Goal: Task Accomplishment & Management: Manage account settings

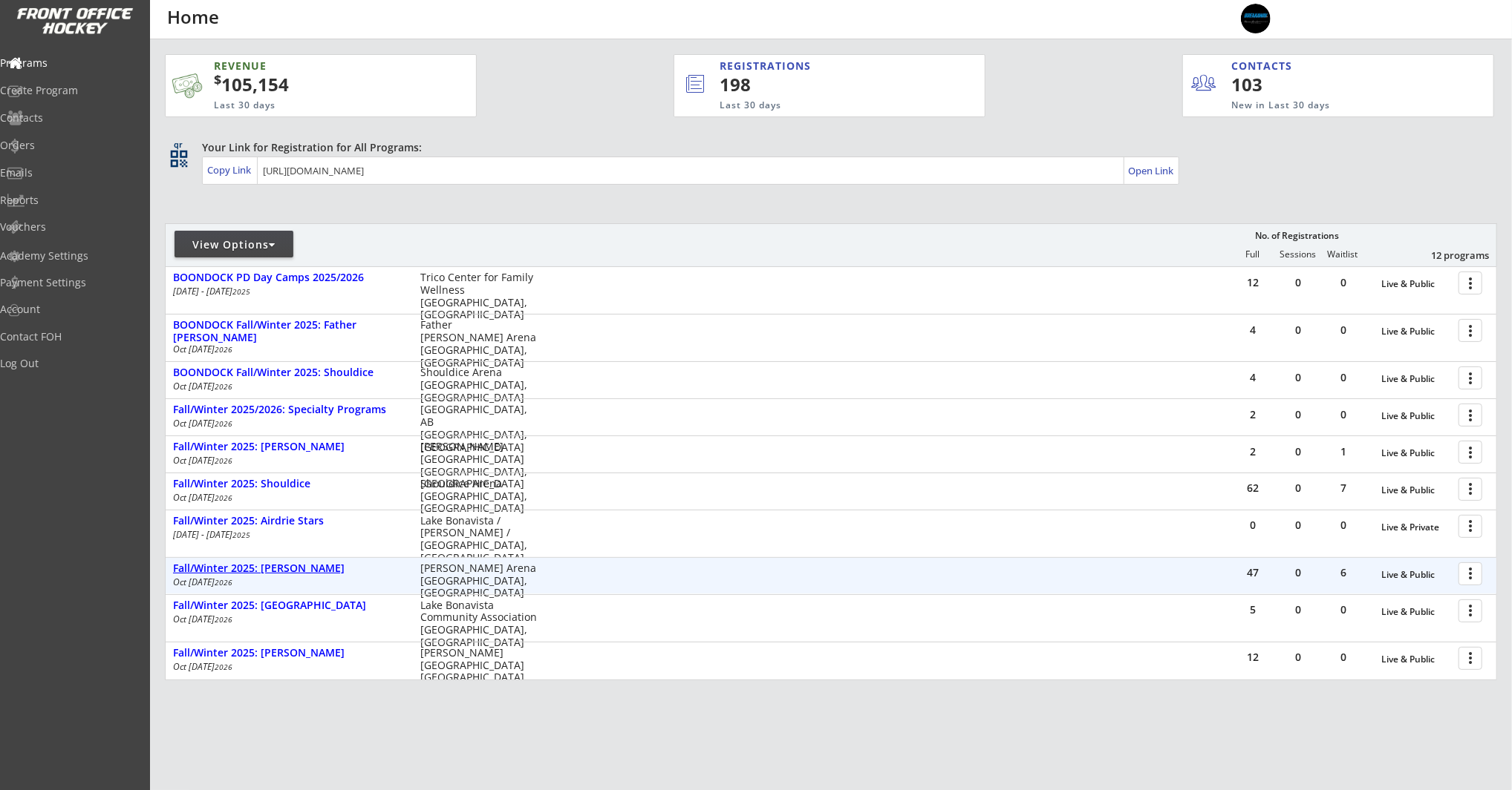
click at [275, 573] on div "Fall/Winter 2025: [PERSON_NAME]" at bounding box center [289, 569] width 232 height 13
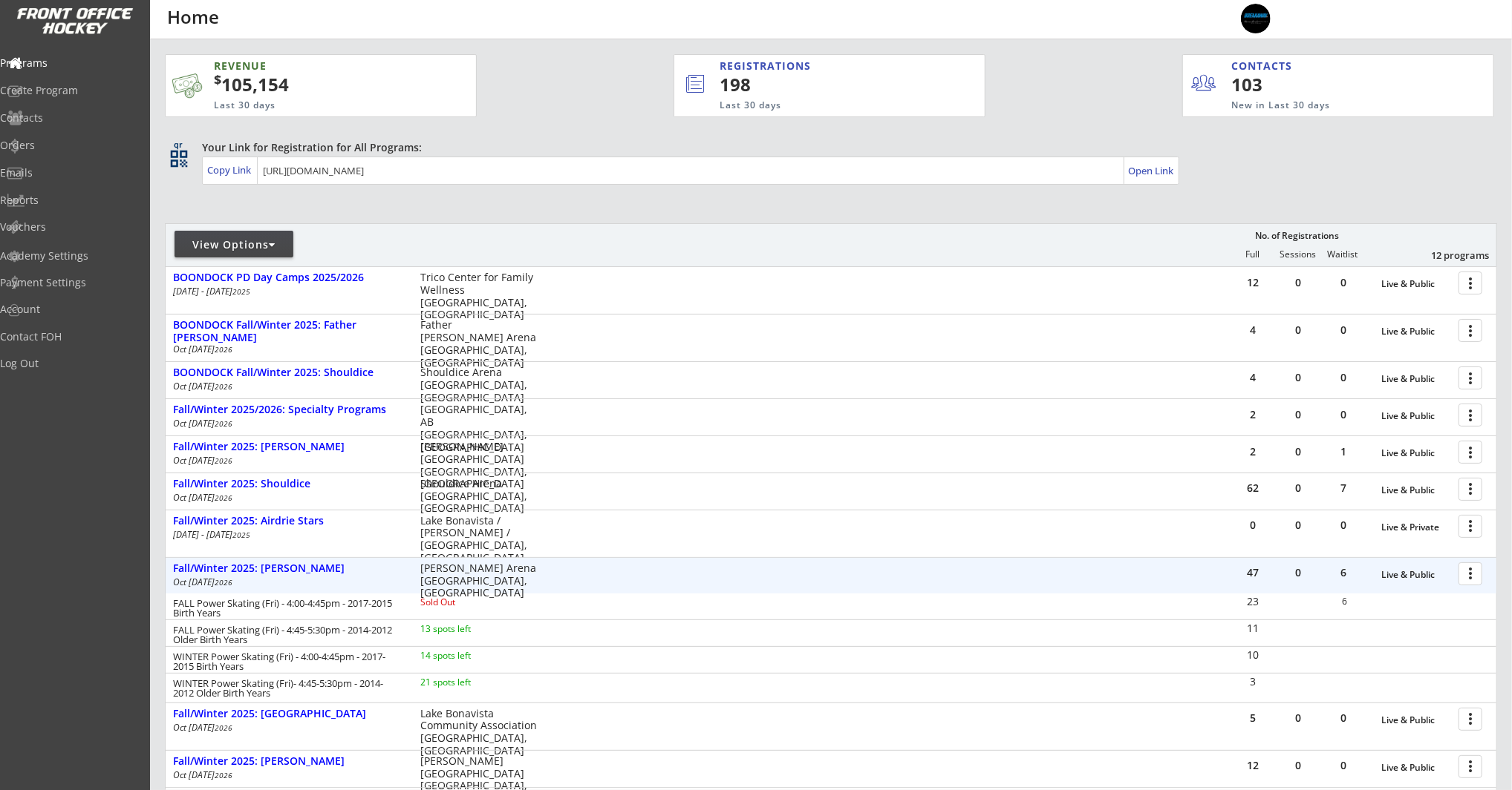
click at [1478, 576] on div at bounding box center [1472, 573] width 26 height 26
click at [1419, 602] on div "Program Roster" at bounding box center [1418, 599] width 106 height 10
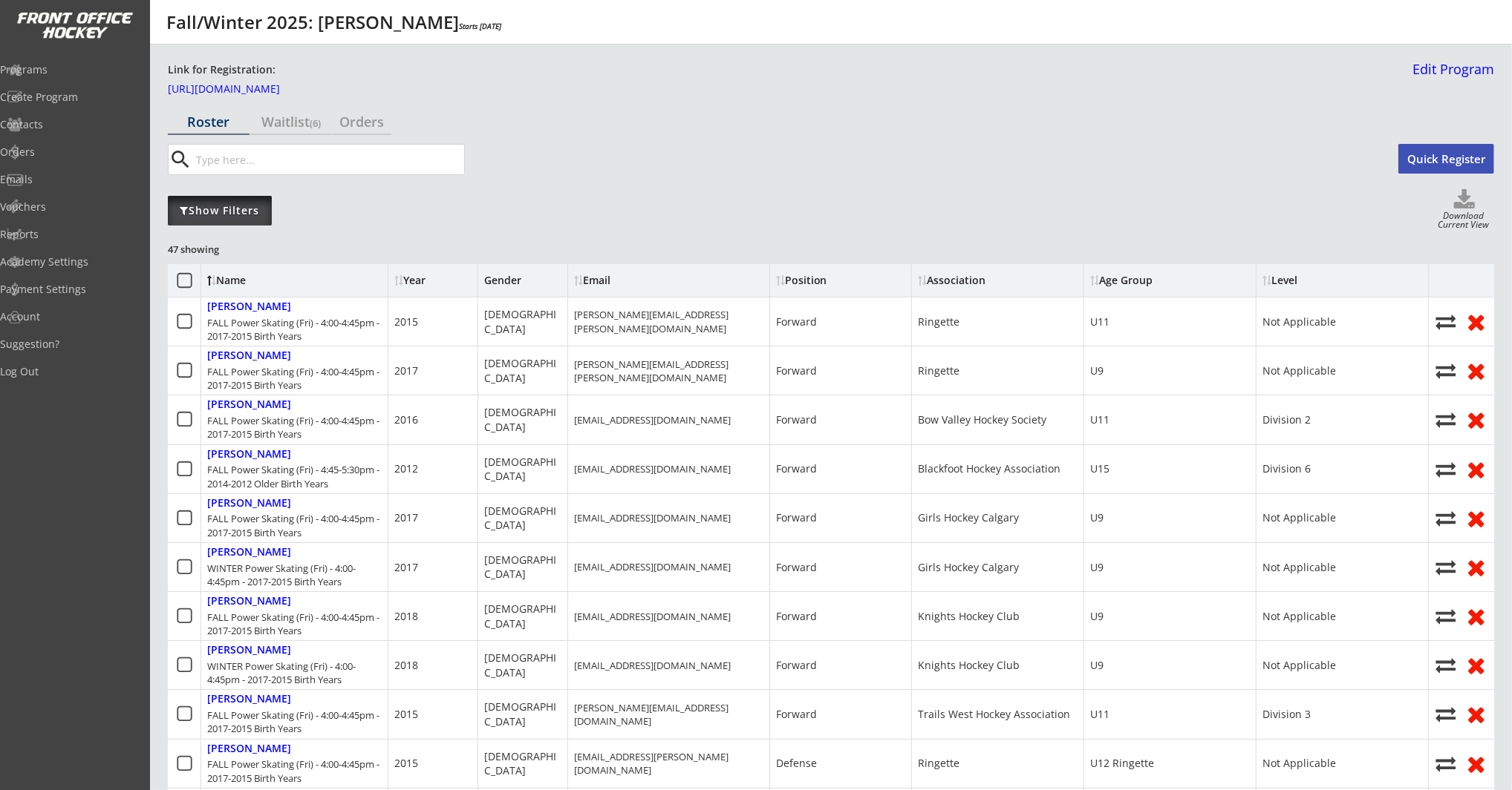
click at [228, 221] on div "Show Filters" at bounding box center [219, 210] width 104 height 30
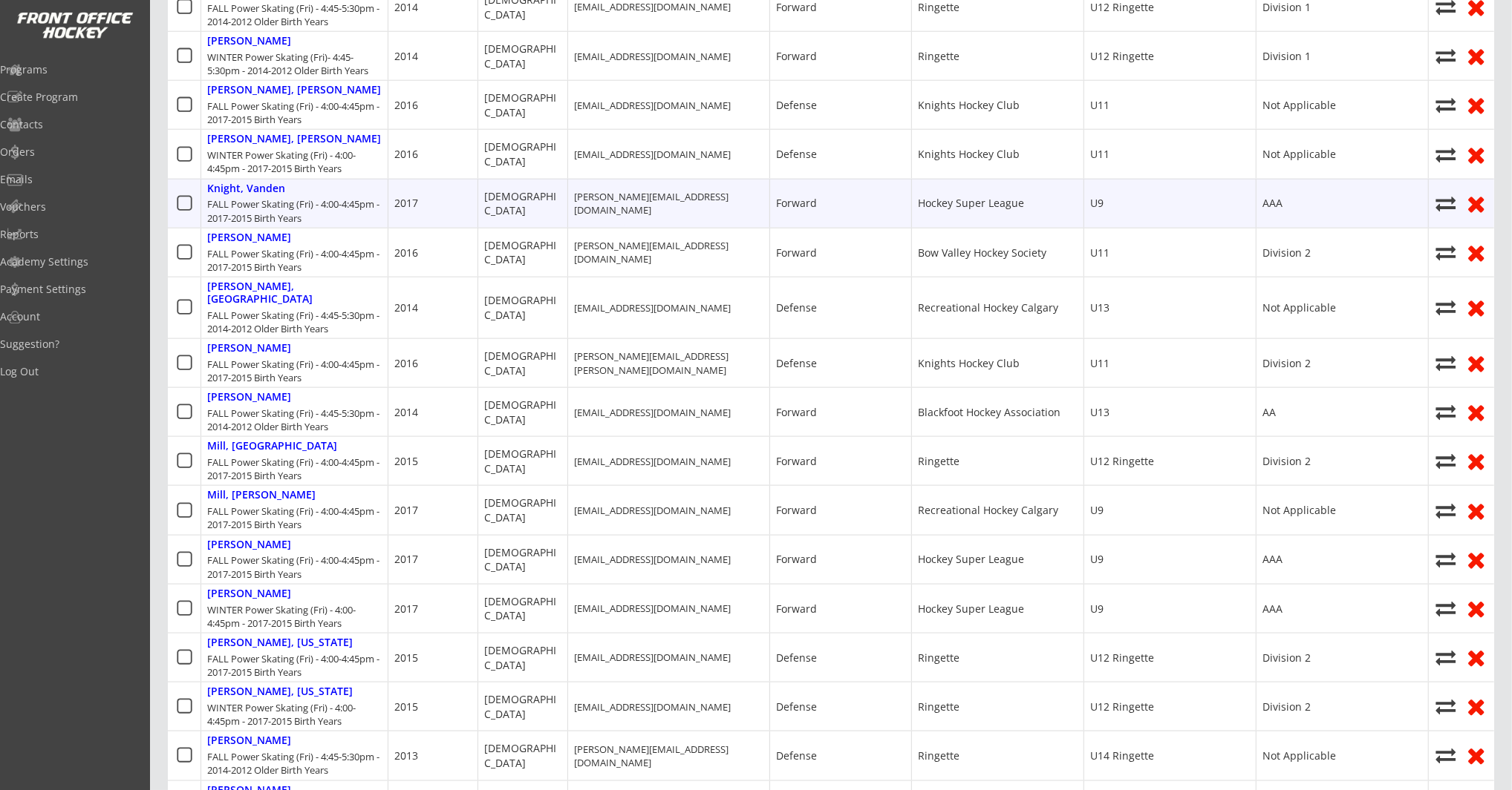
scroll to position [1630, 0]
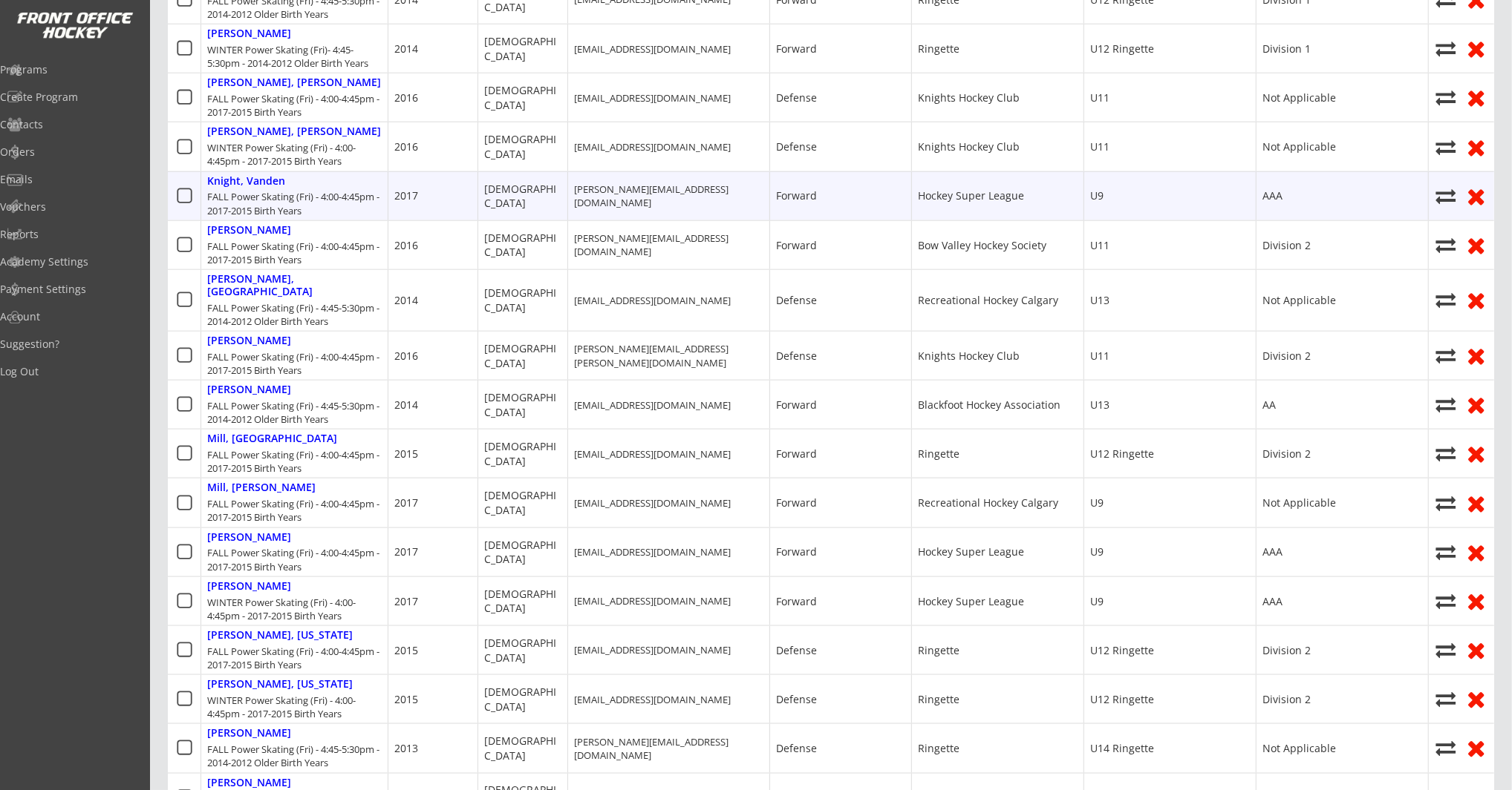
click at [1451, 192] on icon at bounding box center [1446, 197] width 23 height 20
select select ""1348695171700984260__LOOKUP__1755794243793x123430171383169020""
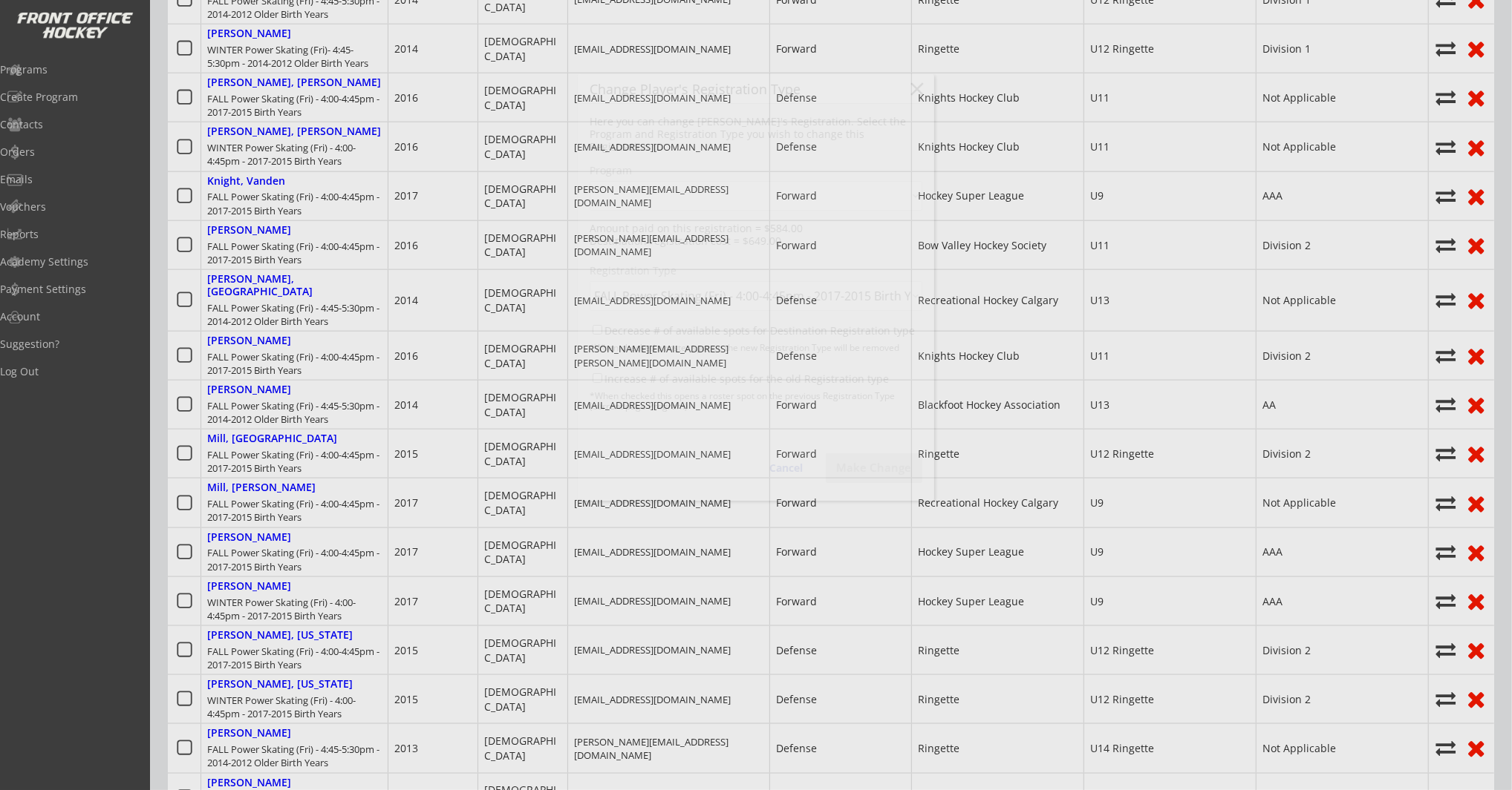
select select ""1348695171700984260__LOOKUP__1755794243793x774785072876748800""
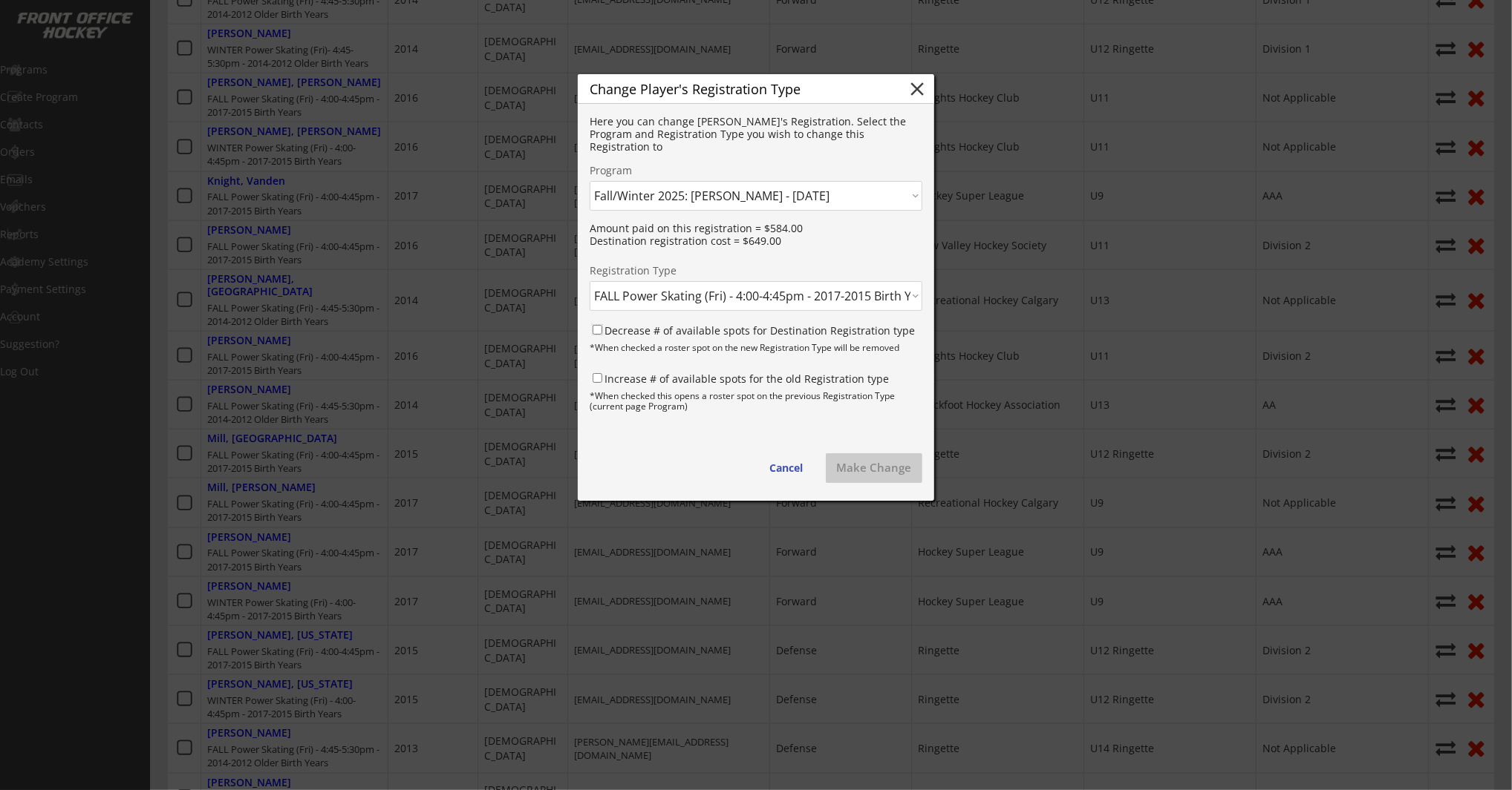
click at [597, 328] on input "Decrease # of available spots for Destination Registration type" at bounding box center [597, 330] width 10 height 10
checkbox input "true"
click at [596, 375] on input "Increase # of available spots for the old Registration type" at bounding box center [597, 378] width 10 height 10
checkbox input "true"
click at [788, 195] on select "Click here... Summer 2025: Half Day Training Camps - 7/21/25 Summer 2025: Aug 1…" at bounding box center [755, 196] width 333 height 30
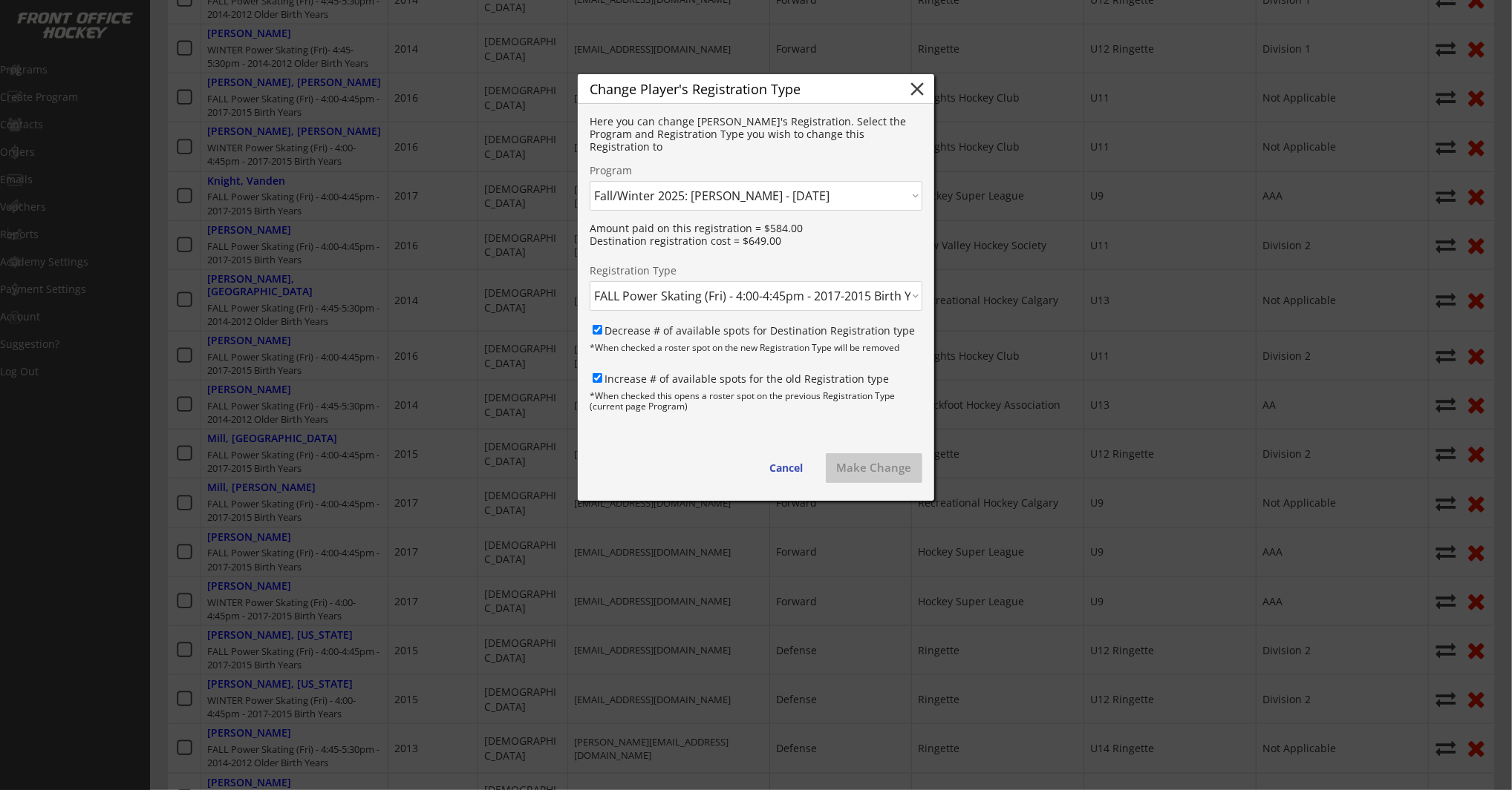
select select ""1348695171700984260__LOOKUP__1756911534995x624471500578619400""
click at [589, 181] on select "Click here... Summer 2025: Half Day Training Camps - 7/21/25 Summer 2025: Aug 1…" at bounding box center [755, 196] width 333 height 30
click at [766, 301] on select "Click here... FALL Power Skating (Wed) - 7:15-8:00 PM - 2017-2015 Birth Years -…" at bounding box center [755, 295] width 333 height 30
select select ""1348695171700984260__LOOKUP__1756911534995x424500627509346300""
click at [589, 281] on select "Click here... FALL Power Skating (Wed) - 7:15-8:00 PM - 2017-2015 Birth Years -…" at bounding box center [755, 295] width 333 height 30
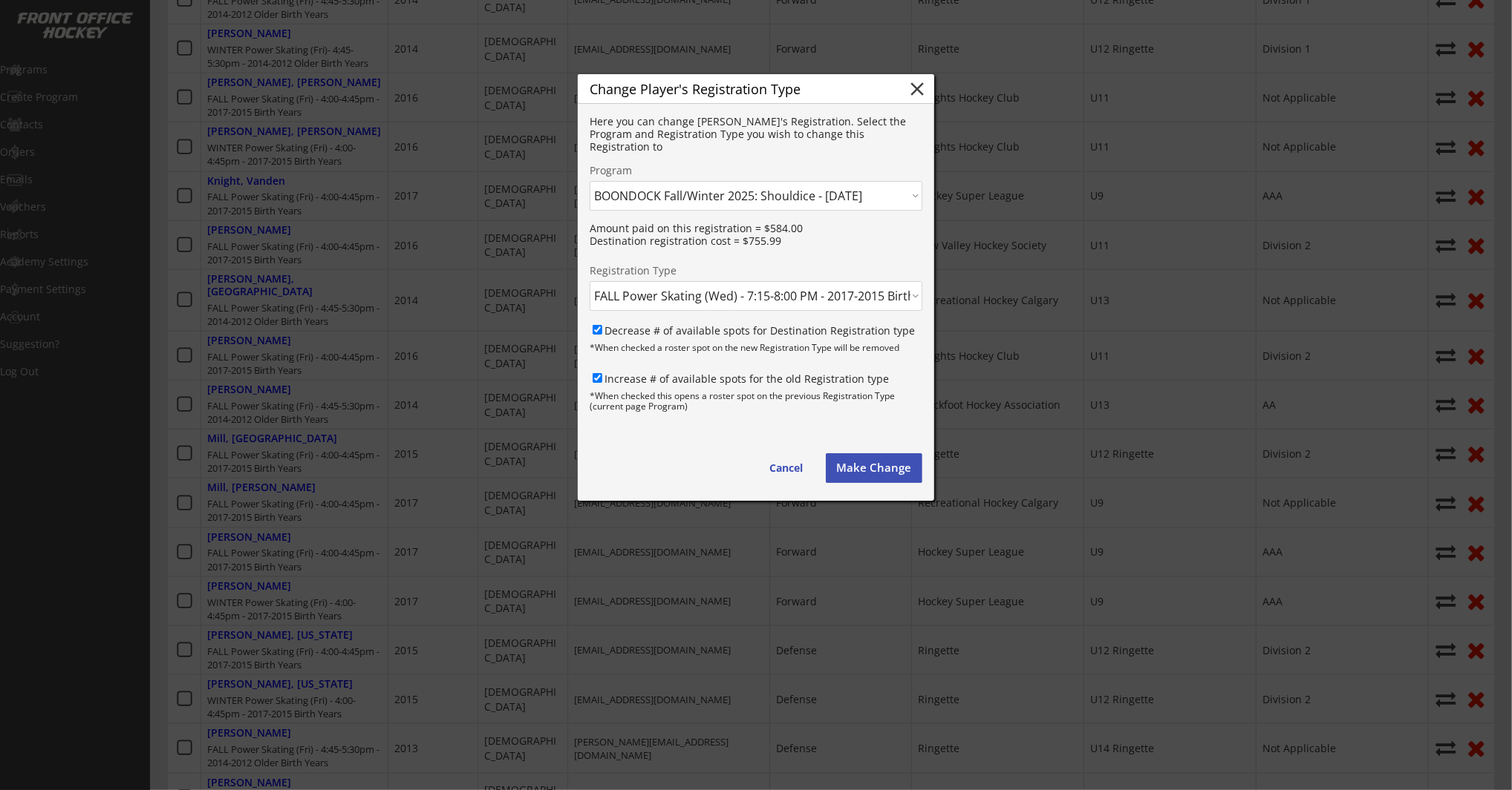
click at [875, 474] on button "Make Change" at bounding box center [874, 467] width 96 height 30
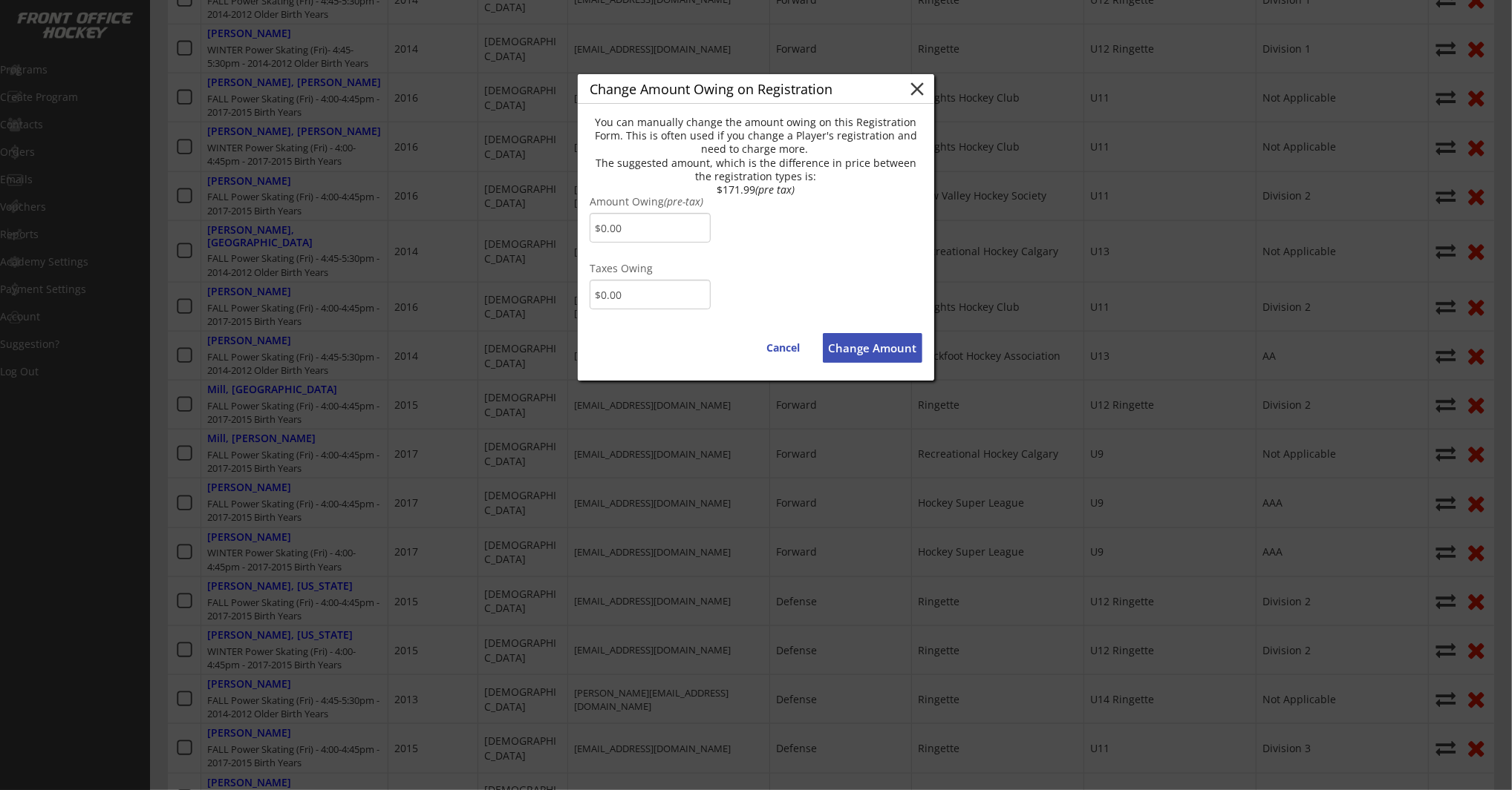
click at [648, 232] on input "input" at bounding box center [650, 227] width 121 height 30
click at [626, 232] on input "input" at bounding box center [650, 227] width 121 height 30
drag, startPoint x: 631, startPoint y: 228, endPoint x: 660, endPoint y: 252, distance: 37.6
click at [632, 229] on input "input" at bounding box center [650, 227] width 121 height 30
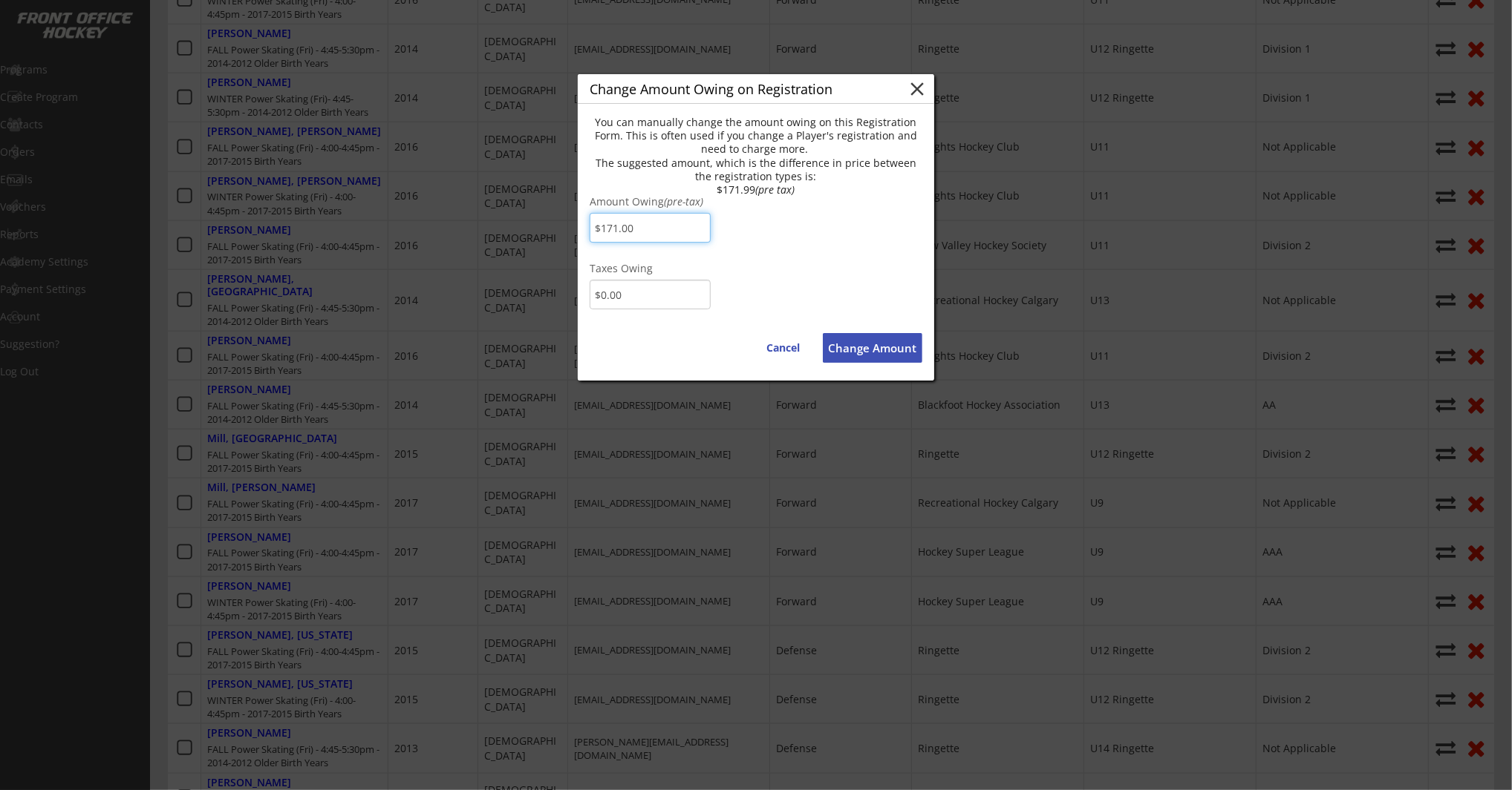
type input "$171.00"
click at [650, 300] on input "input" at bounding box center [650, 294] width 121 height 30
type input "$8.55"
click at [868, 350] on button "Change Amount" at bounding box center [873, 348] width 100 height 30
type input "$0.00"
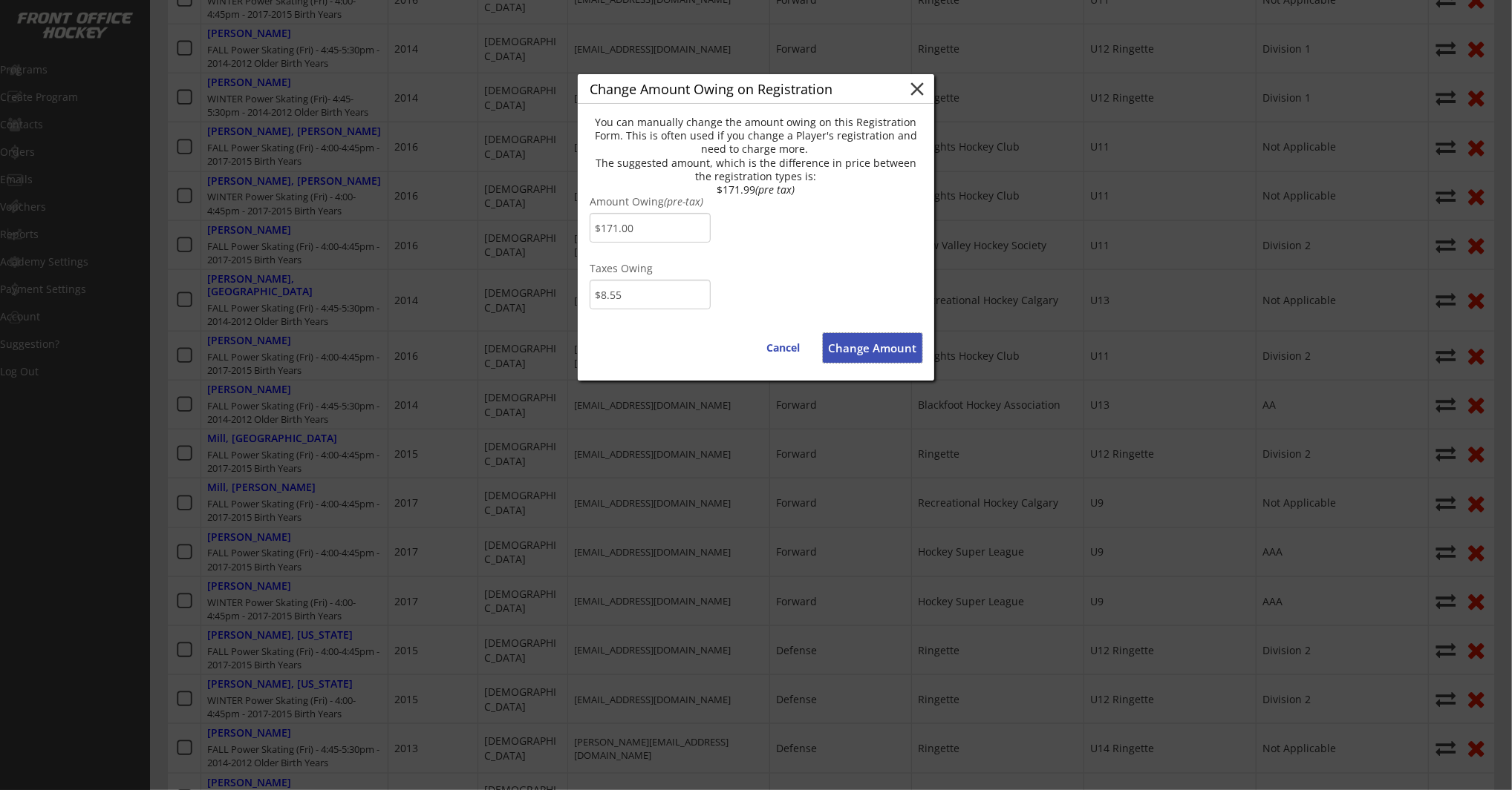
type input "$0.00"
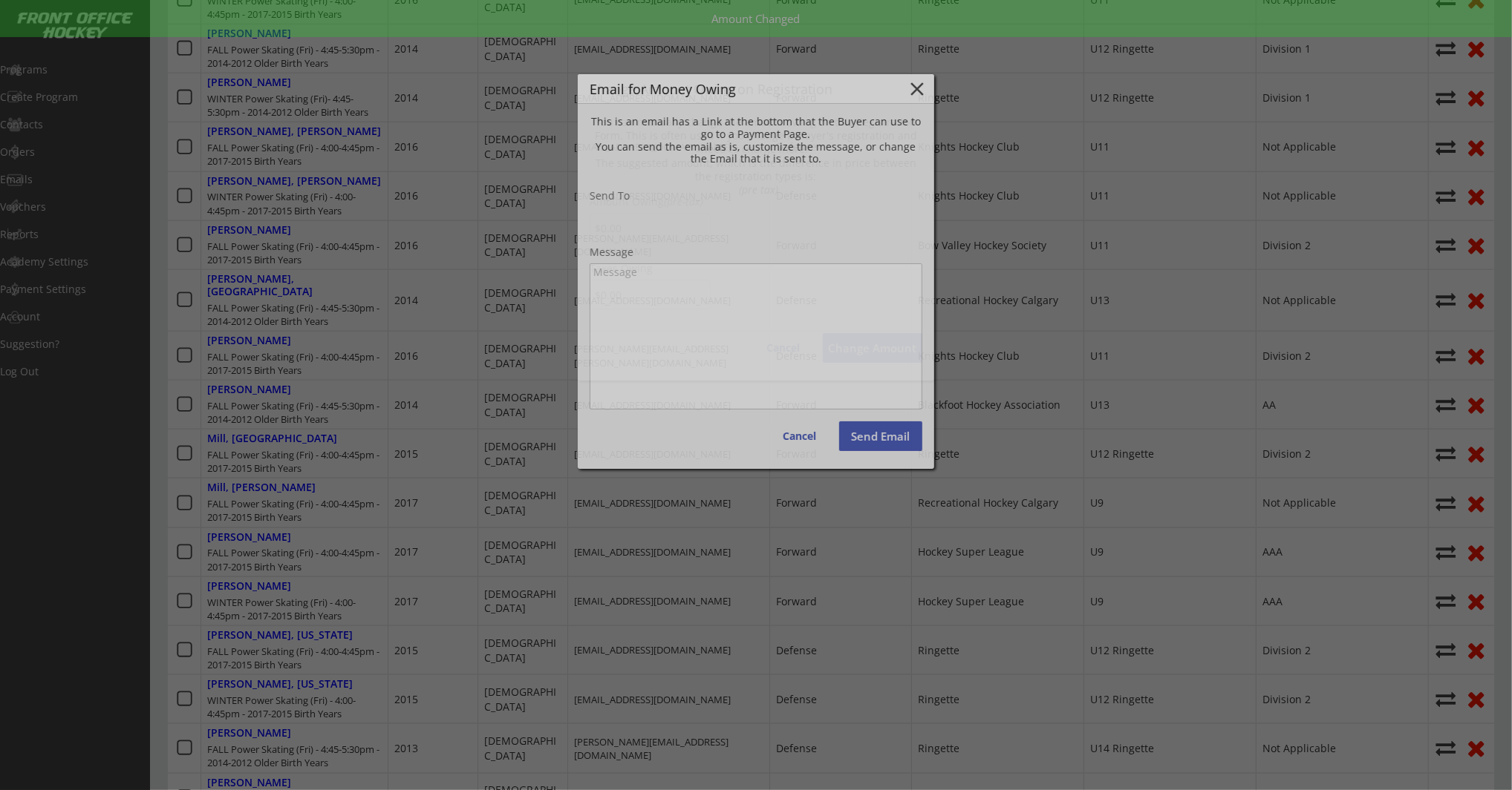
type input "alicia.jknight@gmail.com"
type textarea "Hello Alicia, There is some money owing on your account from your Order with Br…"
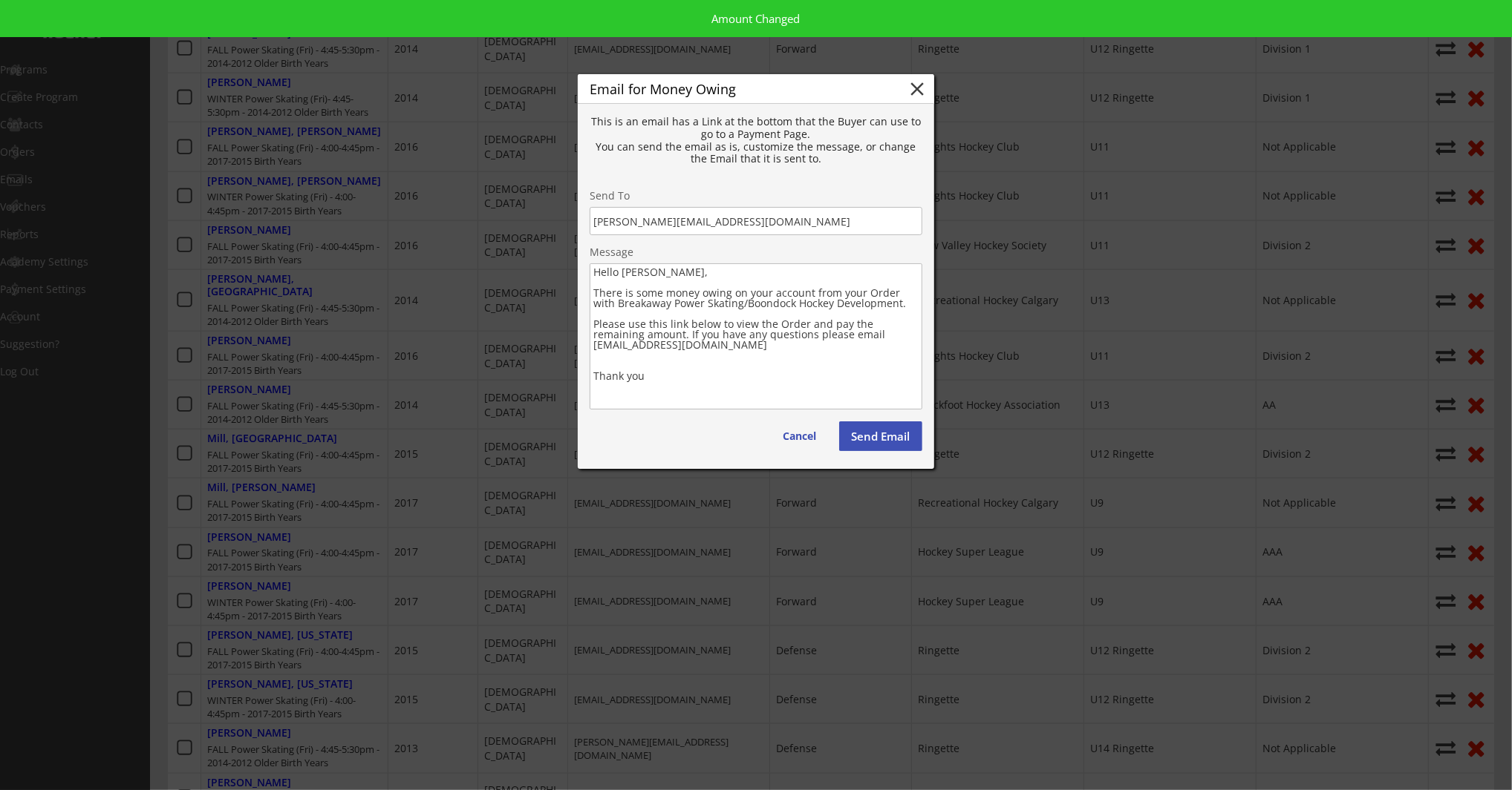
click at [872, 438] on button "Send Email" at bounding box center [881, 436] width 83 height 30
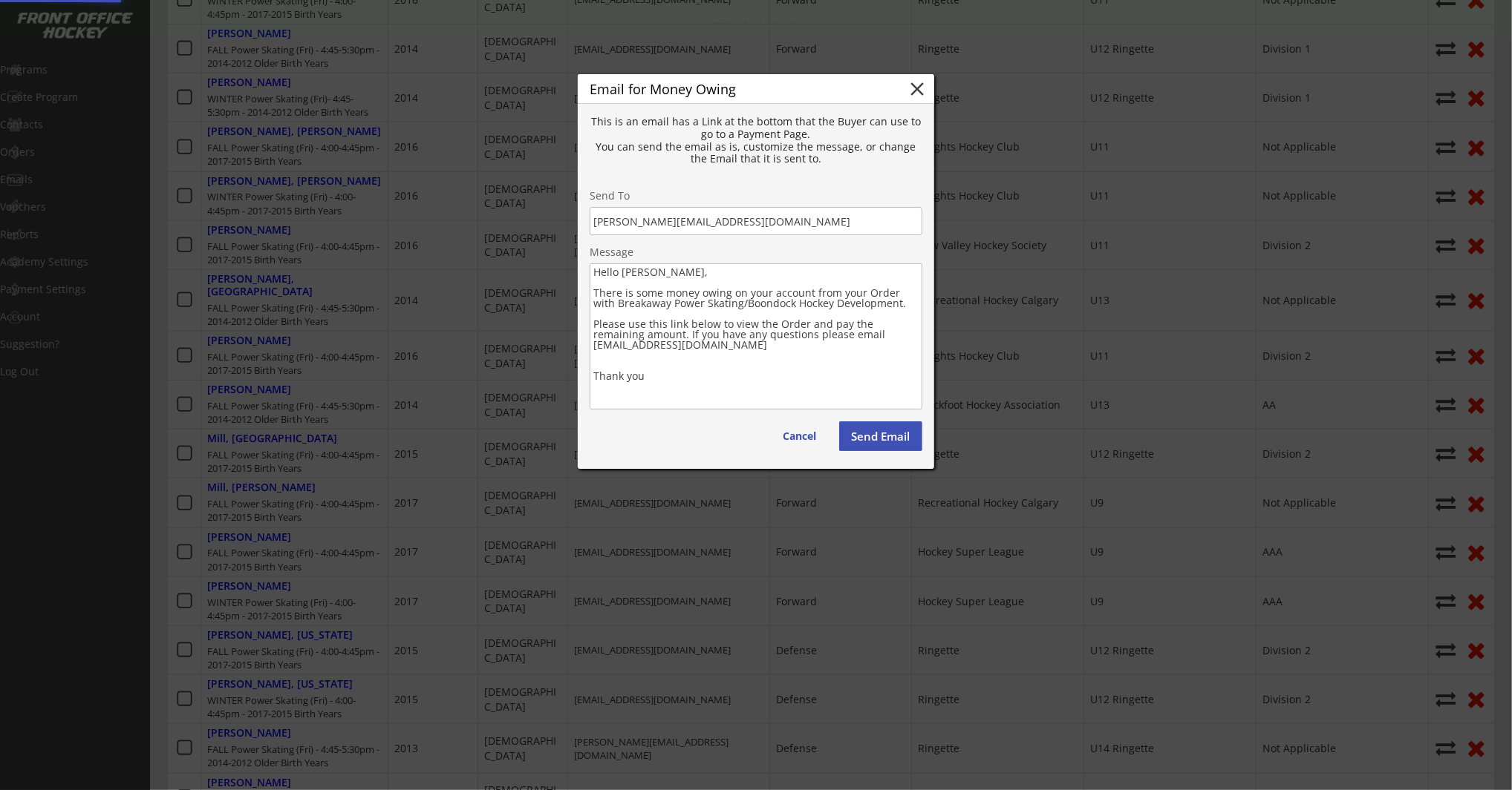
type textarea "Hello , There is some money owing on your account from your Order with . Please…"
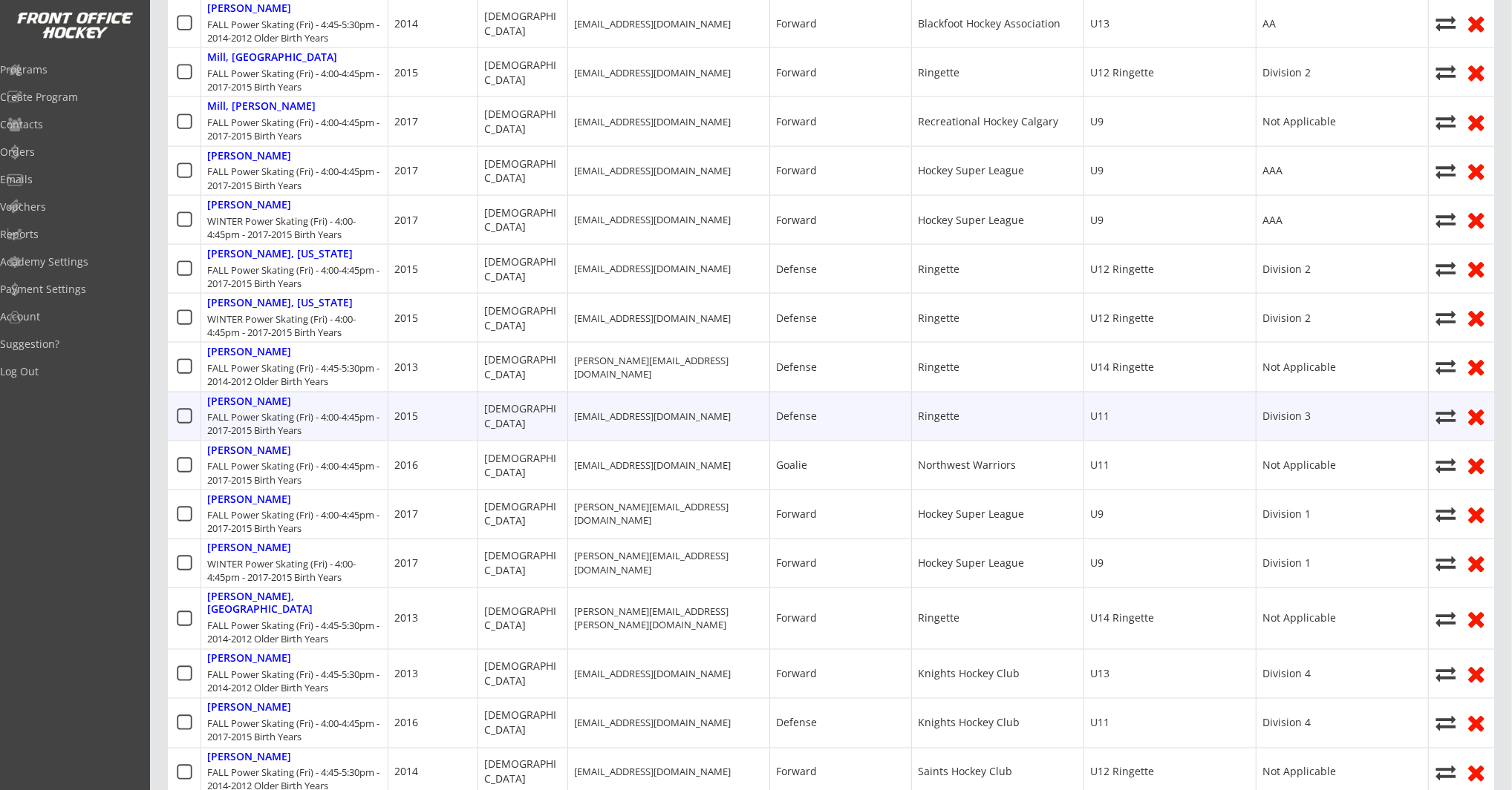
scroll to position [2011, 0]
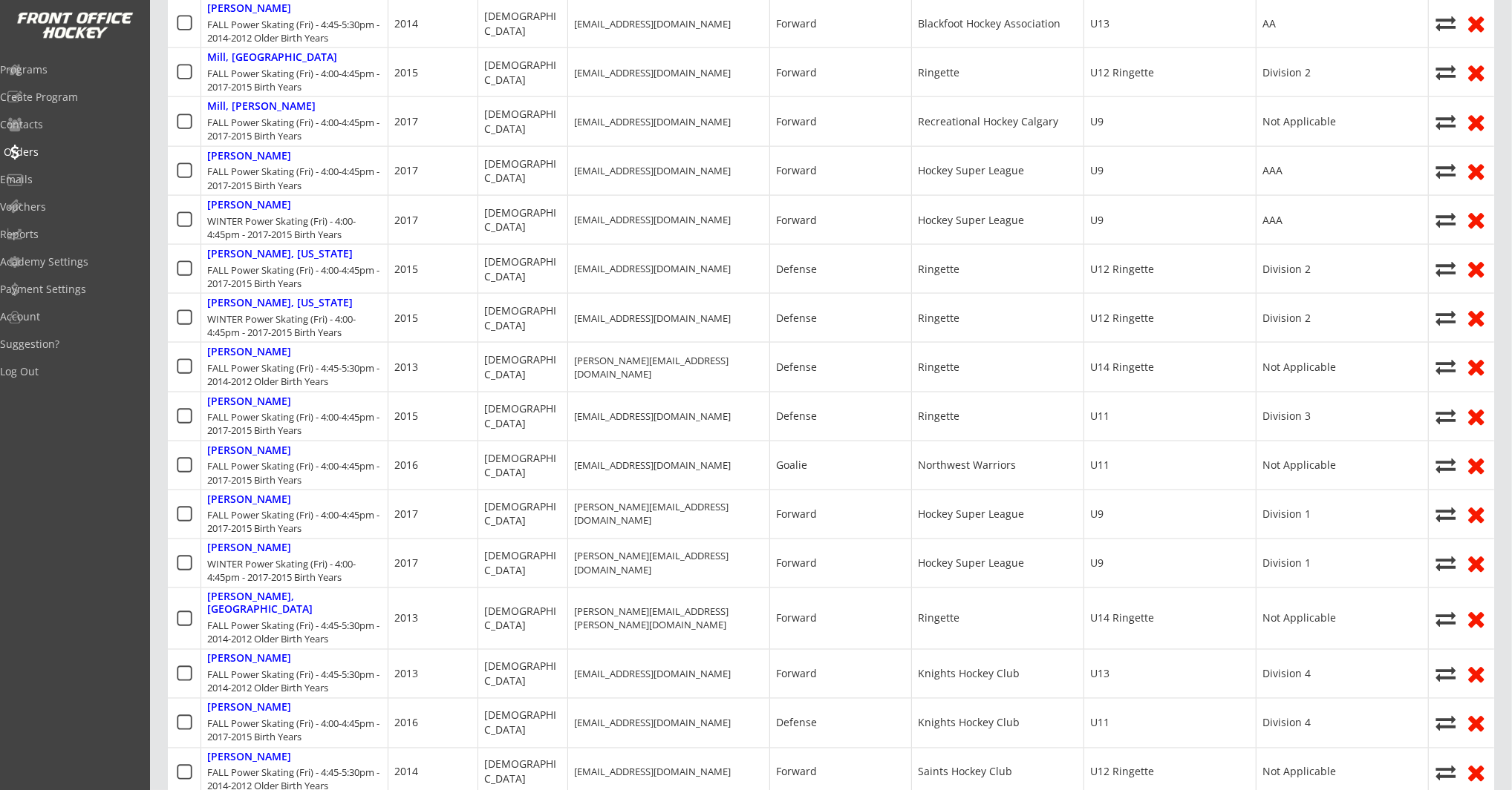
click at [45, 152] on div "Orders" at bounding box center [70, 151] width 133 height 10
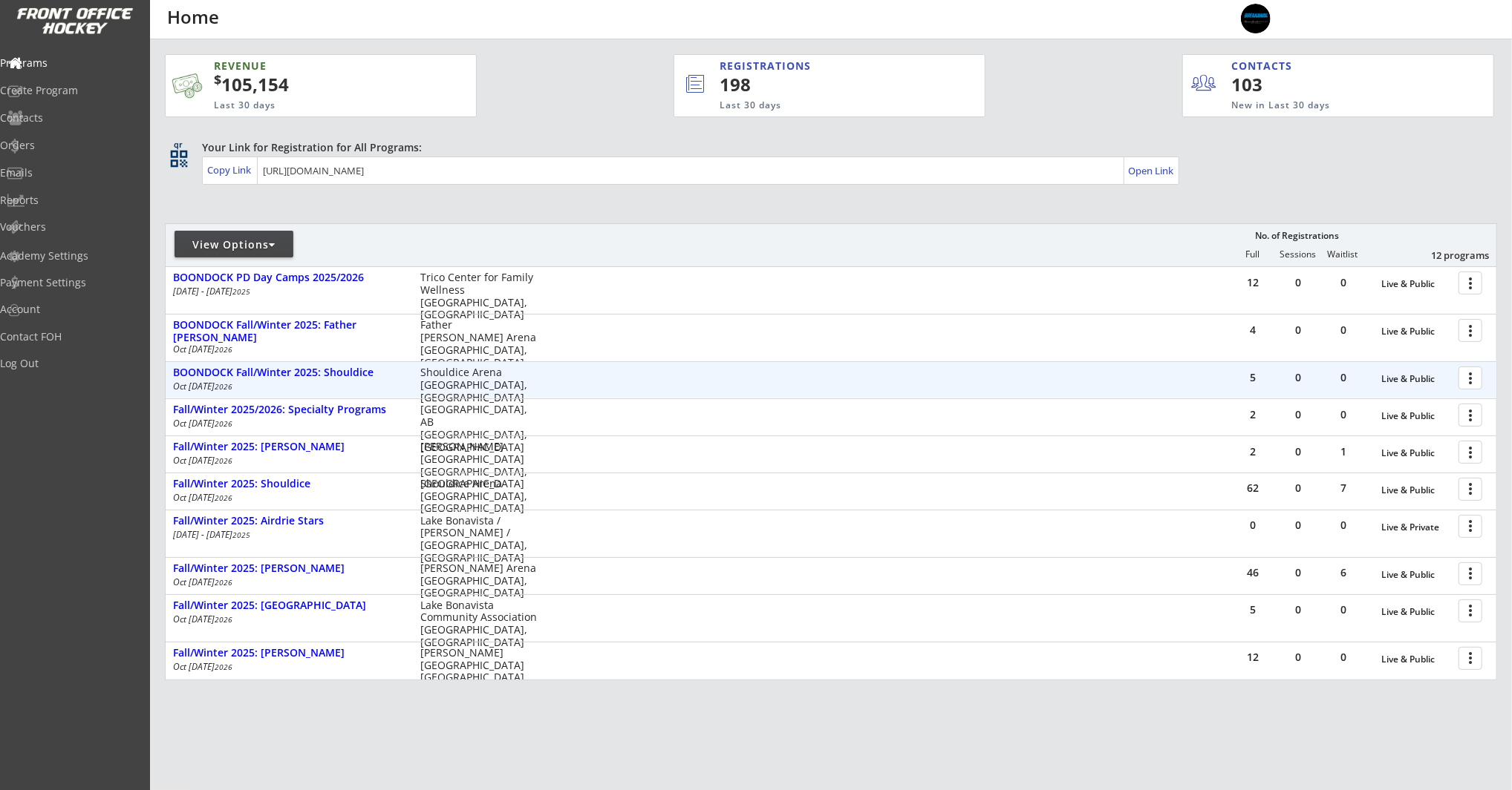
click at [1477, 374] on div at bounding box center [1472, 377] width 26 height 26
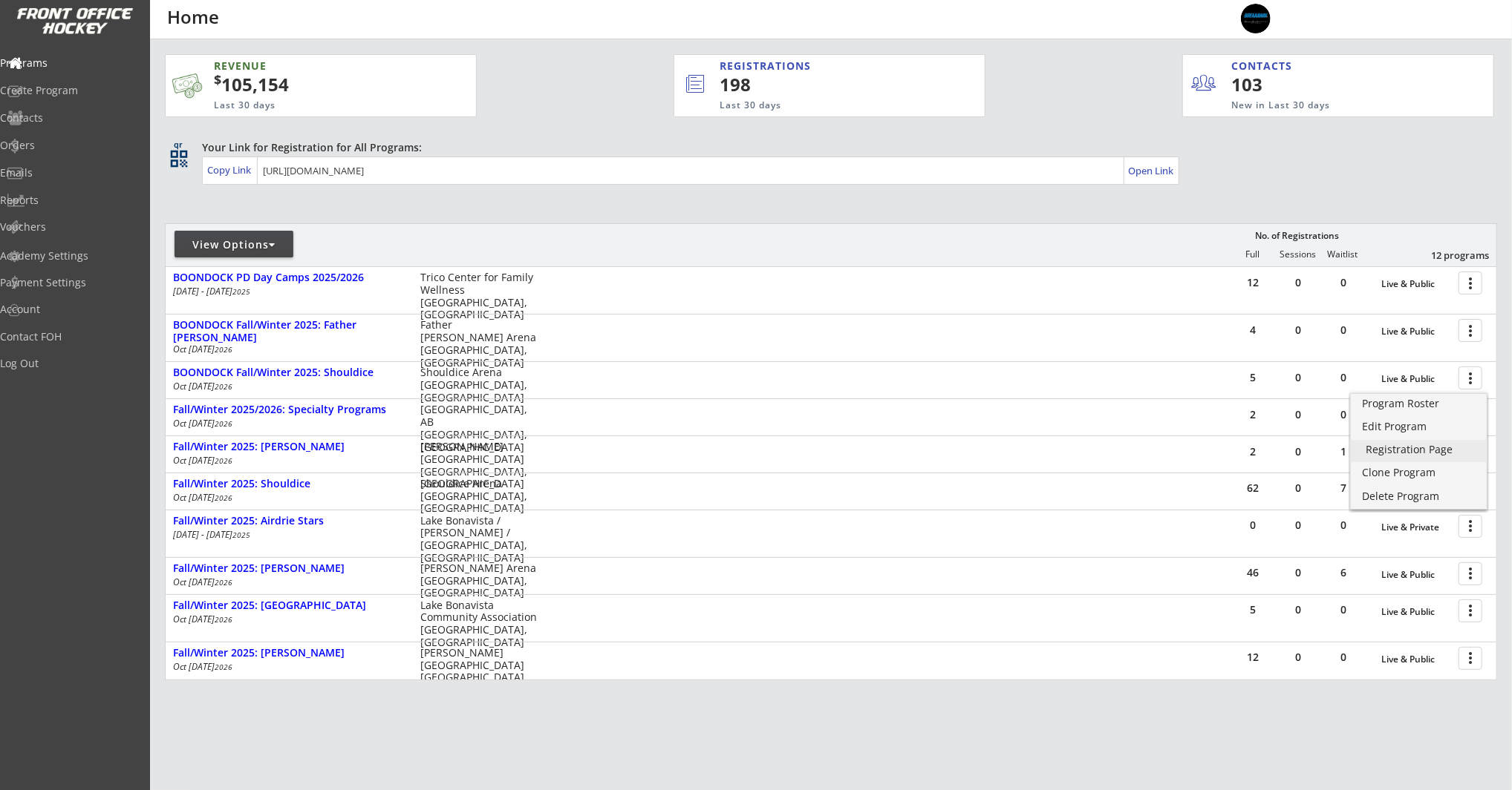
click at [1439, 448] on div "Registration Page" at bounding box center [1418, 449] width 106 height 10
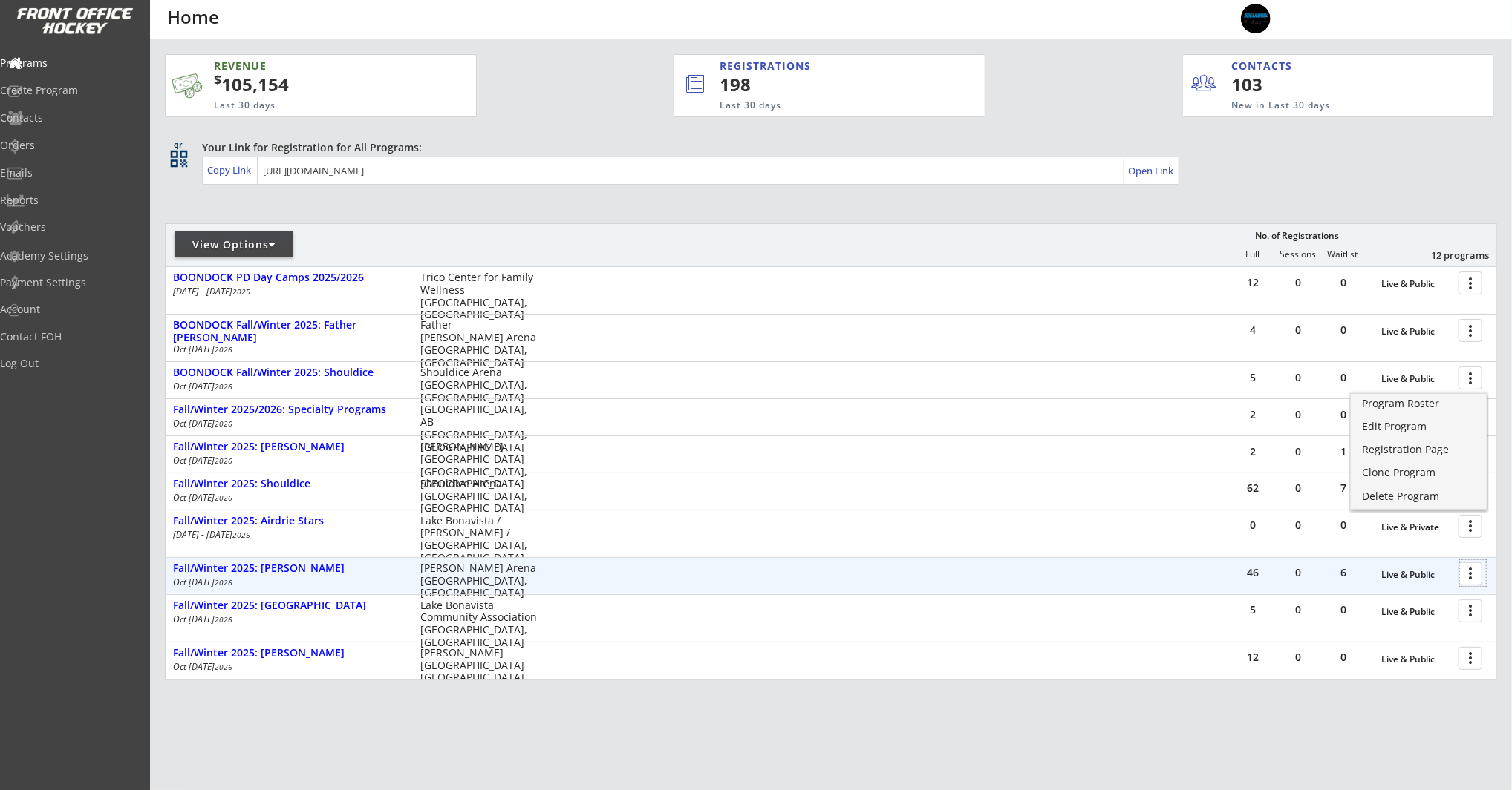
click at [1470, 570] on div at bounding box center [1472, 573] width 26 height 26
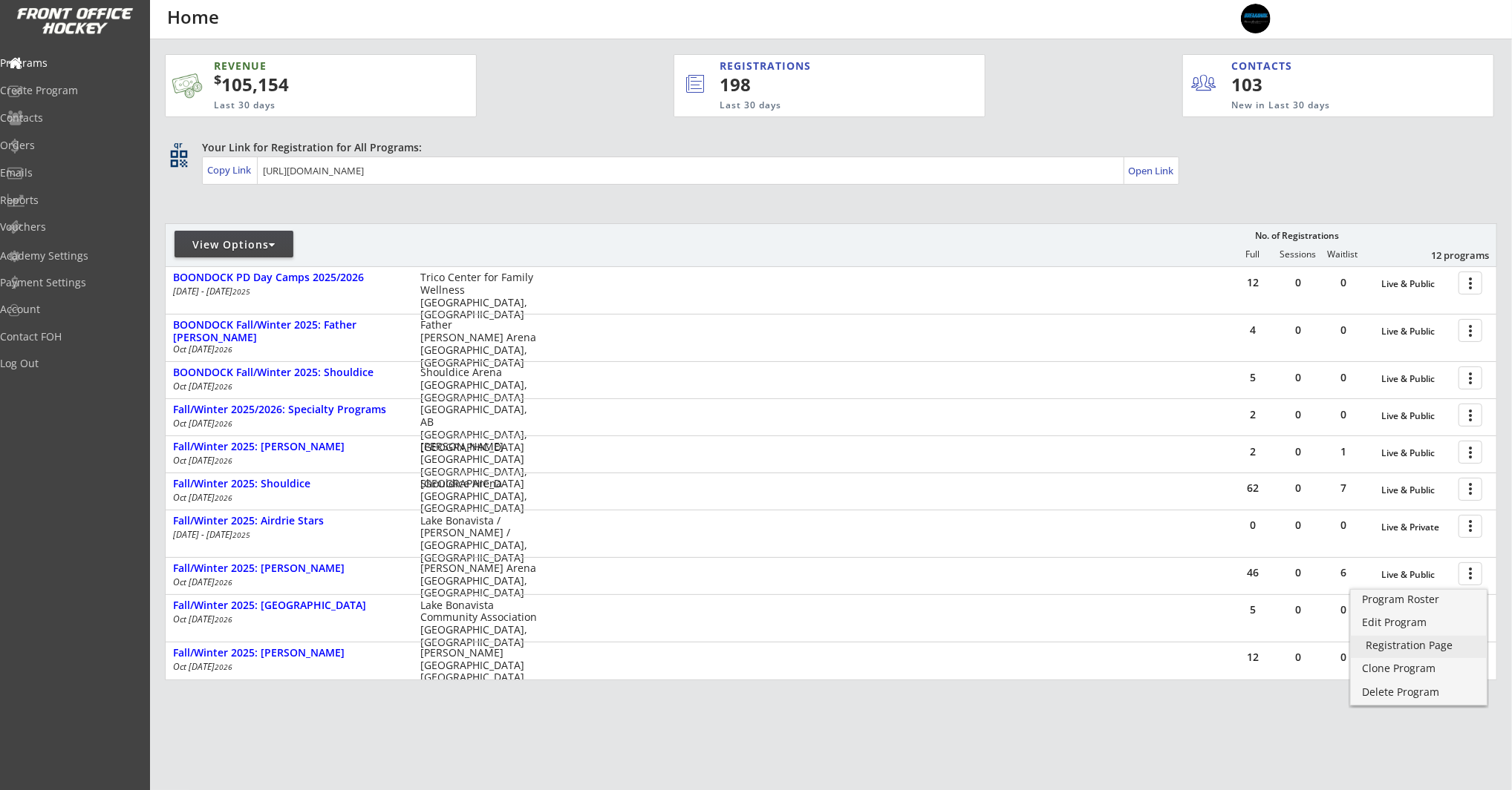
click at [1400, 645] on div "Registration Page" at bounding box center [1418, 645] width 106 height 10
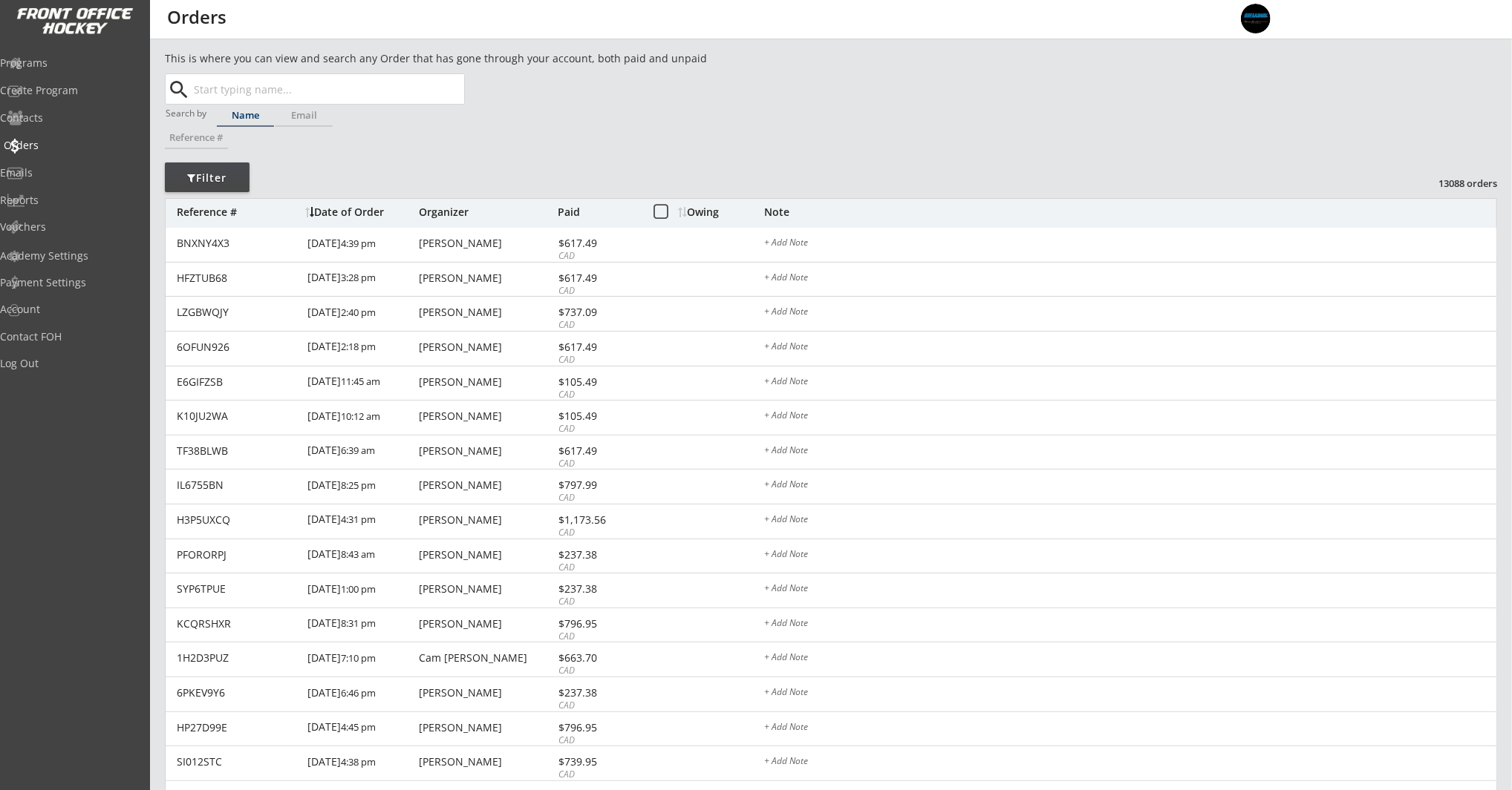
click at [49, 146] on div "Orders" at bounding box center [70, 145] width 133 height 10
click at [257, 89] on input "text" at bounding box center [327, 89] width 273 height 30
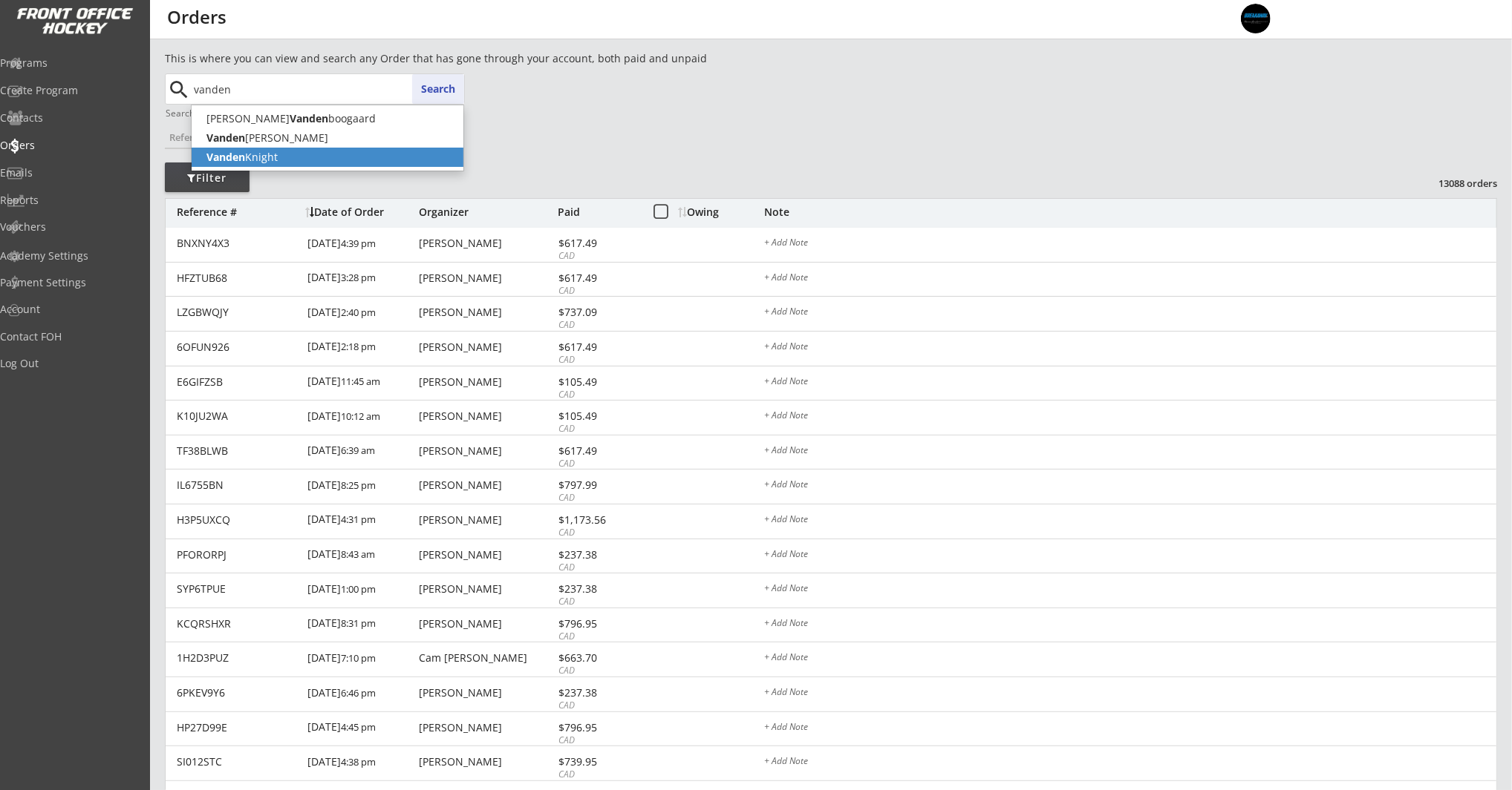
click at [260, 161] on p "Vanden Knight" at bounding box center [327, 157] width 272 height 19
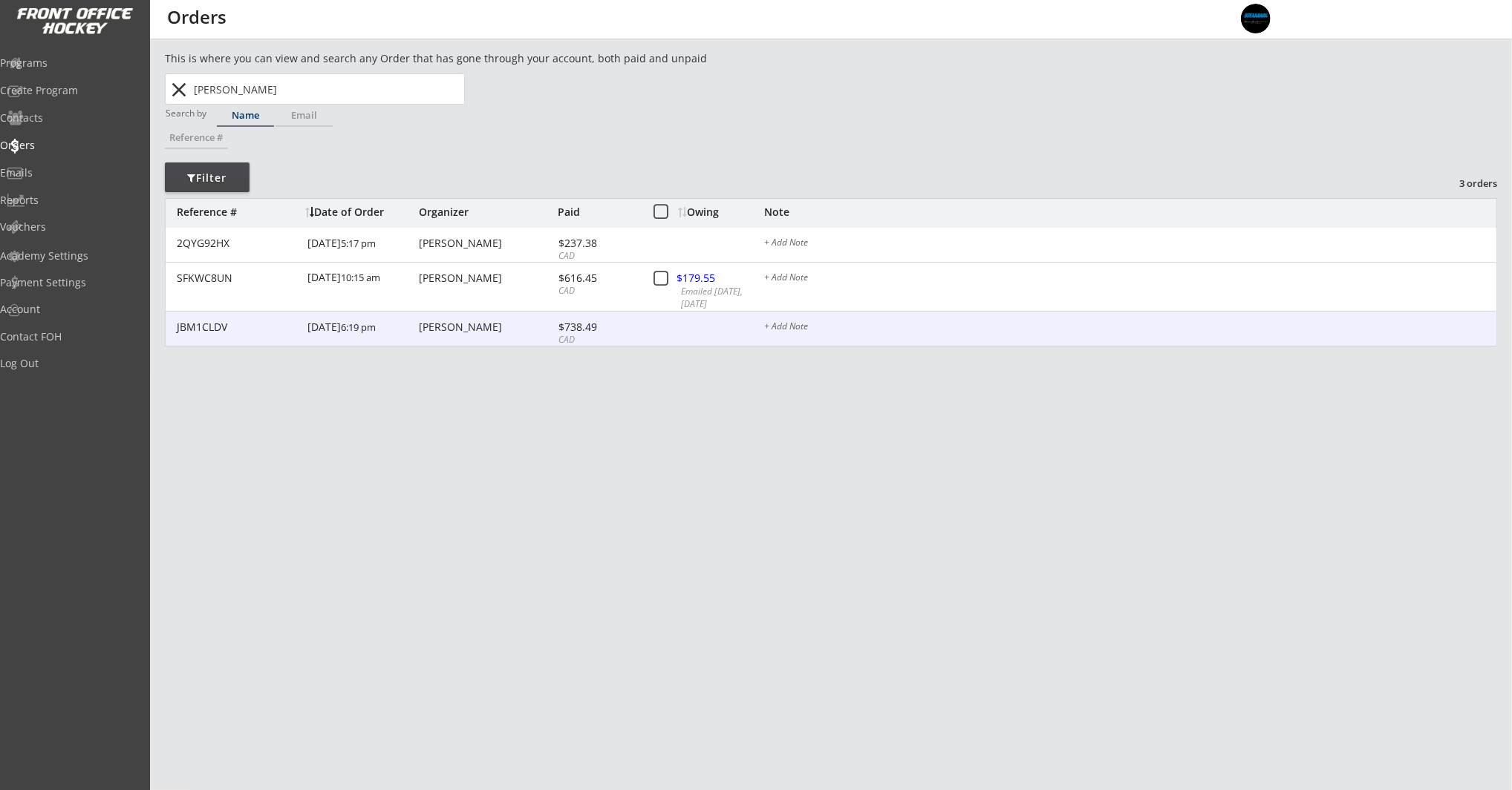
type input "Vanden Knight"
click at [433, 328] on div "Alicia Knight" at bounding box center [486, 326] width 135 height 10
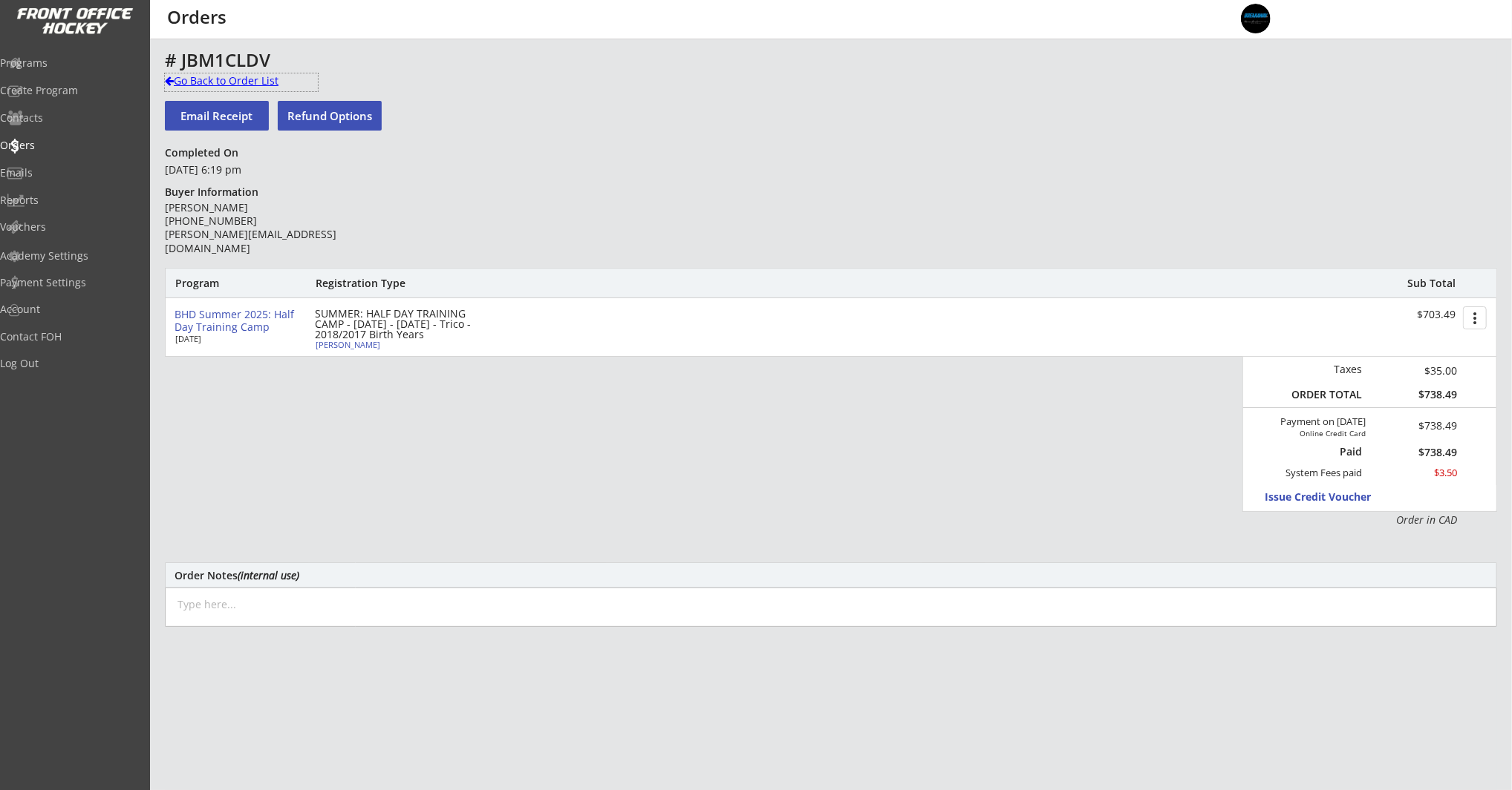
click at [187, 80] on div "Go Back to Order List" at bounding box center [241, 81] width 153 height 14
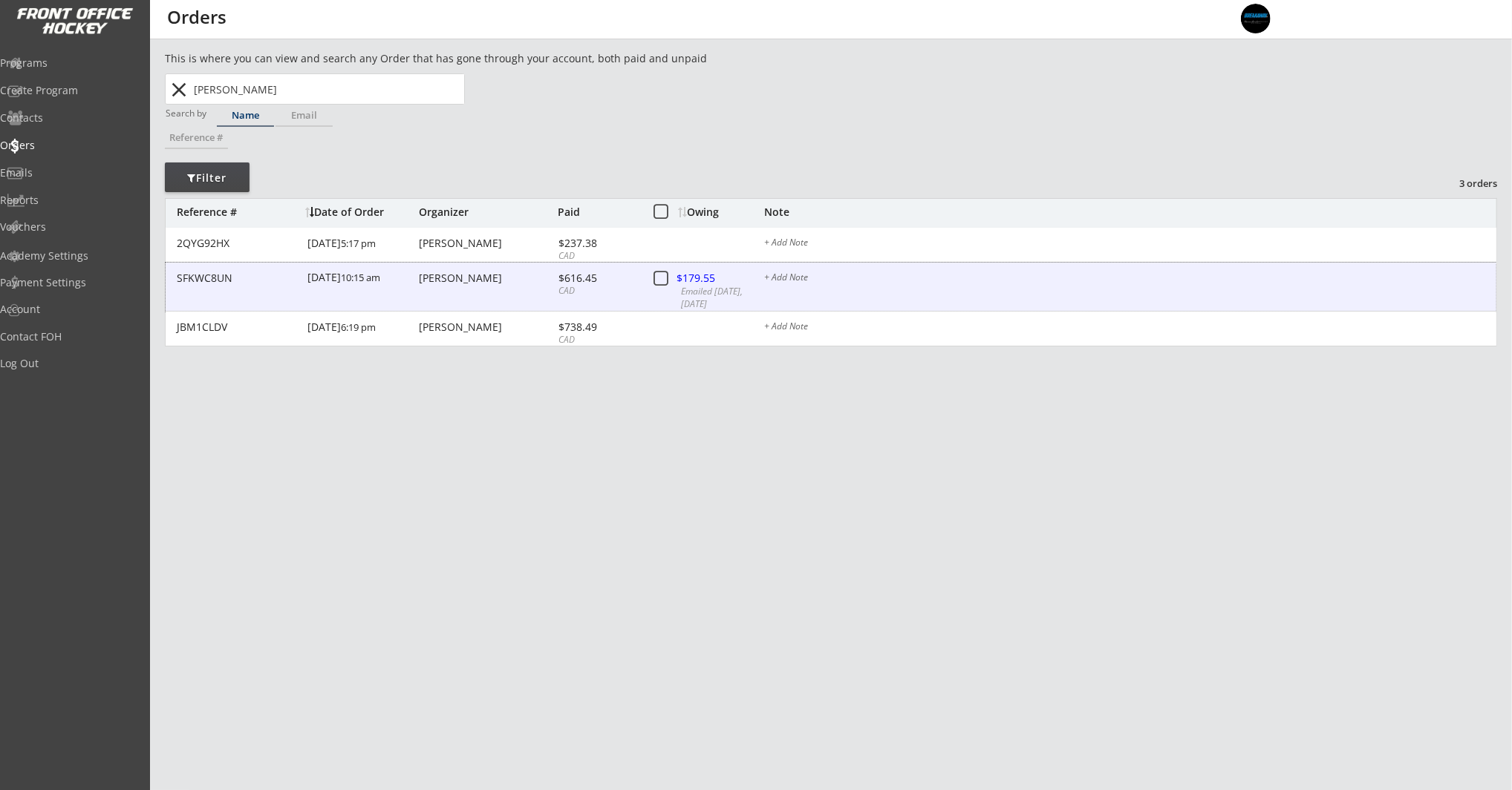
click at [445, 278] on div "Alicia Knight" at bounding box center [486, 277] width 135 height 10
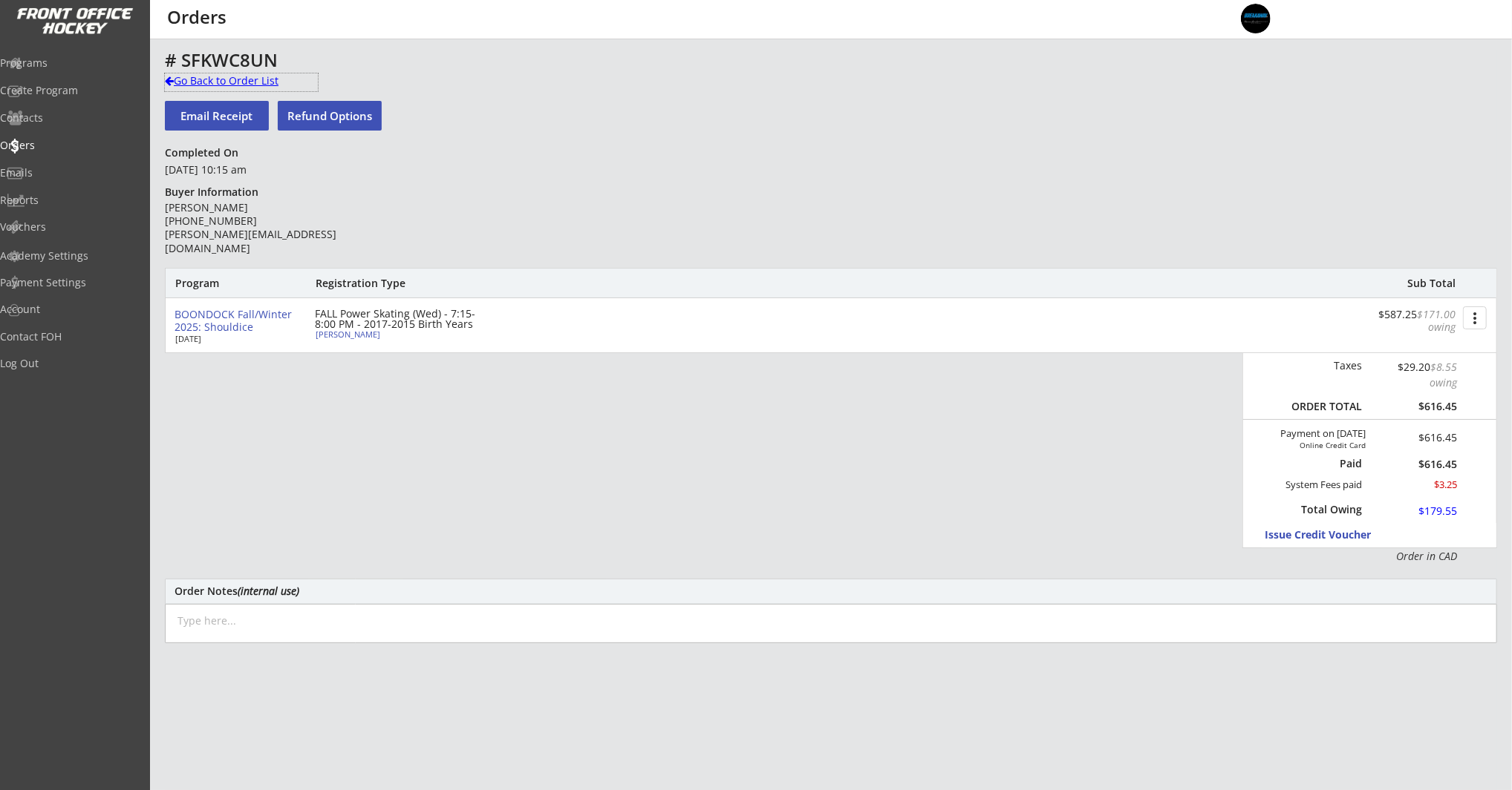
click at [219, 84] on div "Go Back to Order List" at bounding box center [241, 81] width 153 height 14
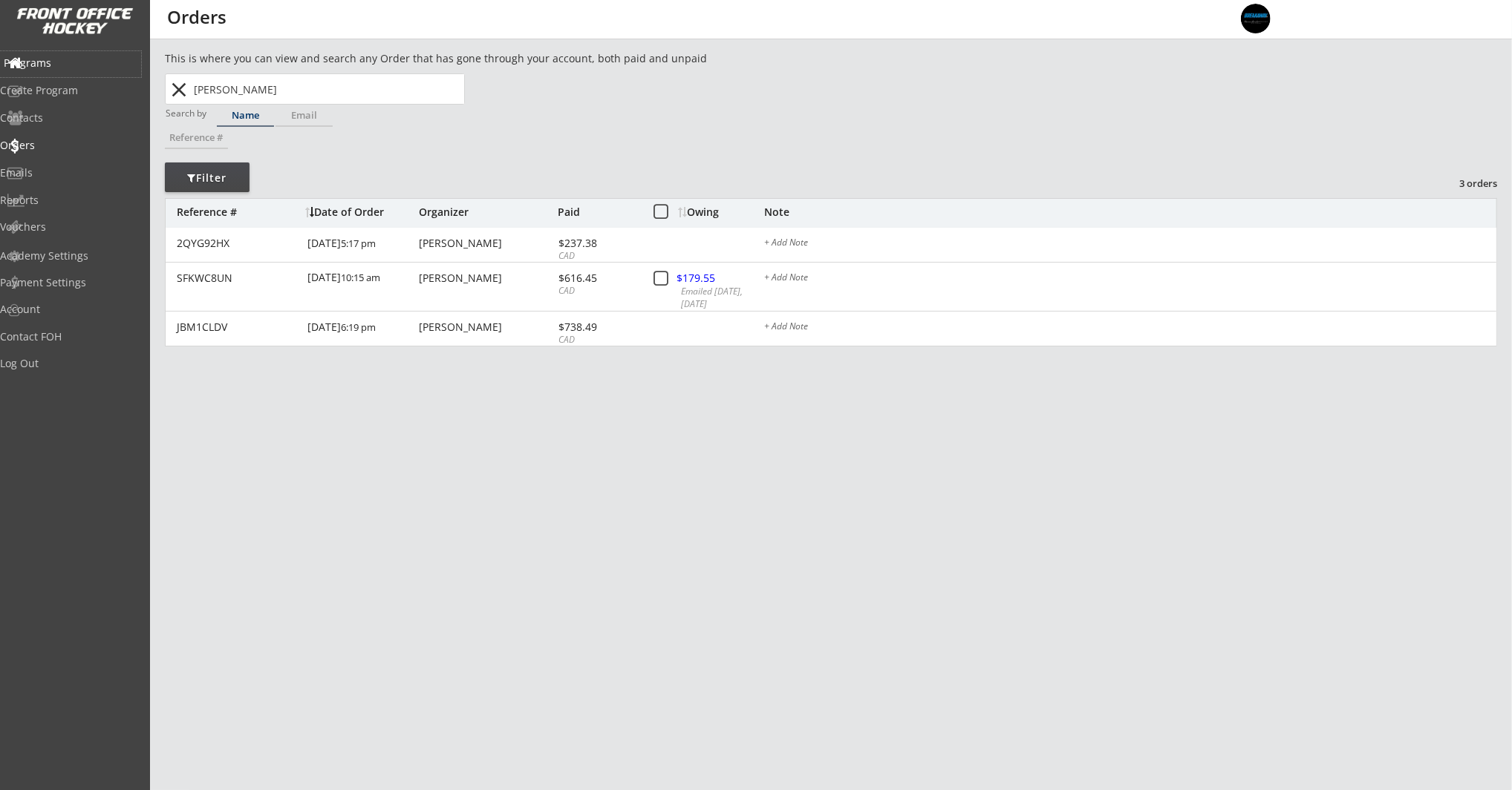
click at [52, 64] on div "Programs" at bounding box center [70, 63] width 133 height 10
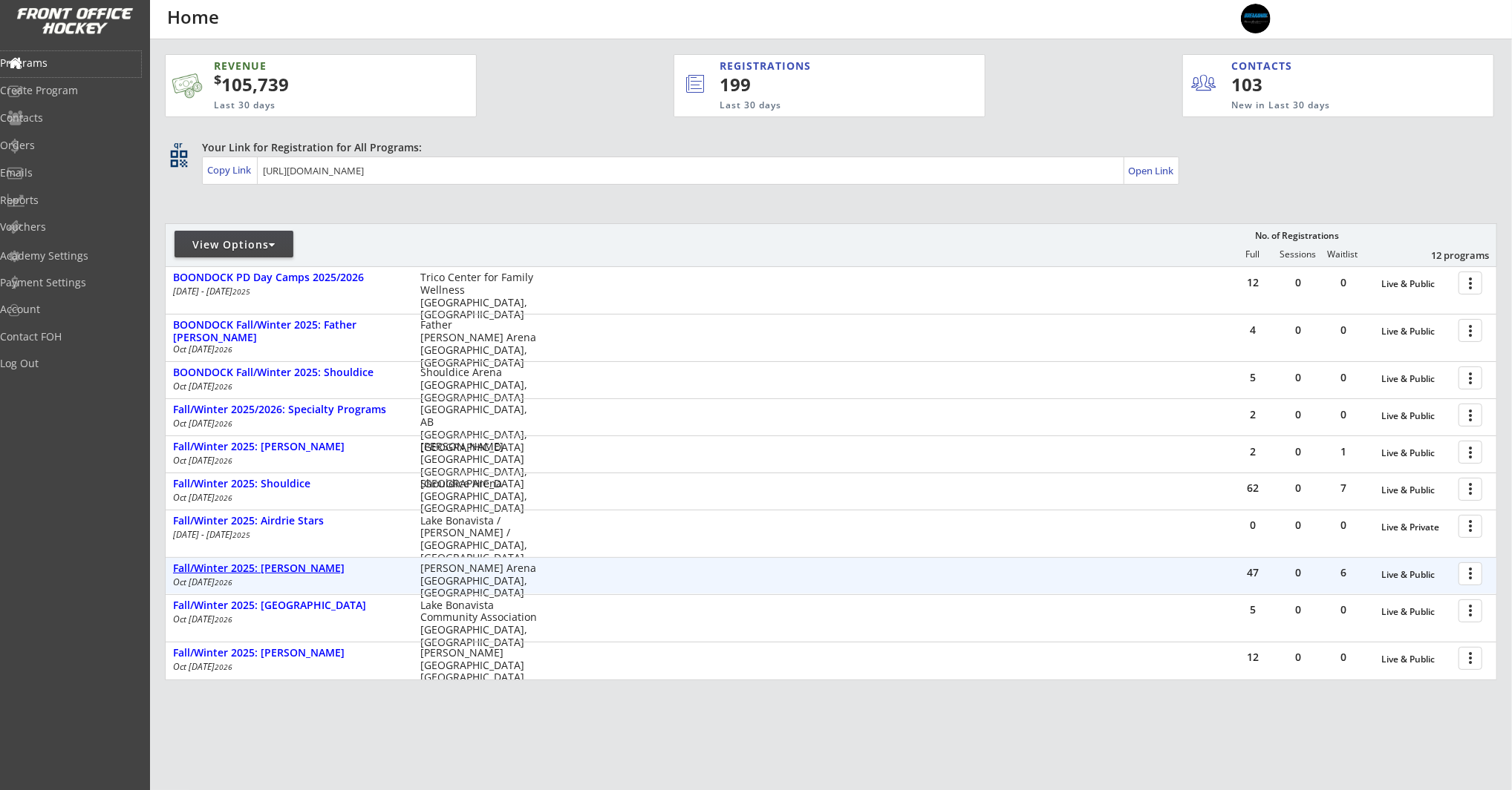
click at [280, 573] on div "Fall/Winter 2025: [PERSON_NAME]" at bounding box center [289, 569] width 232 height 13
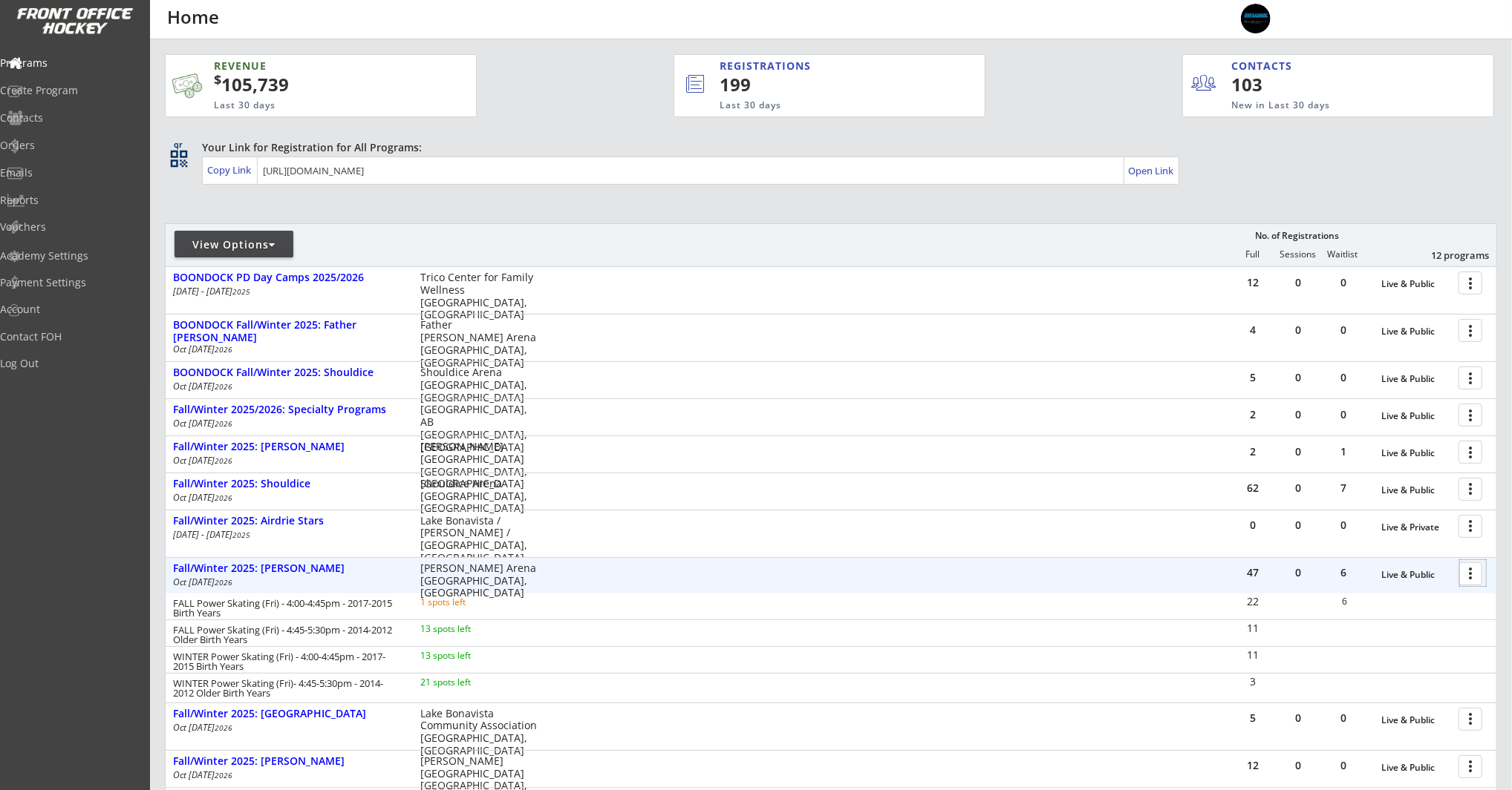
click at [1480, 581] on div at bounding box center [1472, 573] width 26 height 26
click at [1441, 598] on div "Program Roster" at bounding box center [1418, 599] width 106 height 10
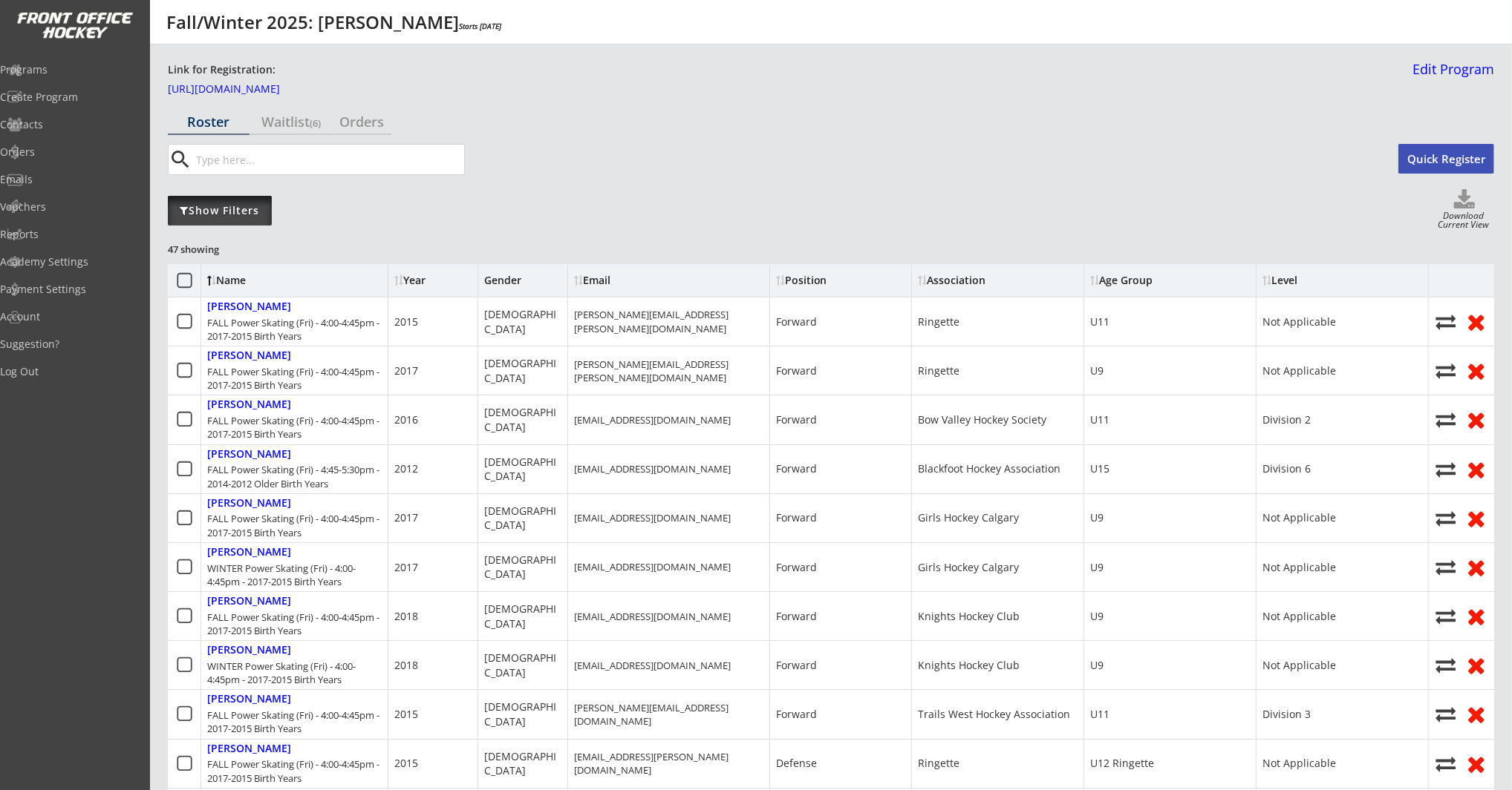
click at [242, 204] on div "Show Filters" at bounding box center [219, 210] width 104 height 14
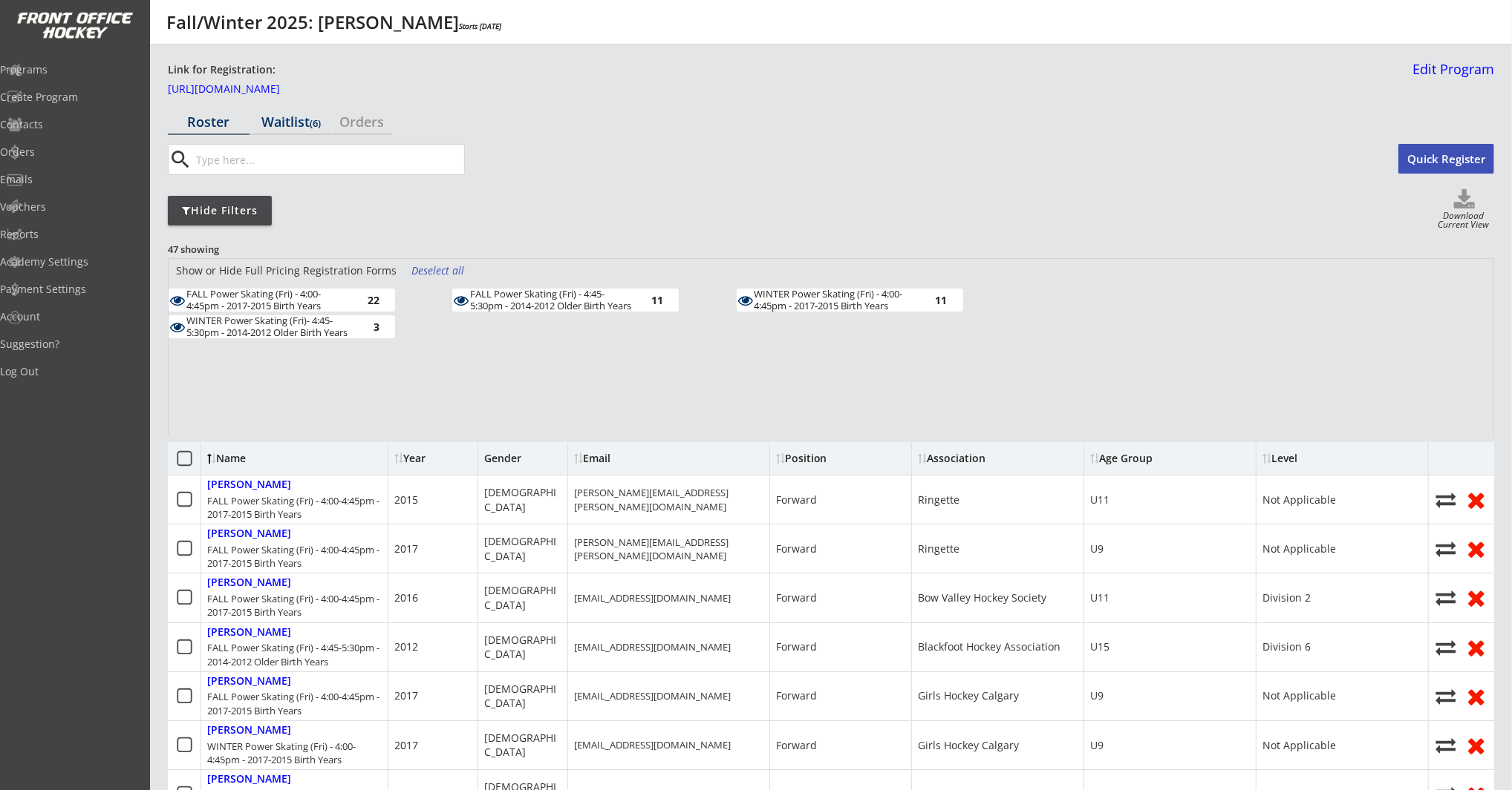
click at [286, 129] on div "Waitlist (6)" at bounding box center [291, 121] width 82 height 14
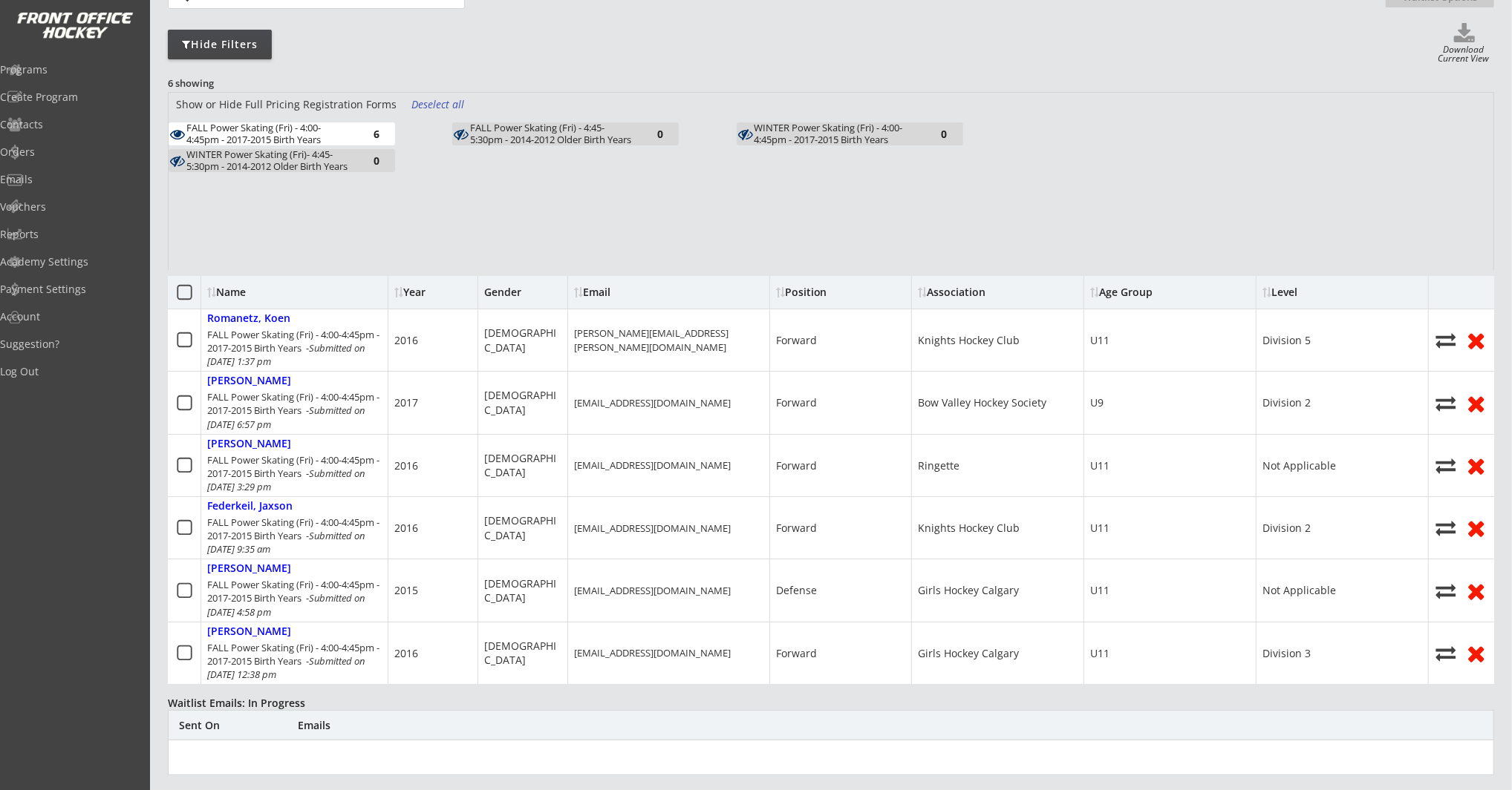
scroll to position [168, 0]
click at [187, 289] on icon at bounding box center [184, 291] width 18 height 18
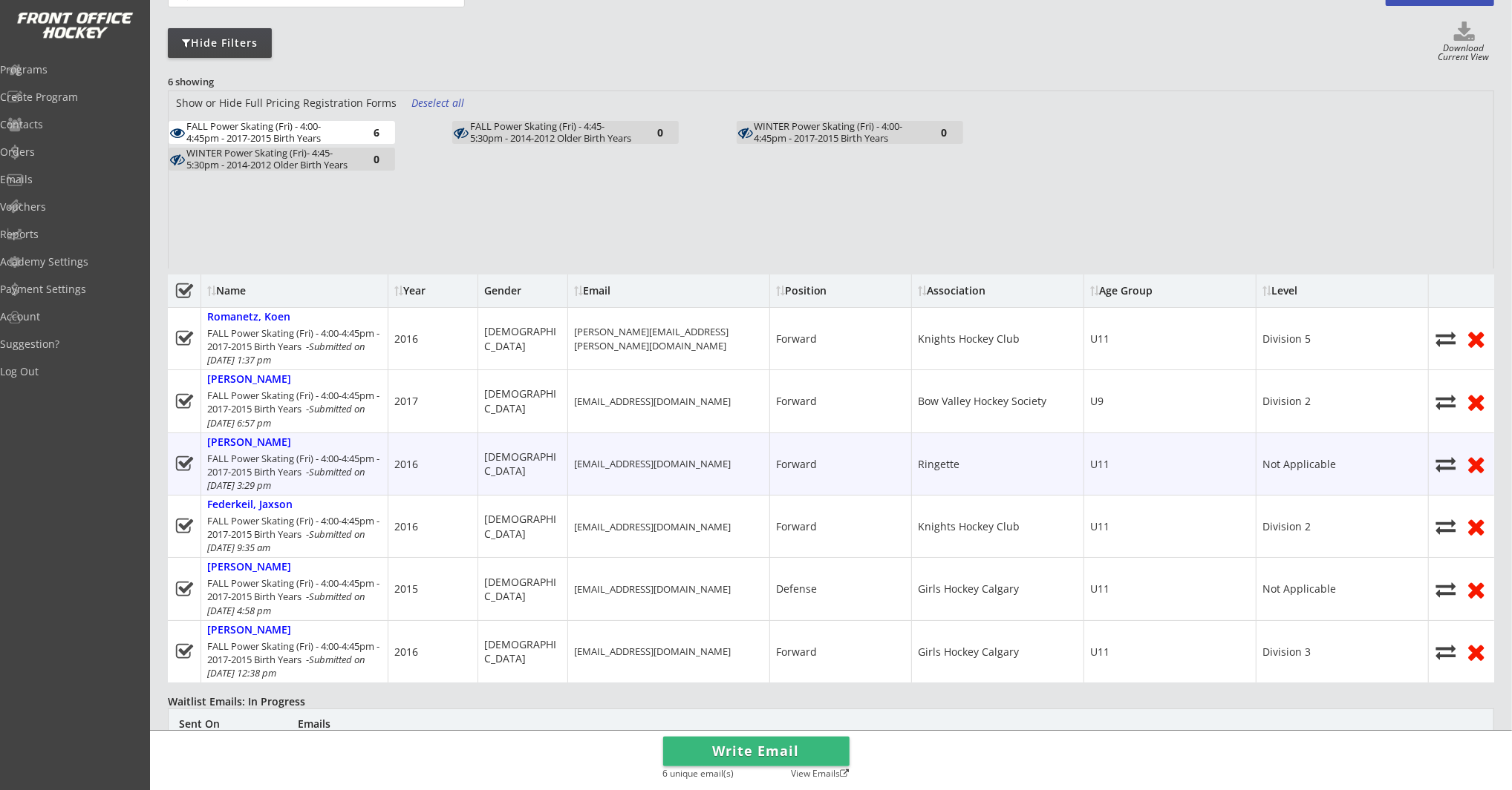
click at [187, 463] on use at bounding box center [183, 464] width 17 height 14
click at [253, 447] on div "[PERSON_NAME]" at bounding box center [249, 443] width 84 height 13
select select ""Forward""
select select ""Youth M""
select select ""Ringette""
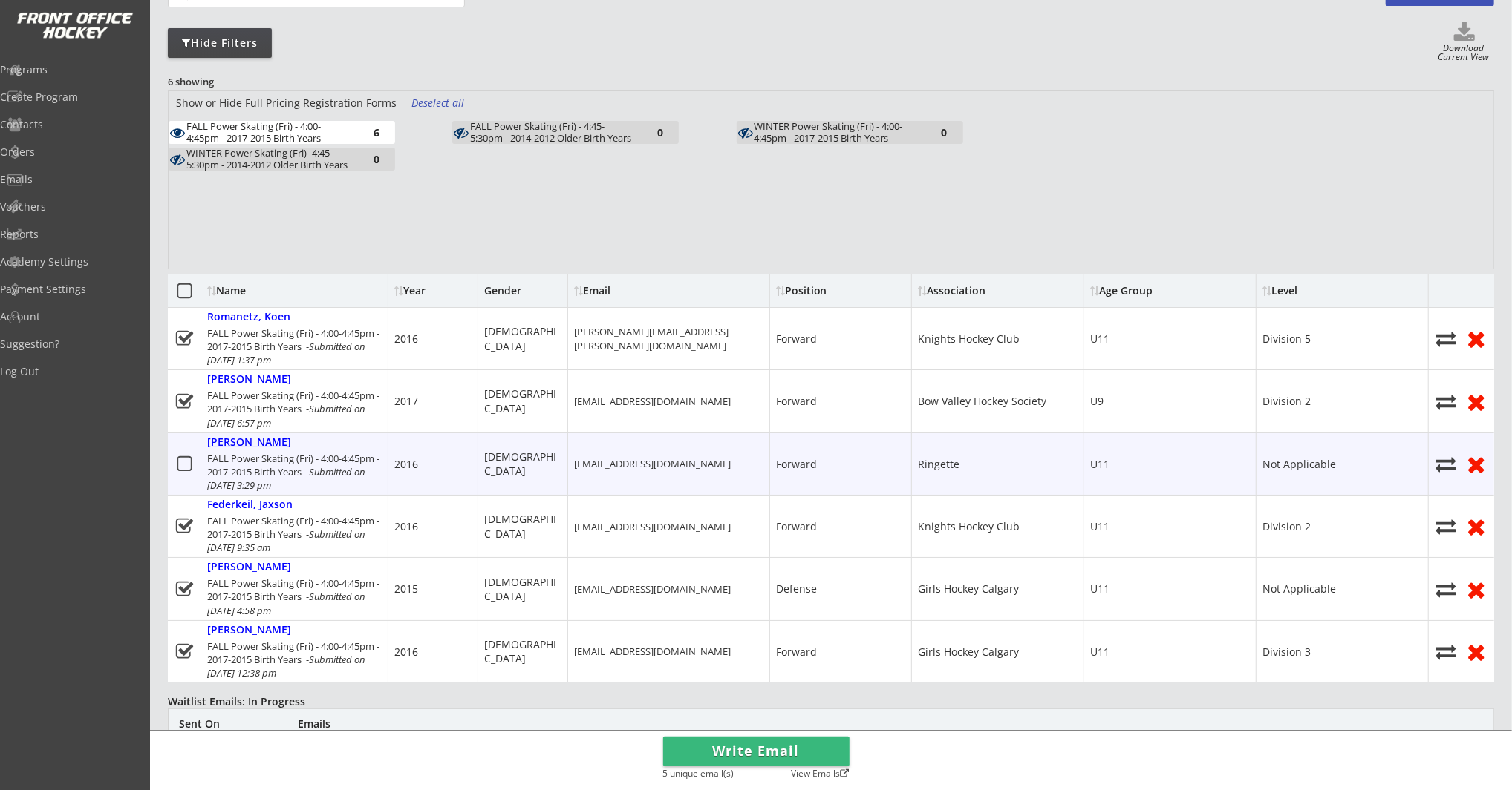
select select ""U11""
select select ""Not Applicable ""
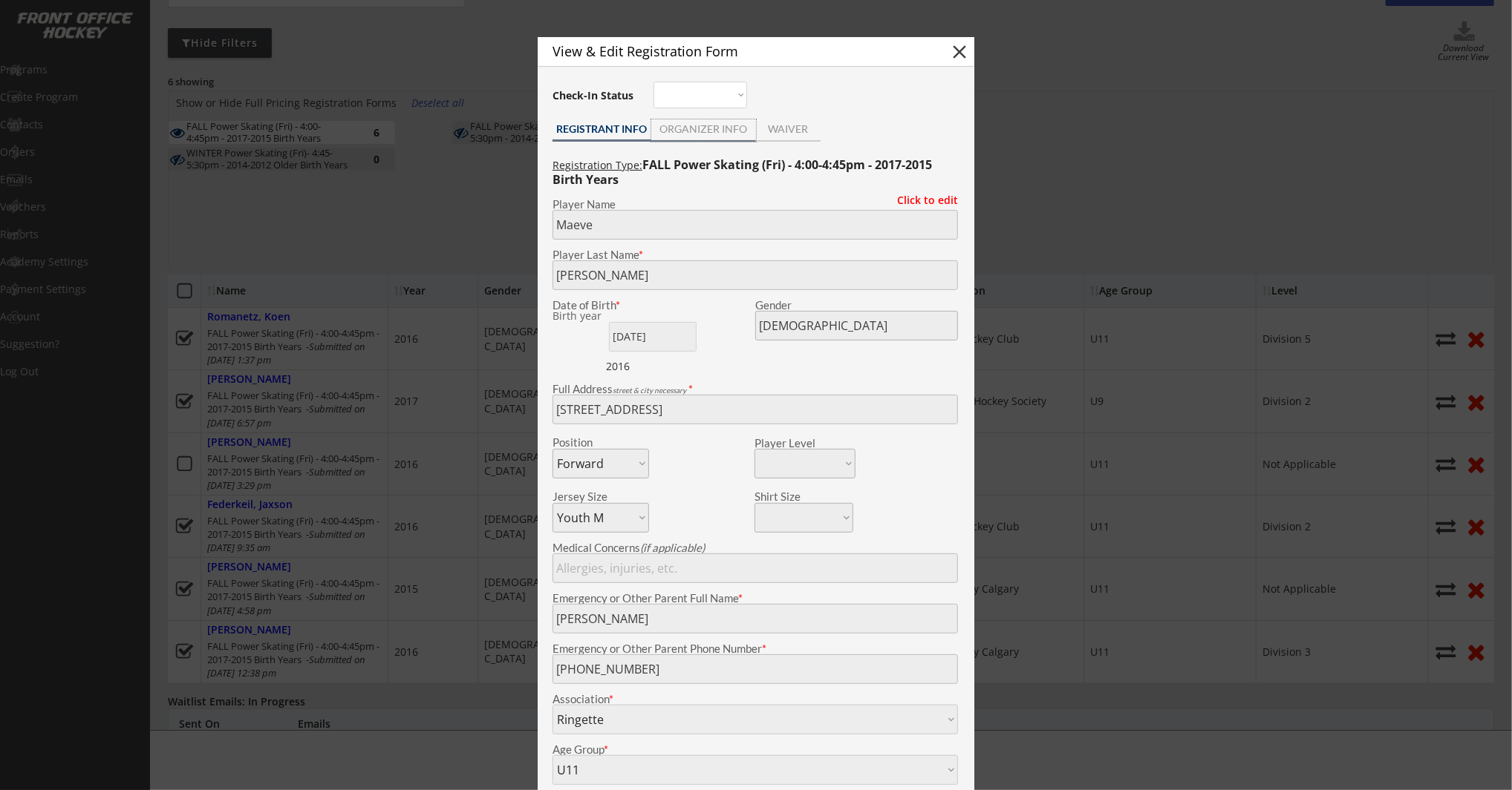
click at [692, 138] on div "ORGANIZER INFO" at bounding box center [703, 130] width 104 height 23
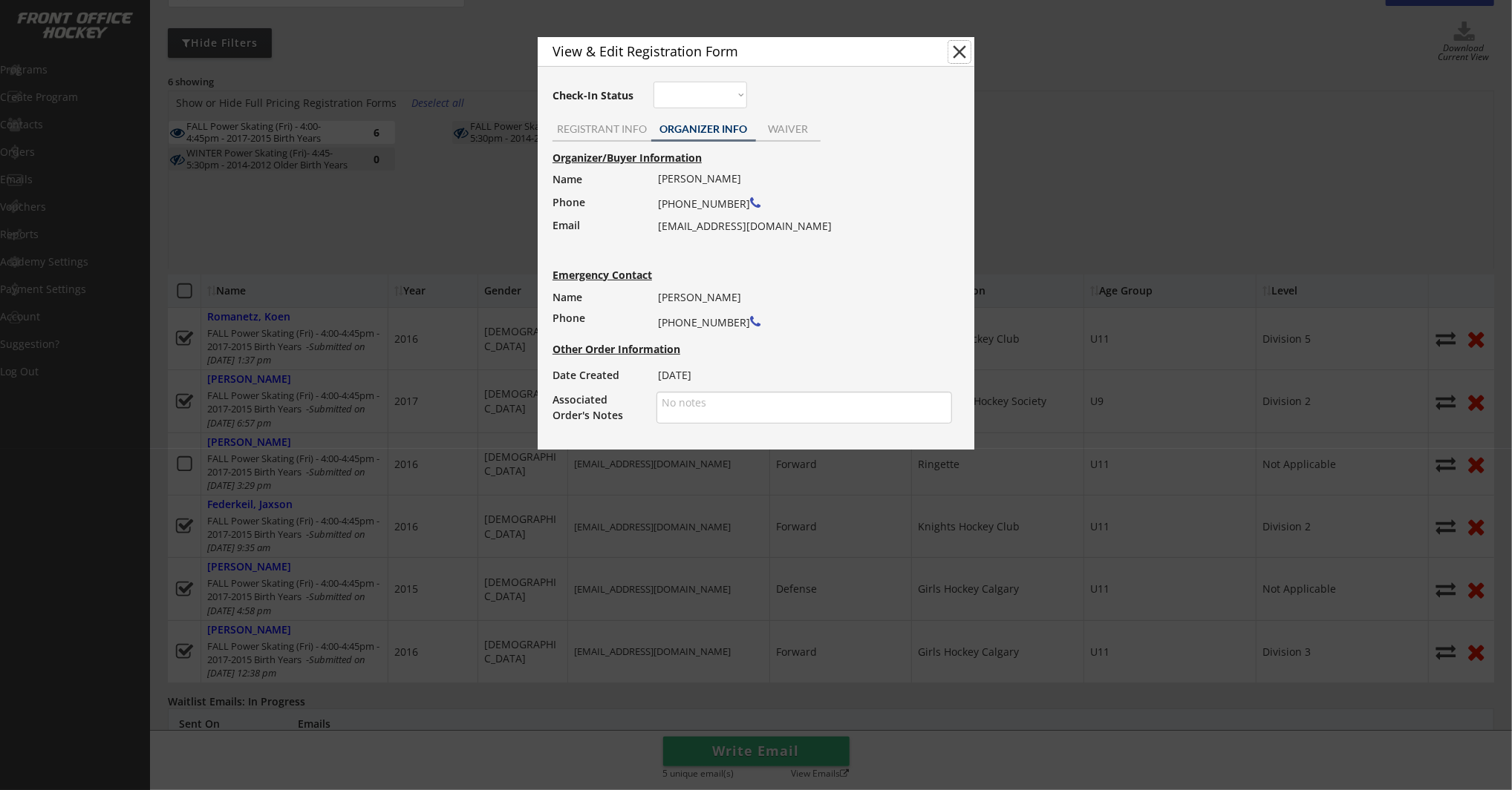
click at [955, 52] on button "close" at bounding box center [959, 52] width 23 height 23
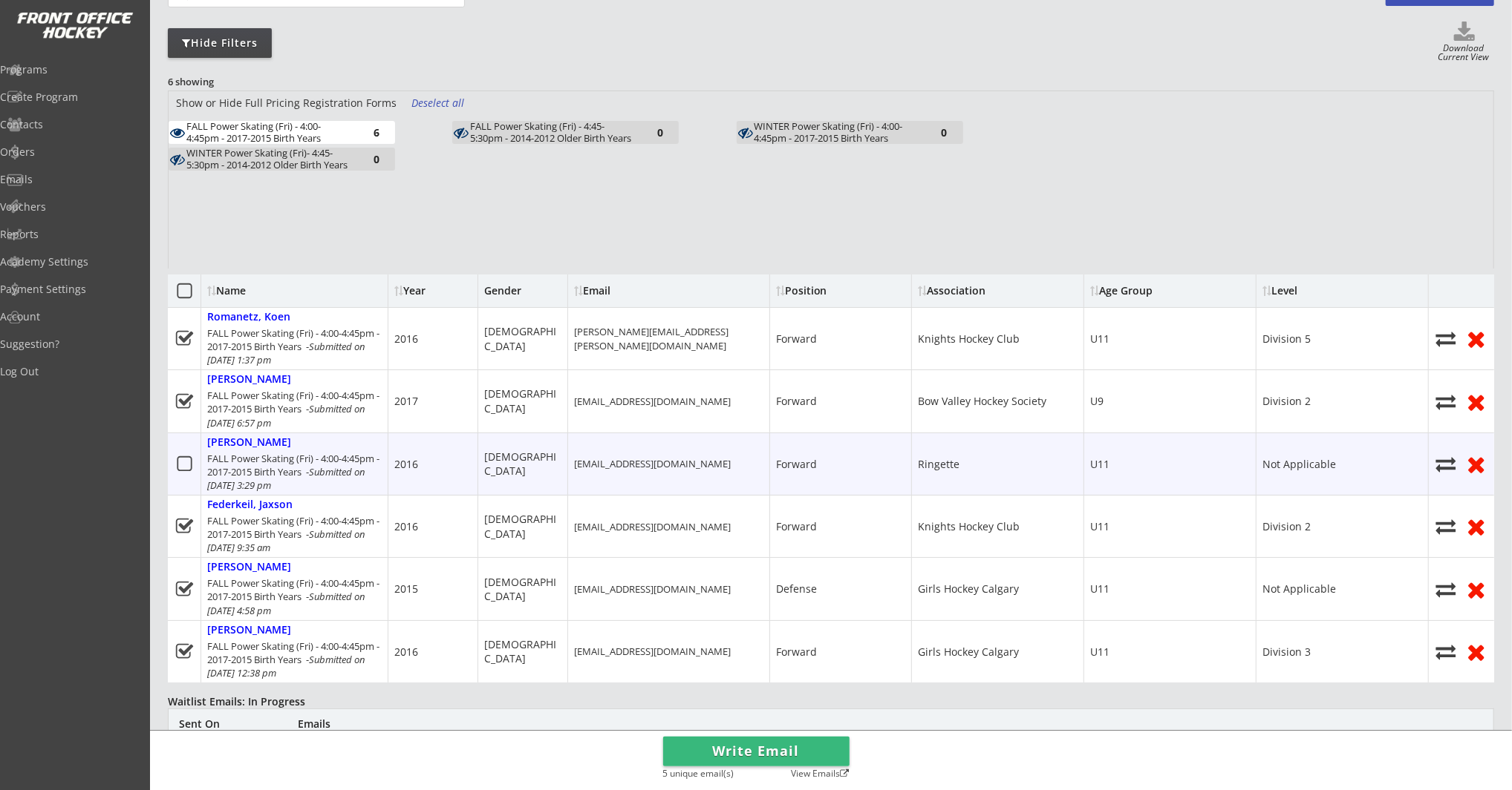
click at [186, 460] on icon at bounding box center [184, 464] width 18 height 18
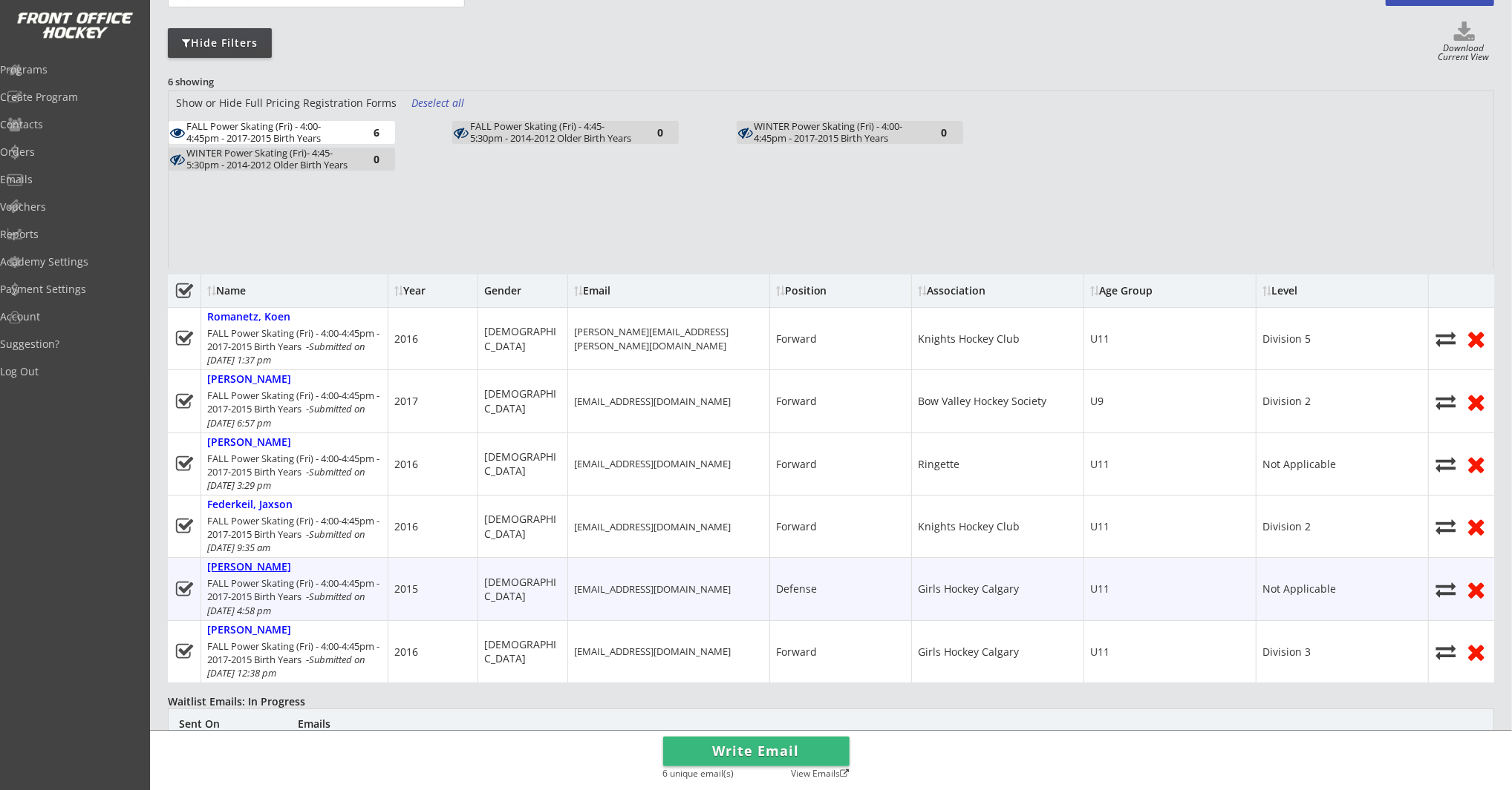
click at [248, 572] on div "Grant, Rosalyn" at bounding box center [249, 567] width 84 height 13
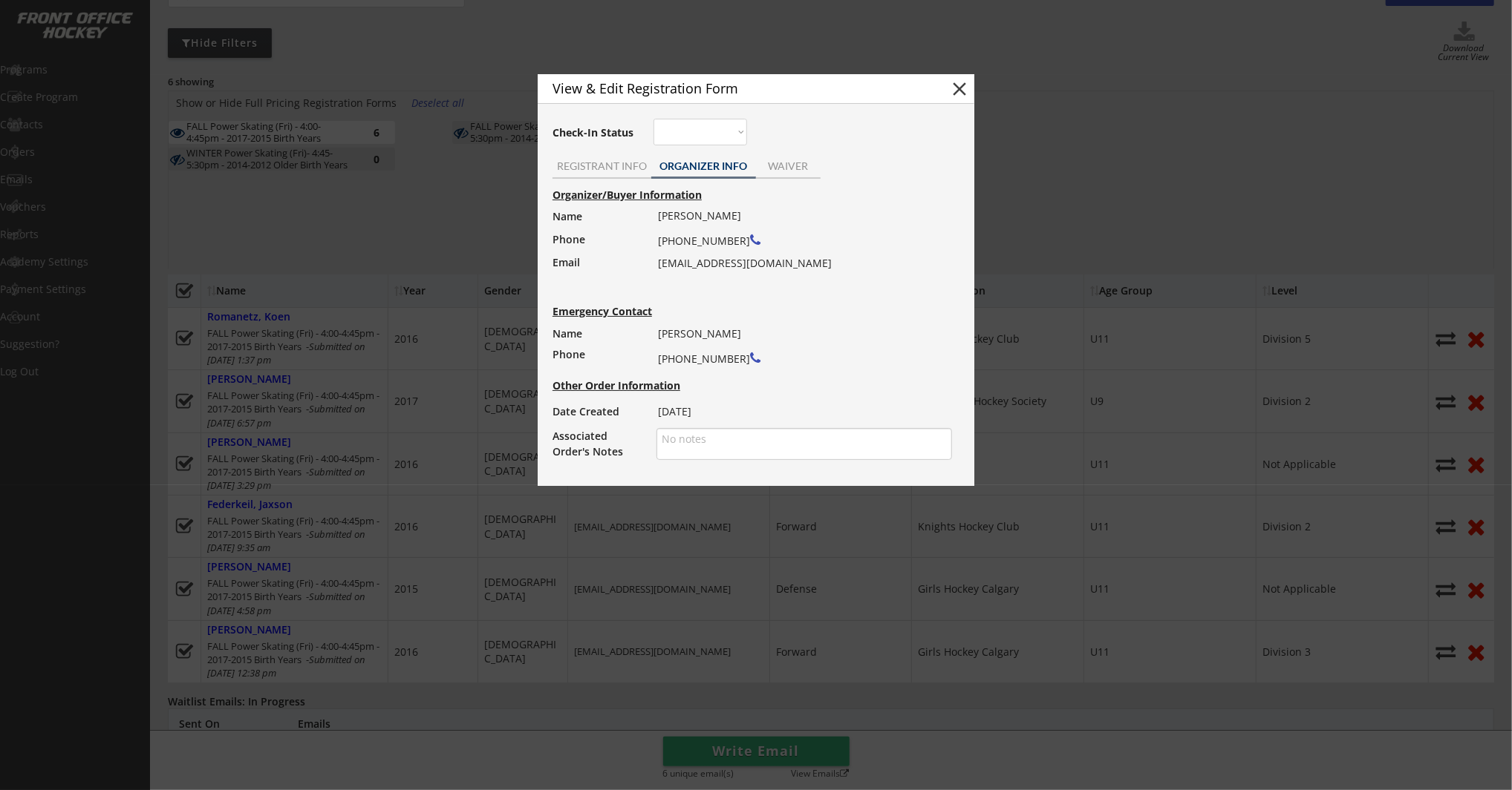
click at [959, 96] on button "close" at bounding box center [959, 89] width 23 height 23
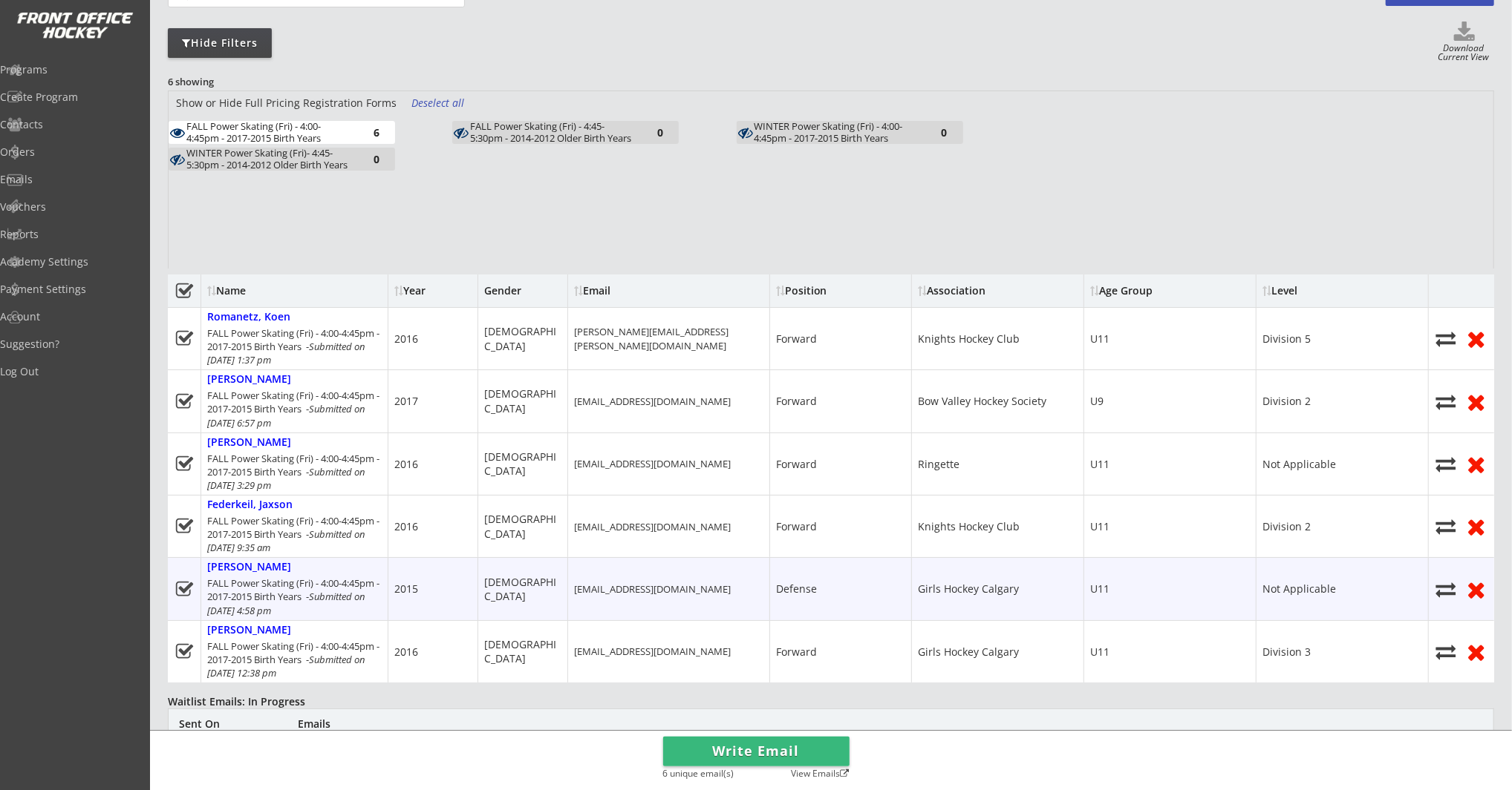
click at [182, 590] on use at bounding box center [183, 588] width 17 height 14
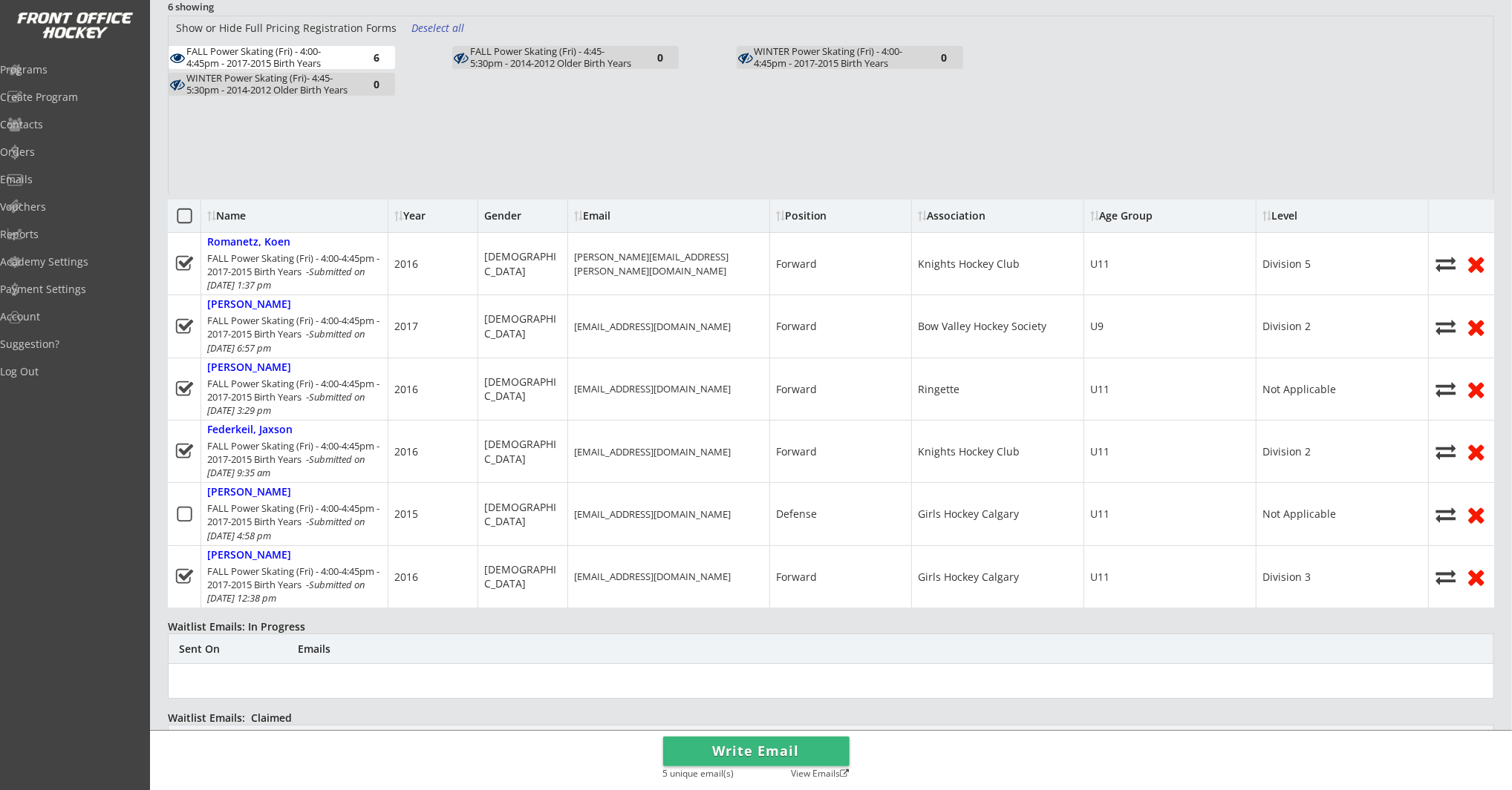
scroll to position [226, 0]
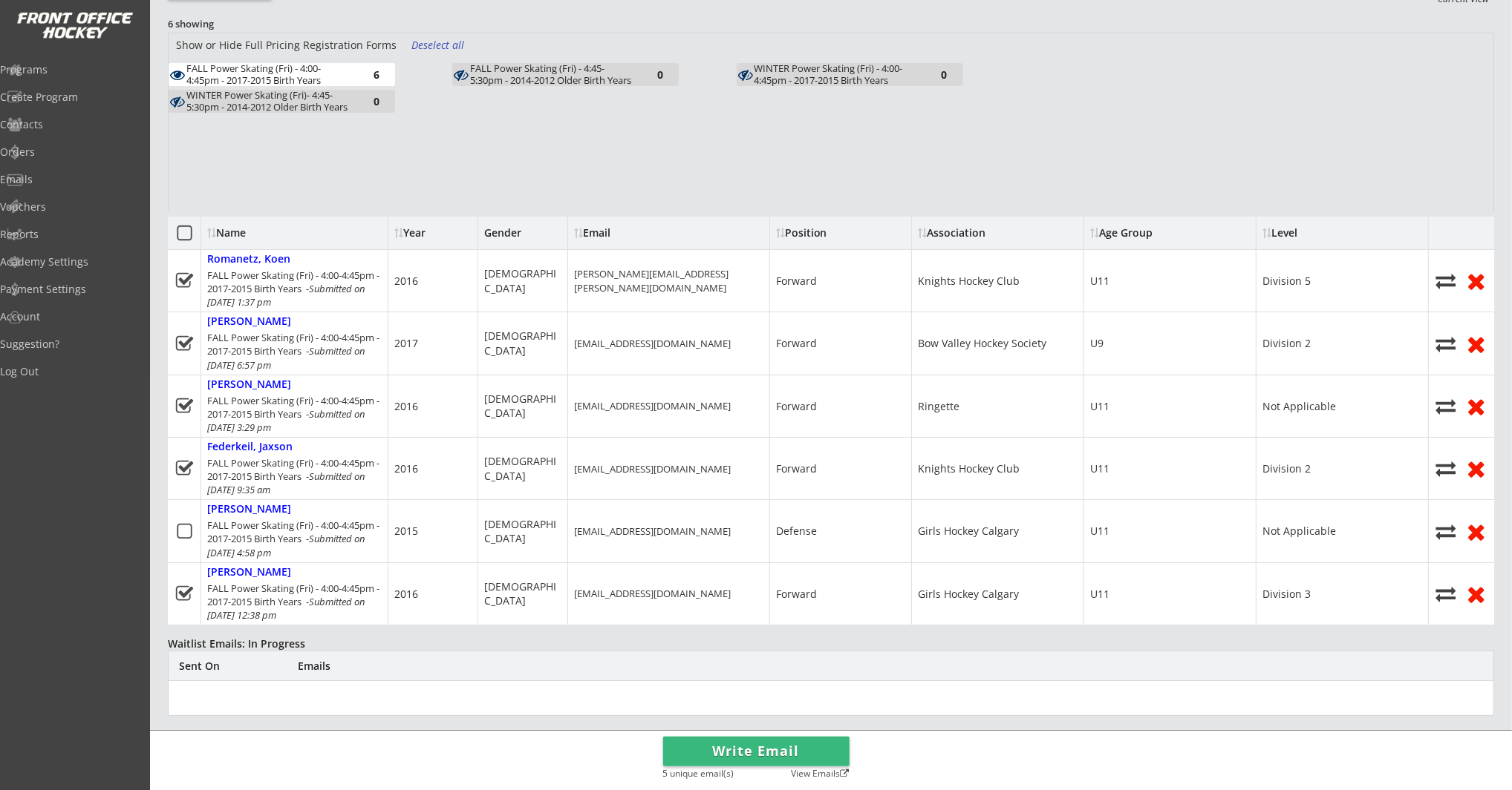
click at [741, 756] on button "Write Email" at bounding box center [756, 751] width 187 height 30
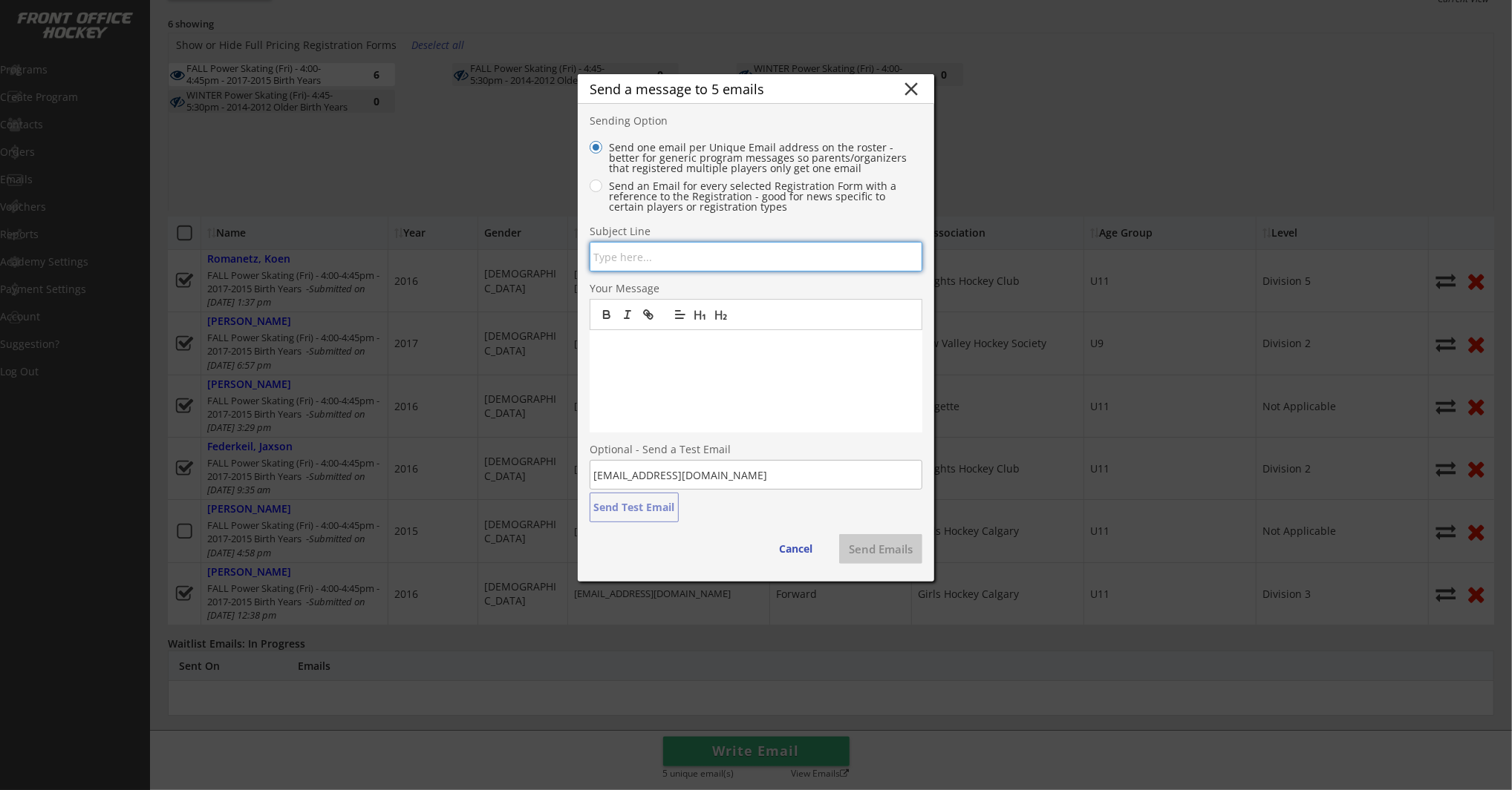
click at [639, 254] on input "input" at bounding box center [755, 256] width 333 height 30
type input "Open Spot - Frank McCool"
click at [641, 346] on p at bounding box center [756, 345] width 310 height 14
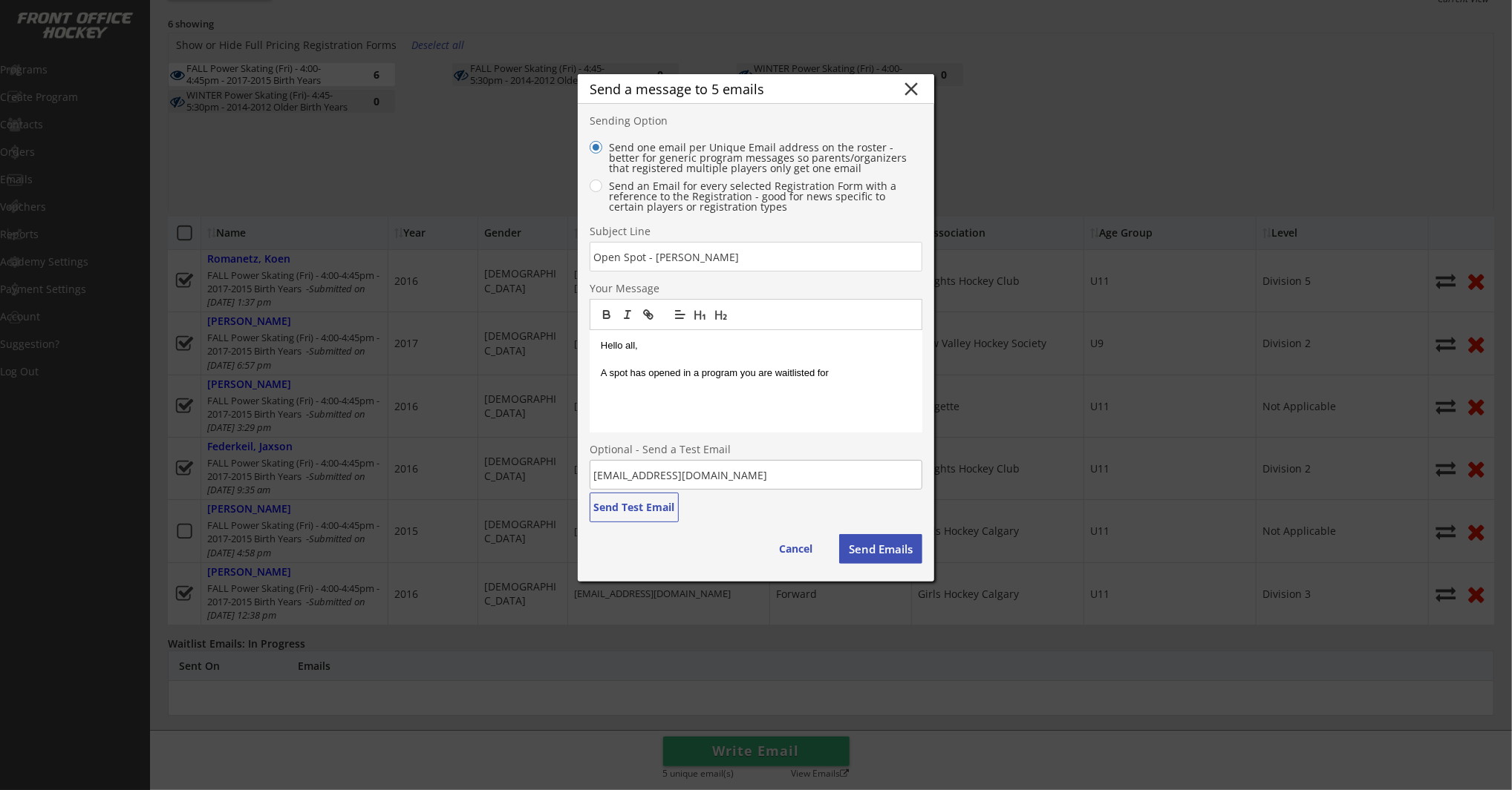
click at [844, 371] on p "A spot has opened in a program you are waitlisted for" at bounding box center [756, 373] width 310 height 14
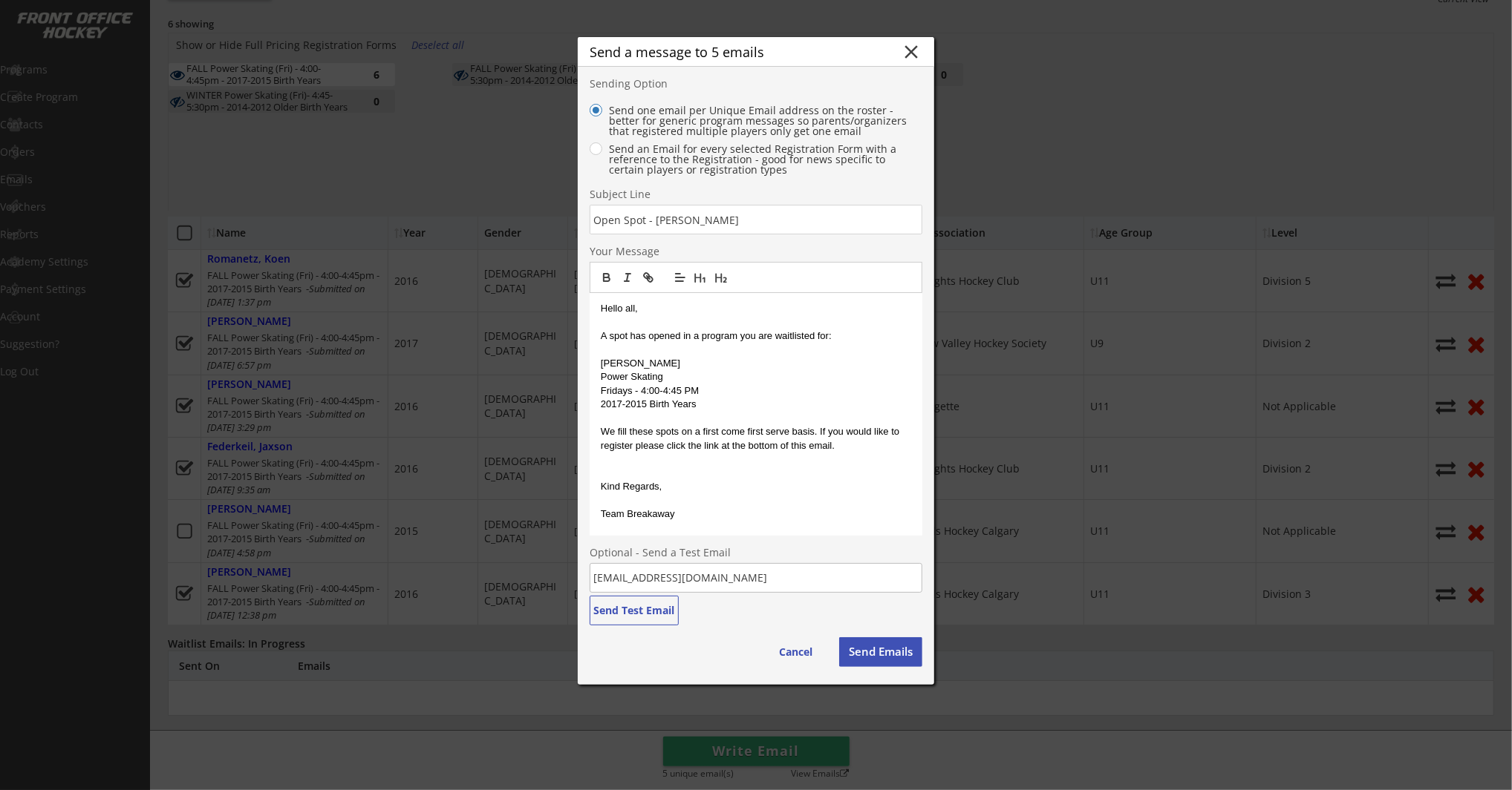
click at [635, 307] on p "Hello all," at bounding box center [756, 308] width 310 height 14
click at [865, 651] on button "Send Emails" at bounding box center [881, 652] width 83 height 30
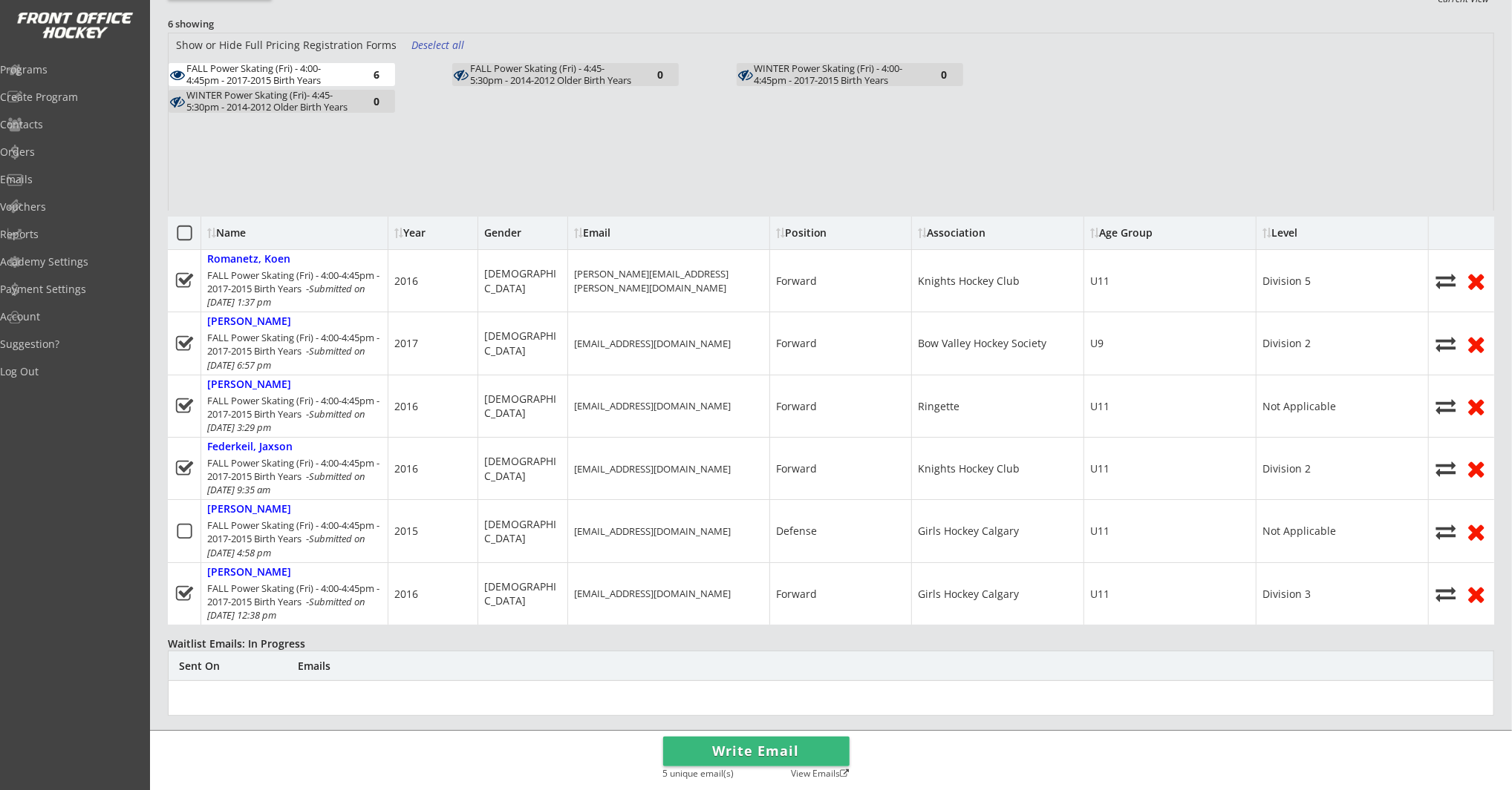
scroll to position [0, 0]
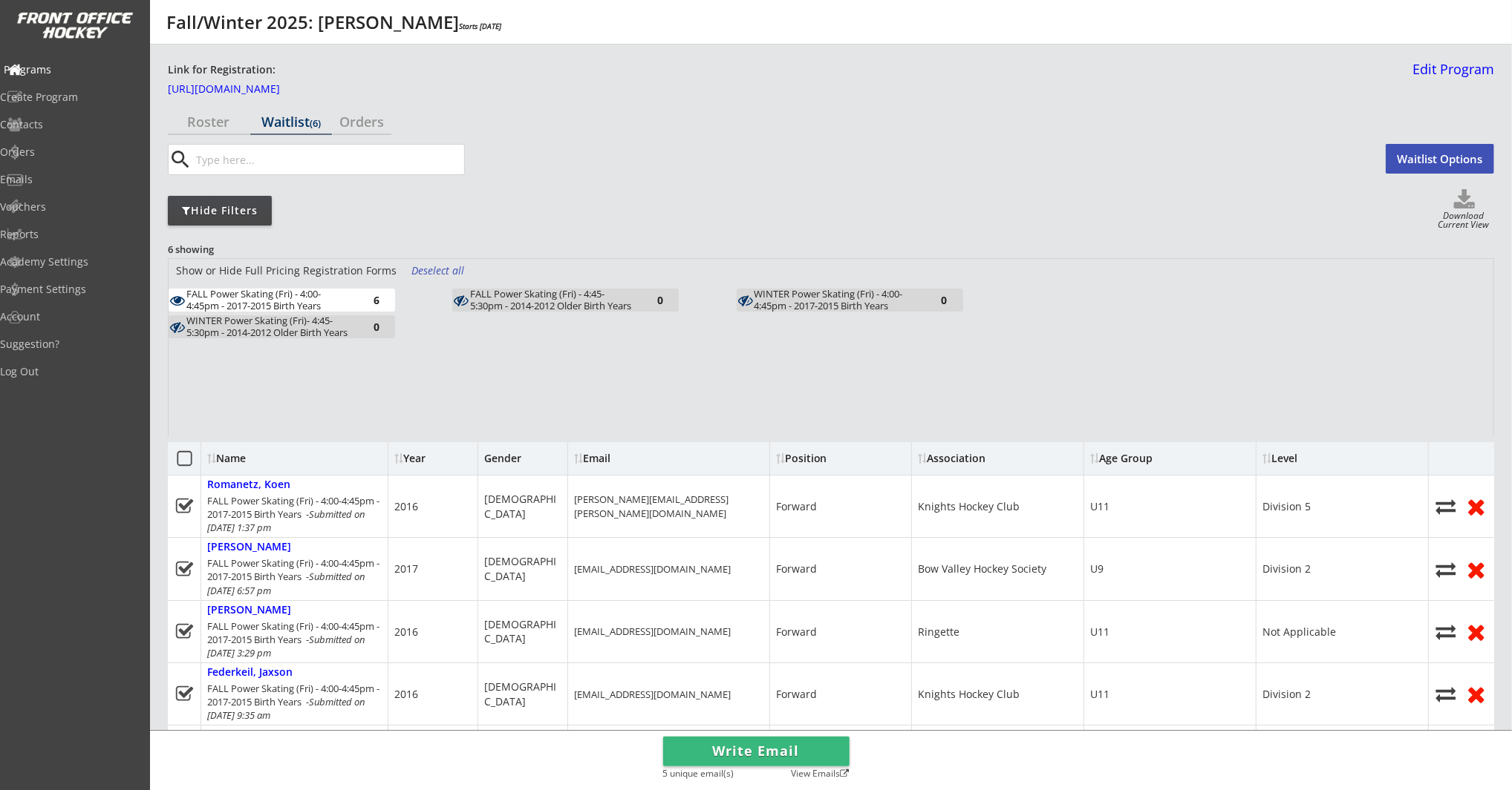
click at [55, 70] on div "Programs" at bounding box center [70, 69] width 133 height 10
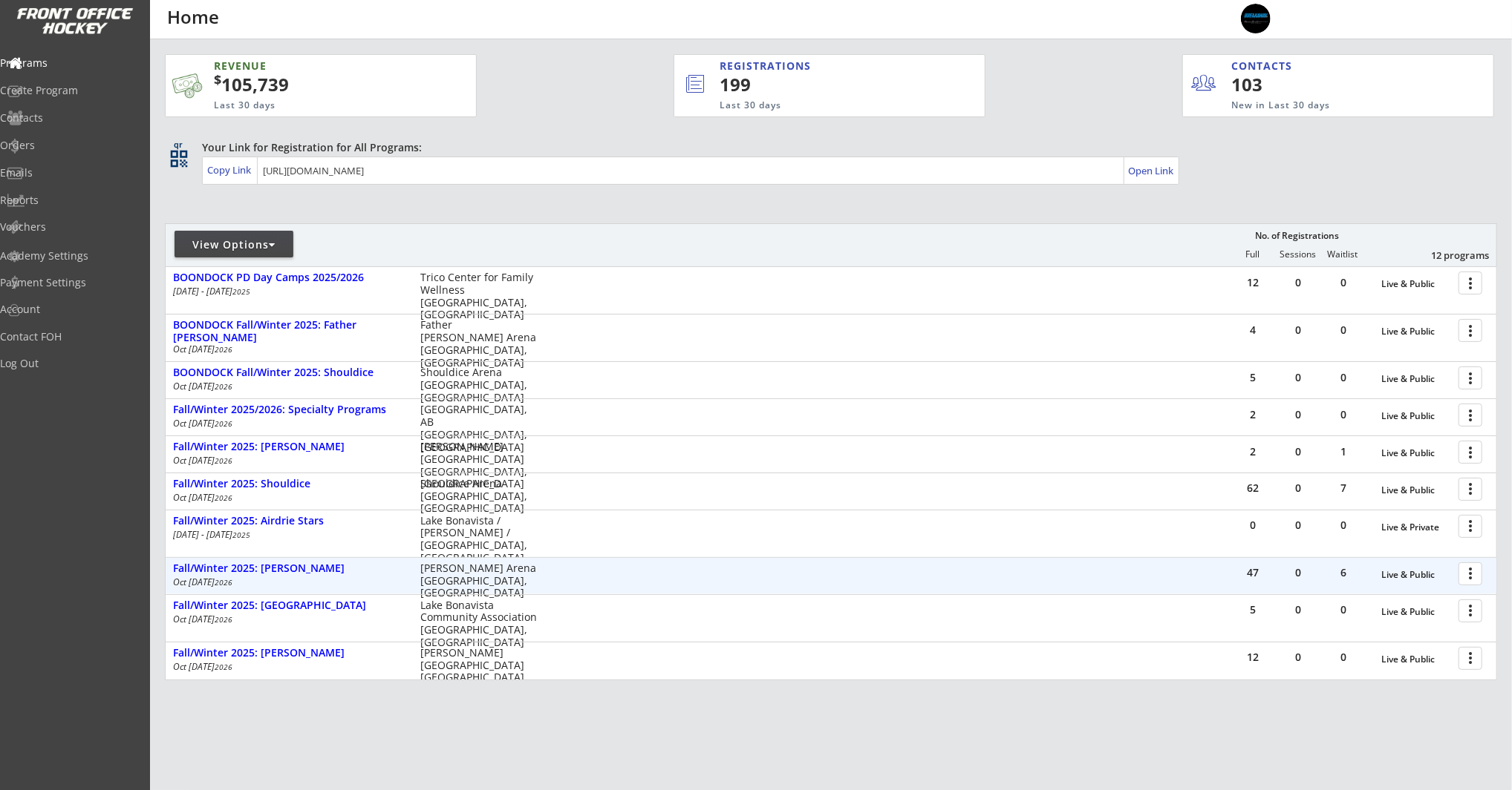
click at [1478, 573] on div at bounding box center [1472, 573] width 26 height 26
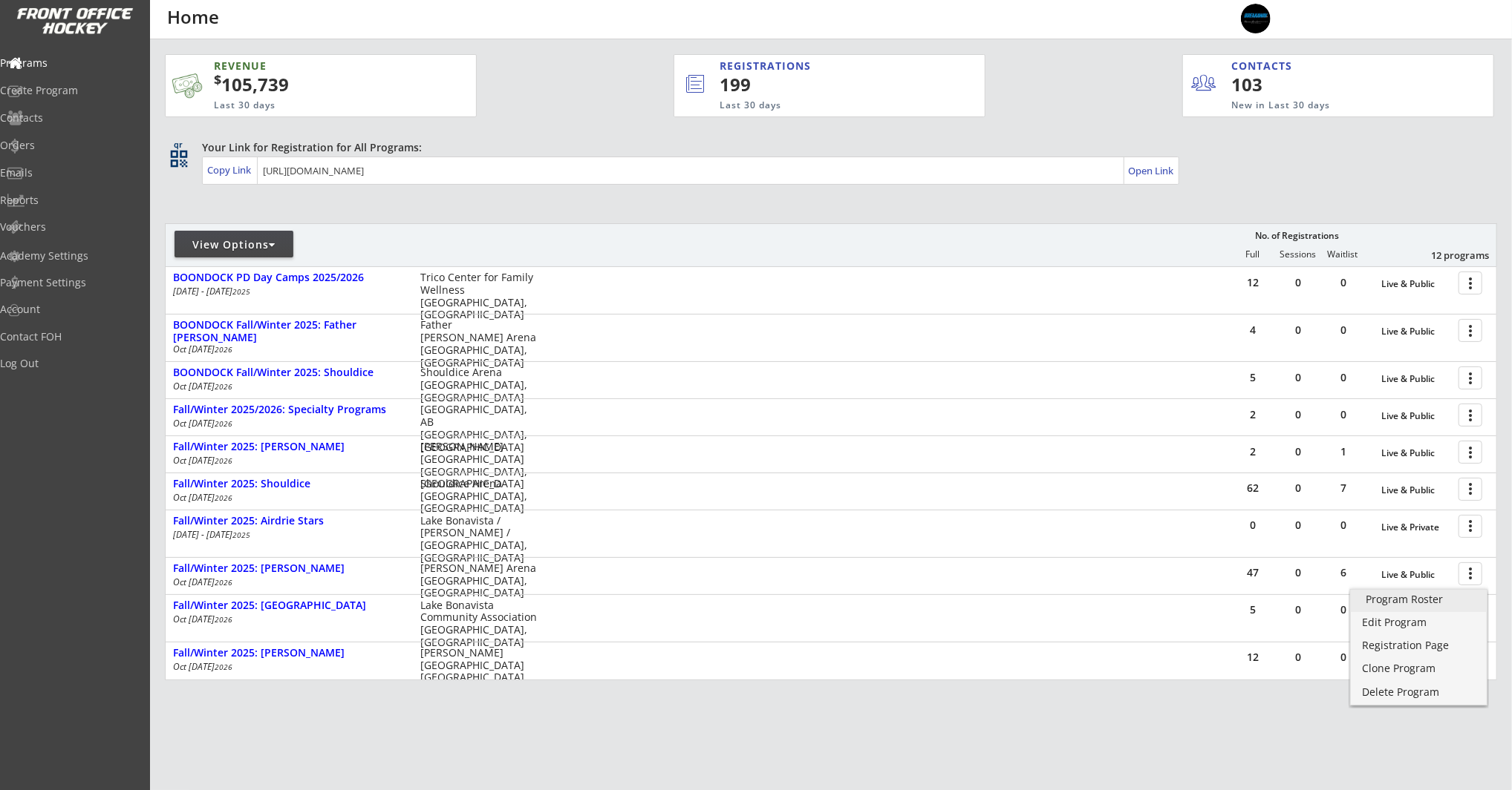
click at [1435, 598] on div "Program Roster" at bounding box center [1418, 599] width 106 height 10
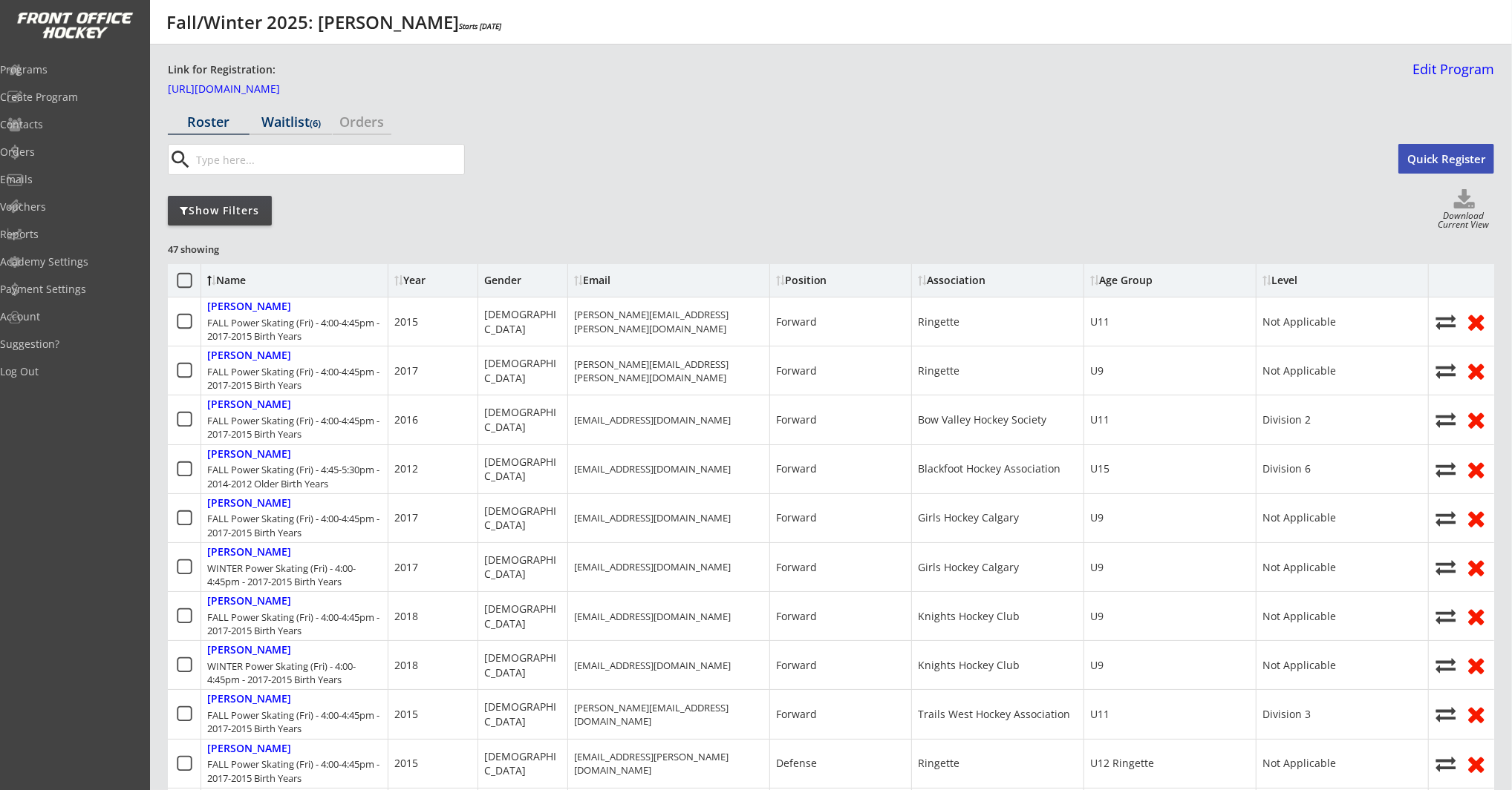
click at [286, 125] on div "Waitlist (6)" at bounding box center [291, 121] width 82 height 14
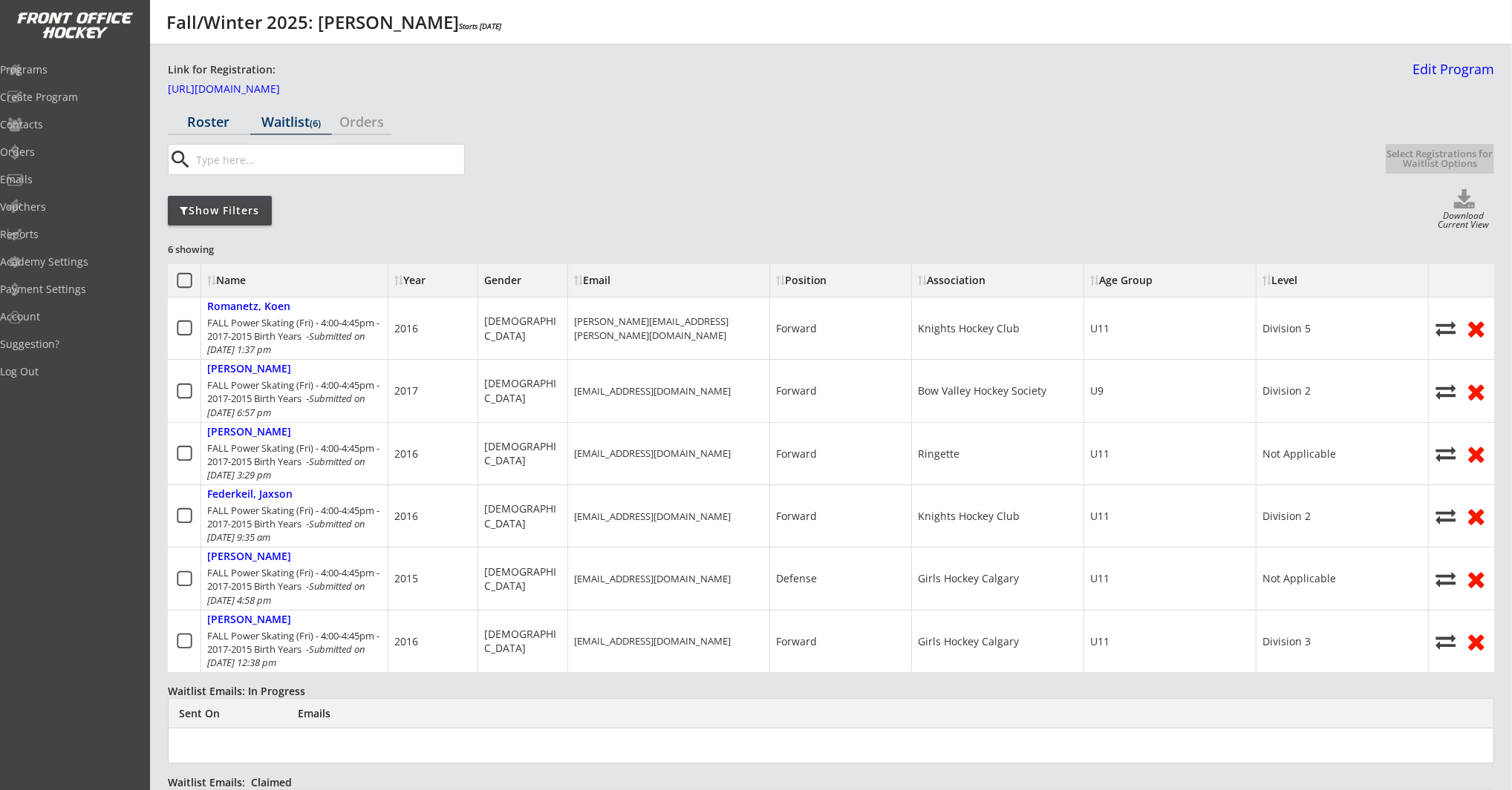
click at [200, 130] on div "Roster" at bounding box center [208, 121] width 82 height 26
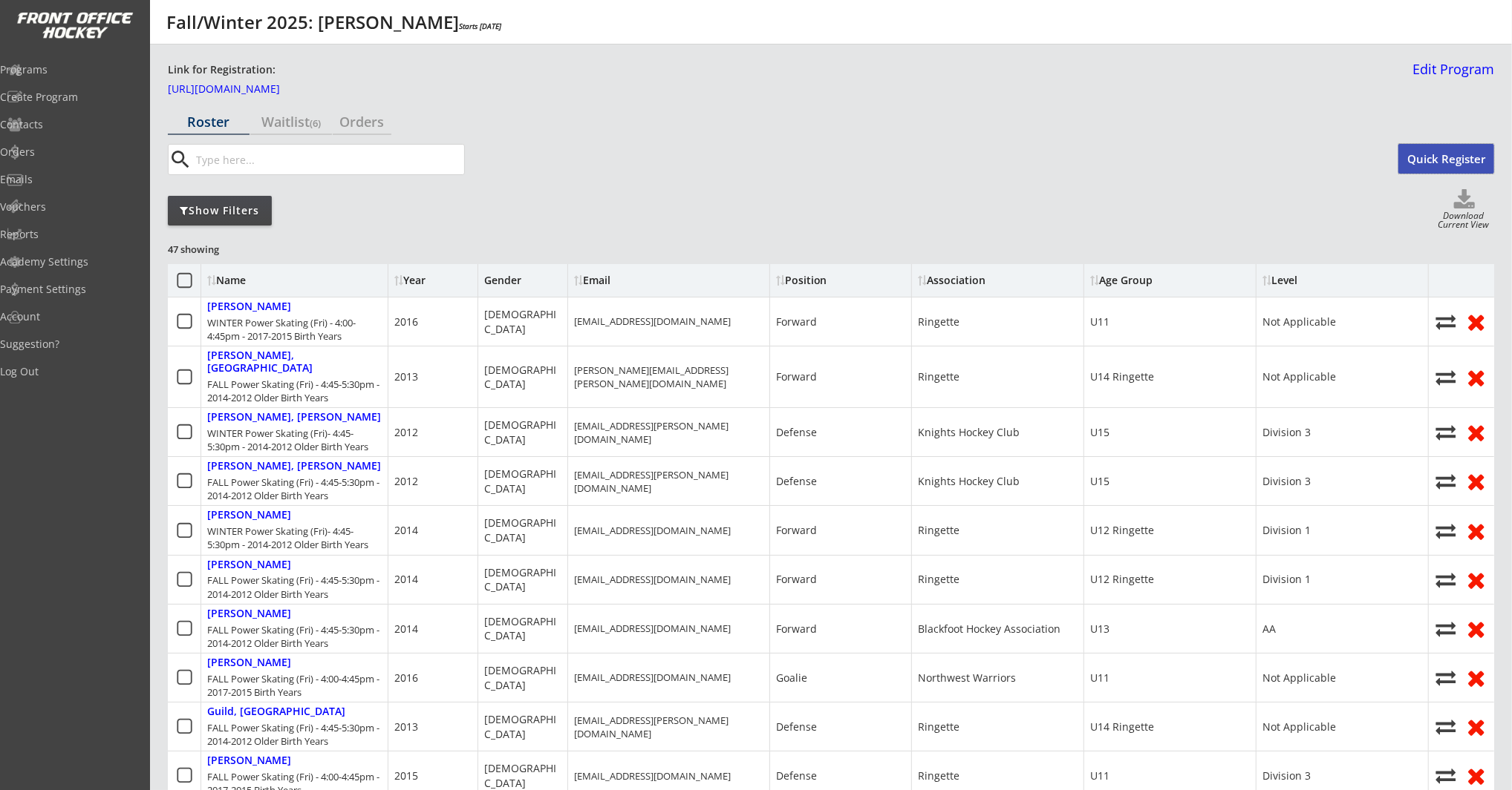
click at [1445, 161] on button "Quick Register" at bounding box center [1446, 159] width 96 height 30
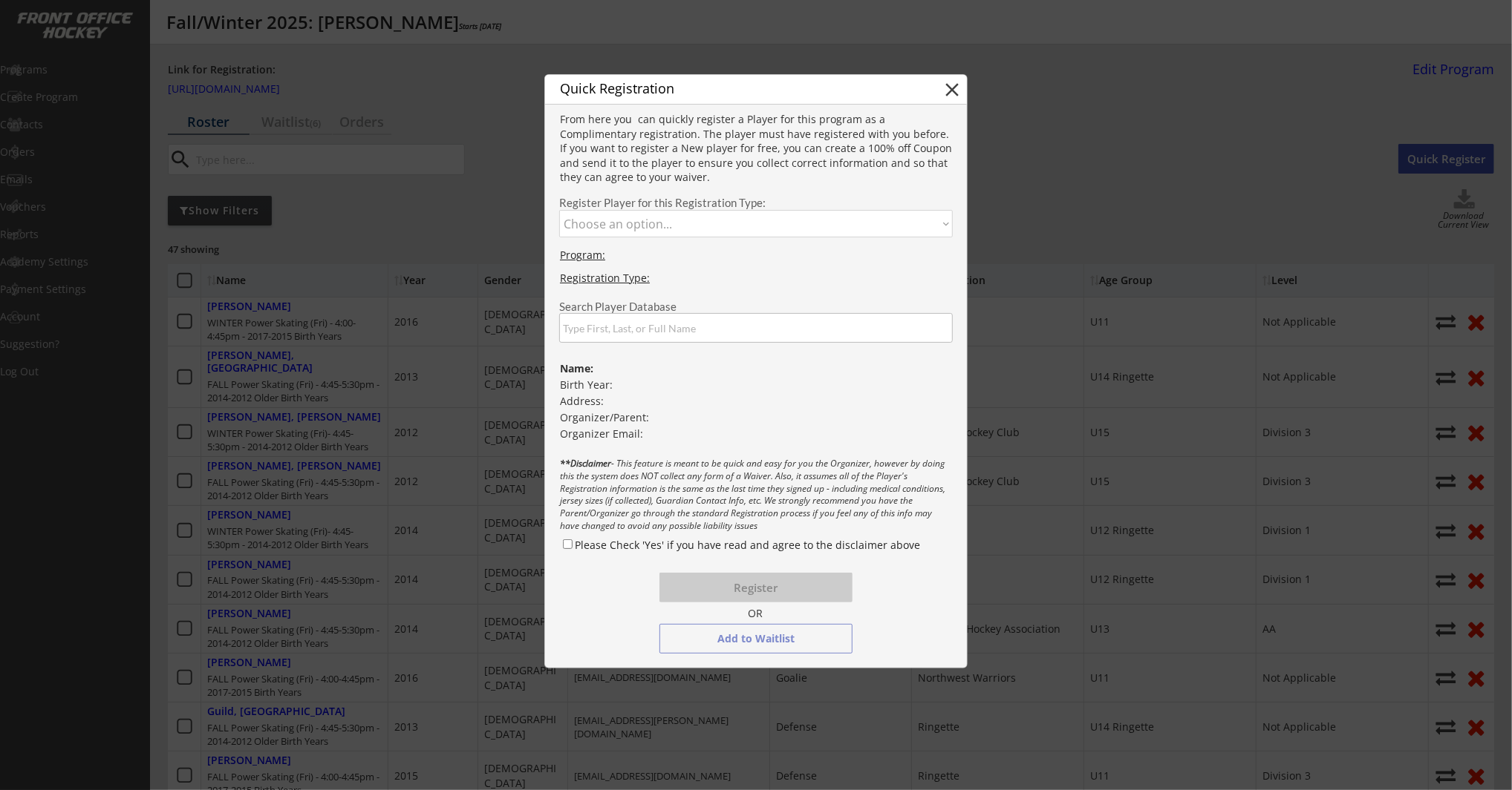
click at [712, 226] on select "Choose an option... FALL Power Skating (Fri) - 4:00-4:45pm - 2017-2015 Birth Ye…" at bounding box center [756, 224] width 393 height 27
select select ""1348695171700984260__LOOKUP__1755794243793x123430171383169020""
click at [559, 210] on select "Choose an option... FALL Power Skating (Fri) - 4:00-4:45pm - 2017-2015 Birth Ye…" at bounding box center [756, 224] width 393 height 27
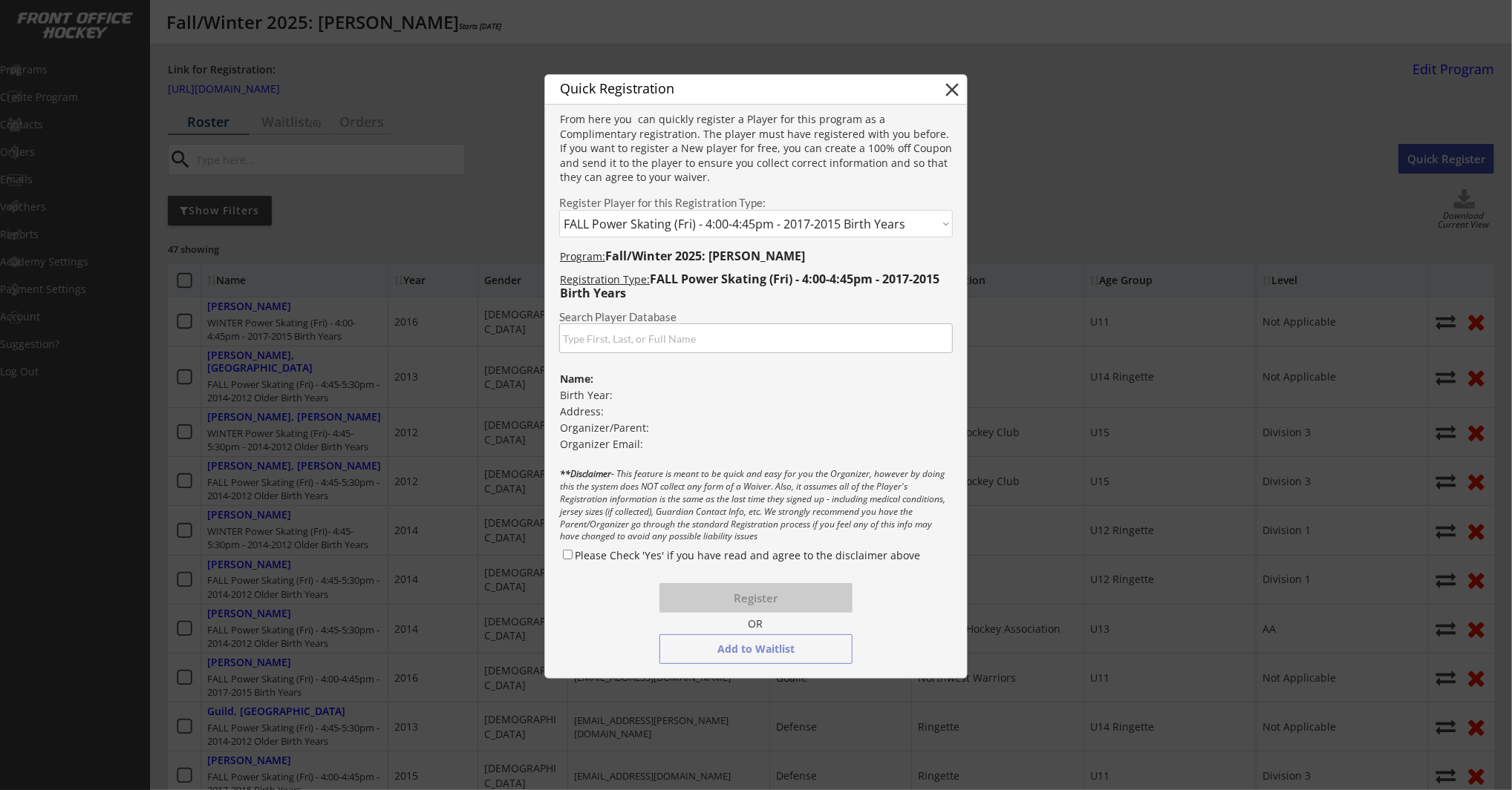
click at [680, 340] on input "input" at bounding box center [756, 338] width 393 height 30
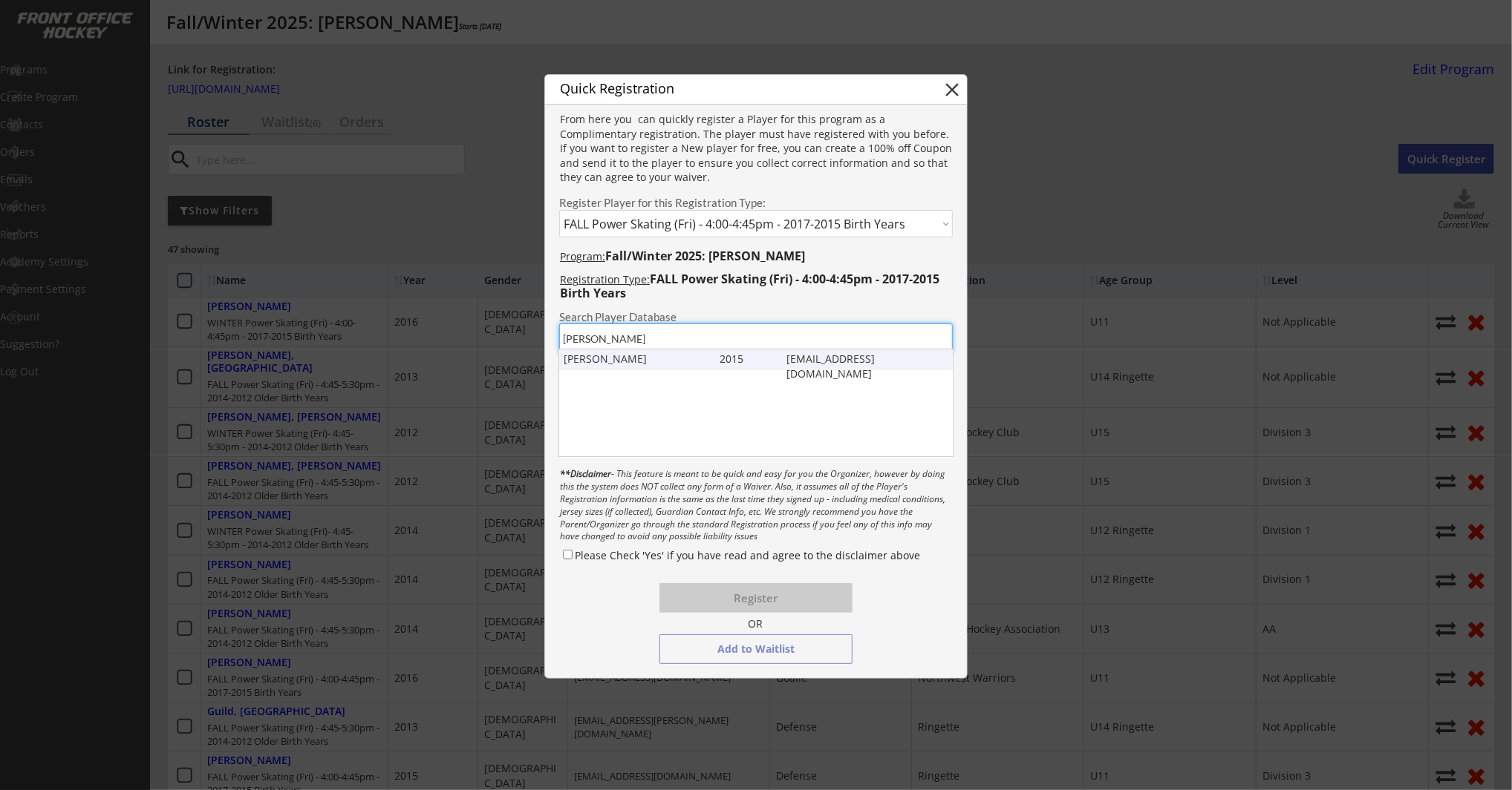
type input "rosalyn"
click at [689, 362] on div "Rosalyn Grant" at bounding box center [638, 359] width 150 height 14
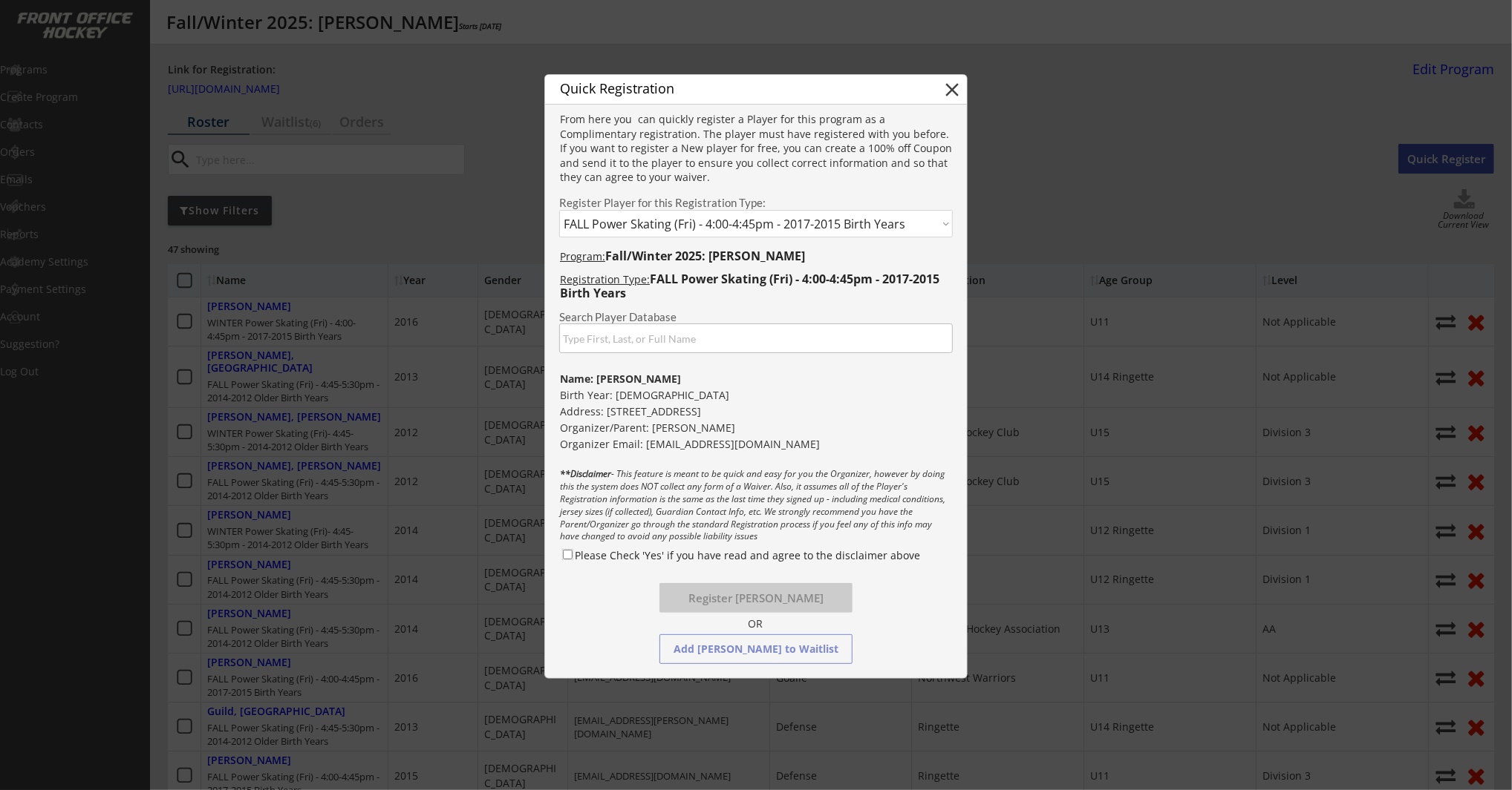
click at [567, 554] on input "Please Check 'Yes' if you have read and agree to the disclaimer above" at bounding box center [567, 554] width 10 height 10
checkbox input "true"
click at [735, 604] on button "Register Rosalyn Grant" at bounding box center [755, 598] width 193 height 30
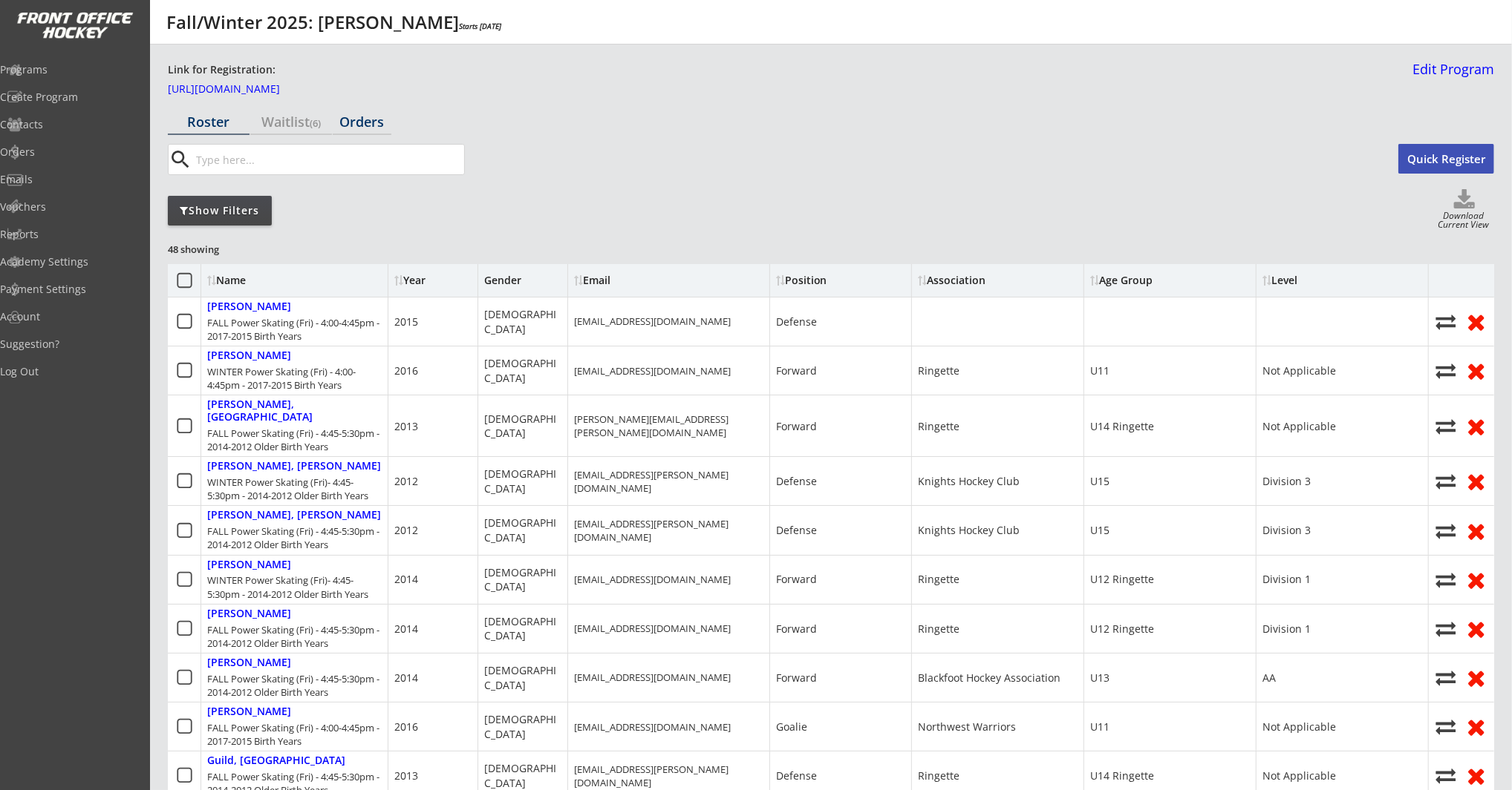
click at [355, 122] on div "Orders" at bounding box center [362, 121] width 59 height 14
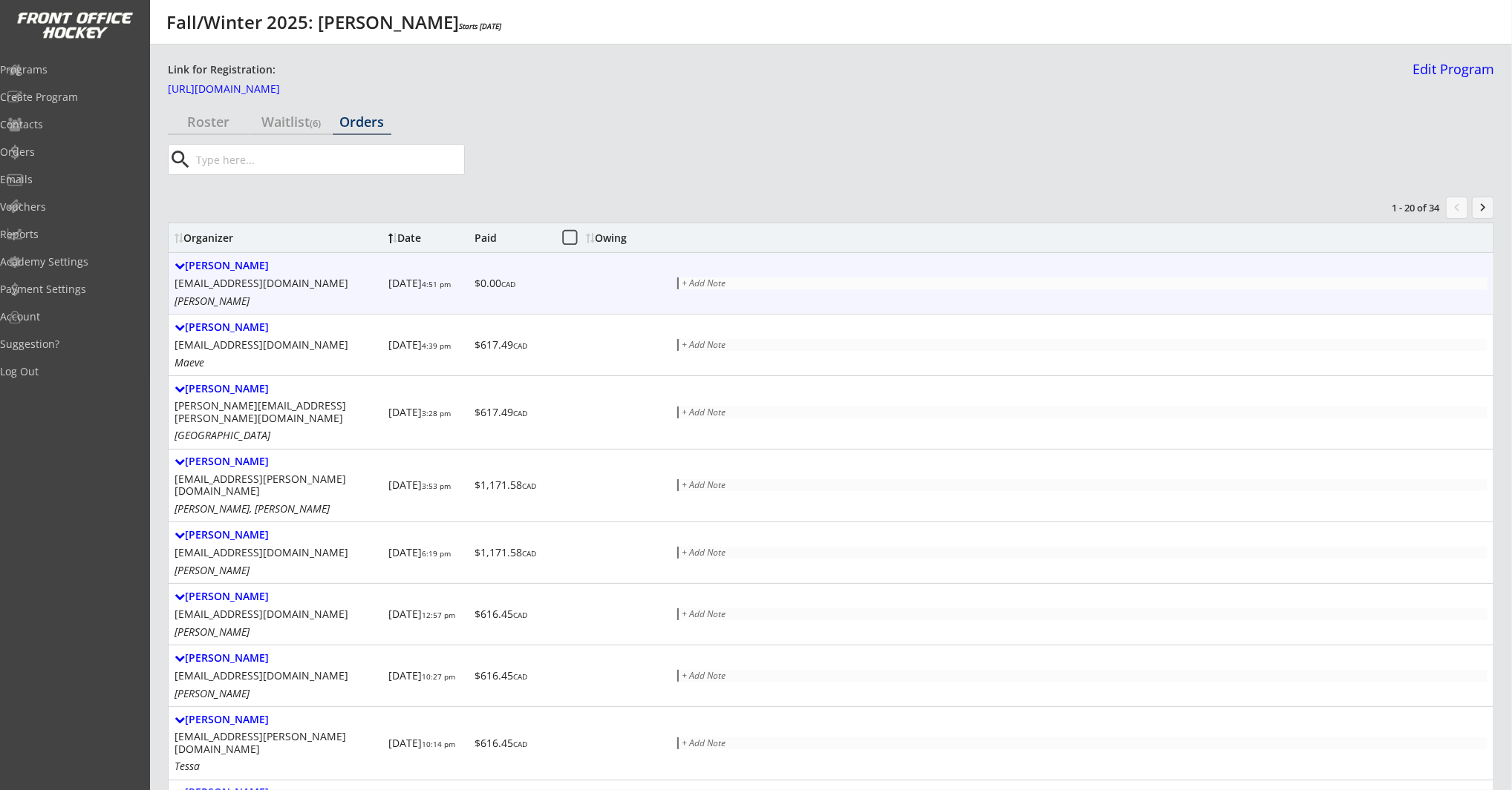
click at [267, 273] on div "Calvin Grant calvingrant19@gmail.com Rosalyn" at bounding box center [277, 284] width 208 height 49
click at [231, 266] on div "Calvin Grant" at bounding box center [277, 266] width 208 height 13
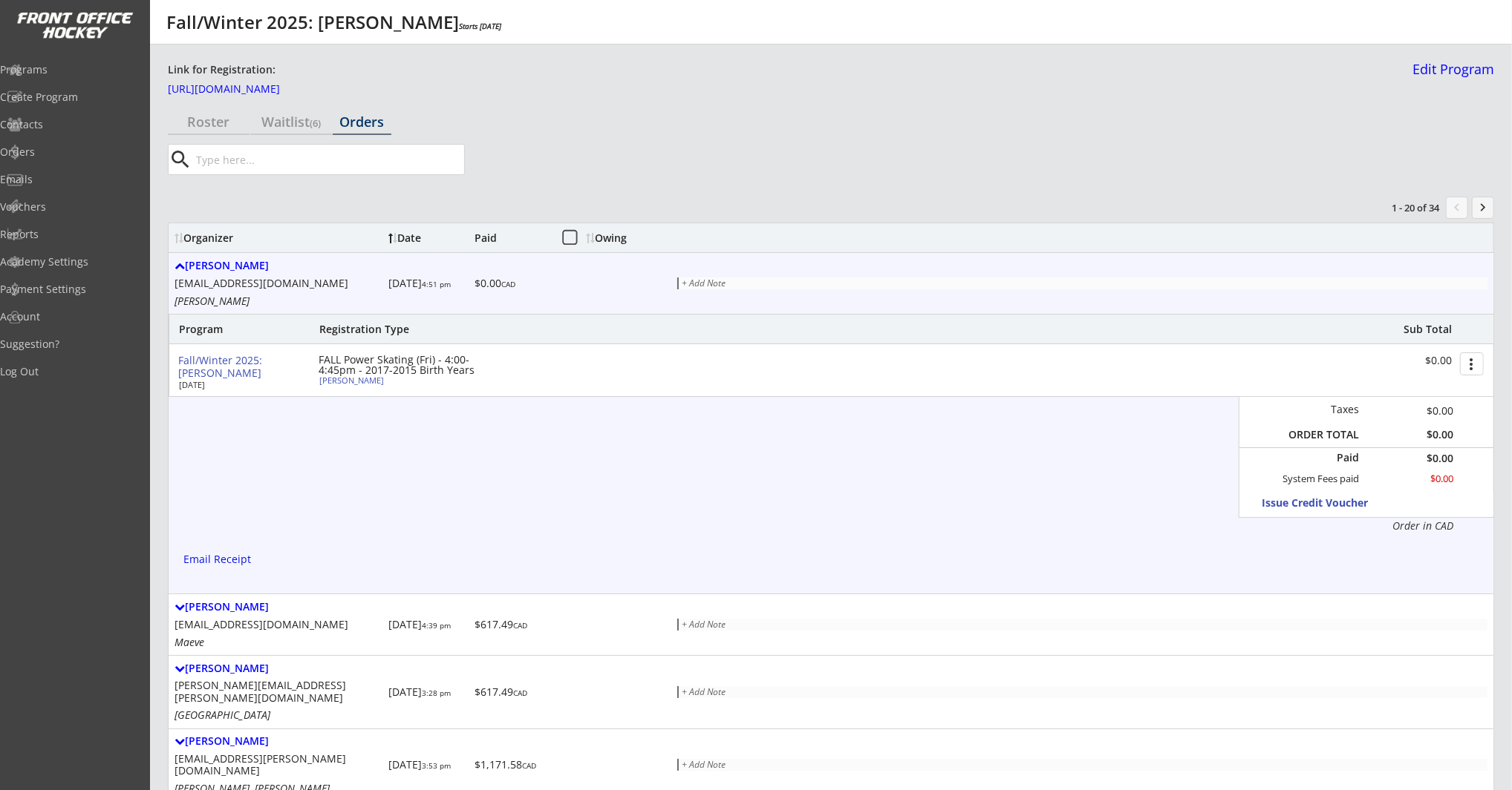
click at [1464, 363] on button "more_vert" at bounding box center [1471, 363] width 24 height 23
click at [1422, 391] on div "Change Owing" at bounding box center [1415, 390] width 106 height 10
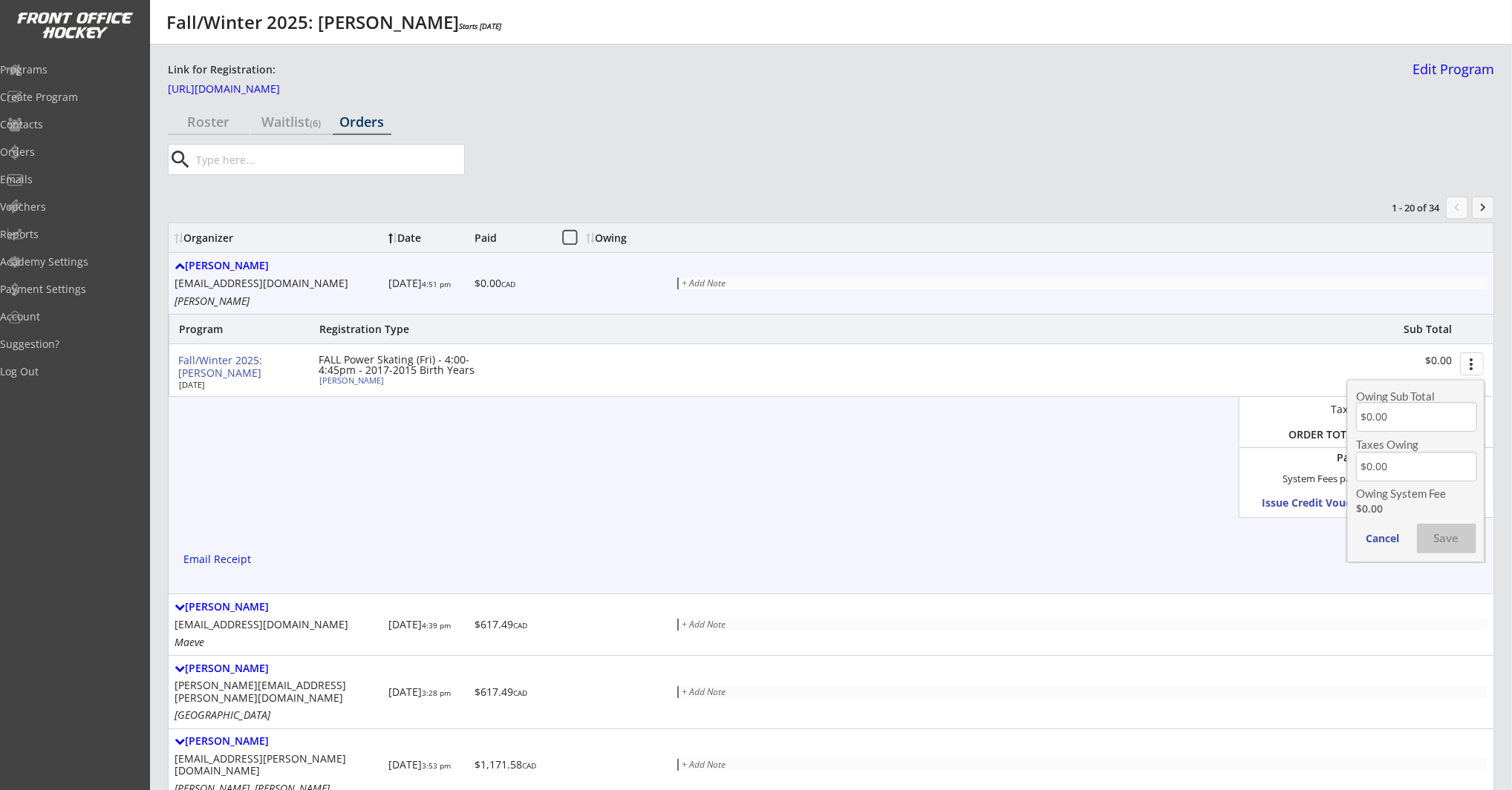
click at [1398, 422] on input "input" at bounding box center [1417, 417] width 121 height 30
type input "$584.99"
type input "$29.25"
click at [1443, 544] on button "Save" at bounding box center [1447, 538] width 60 height 30
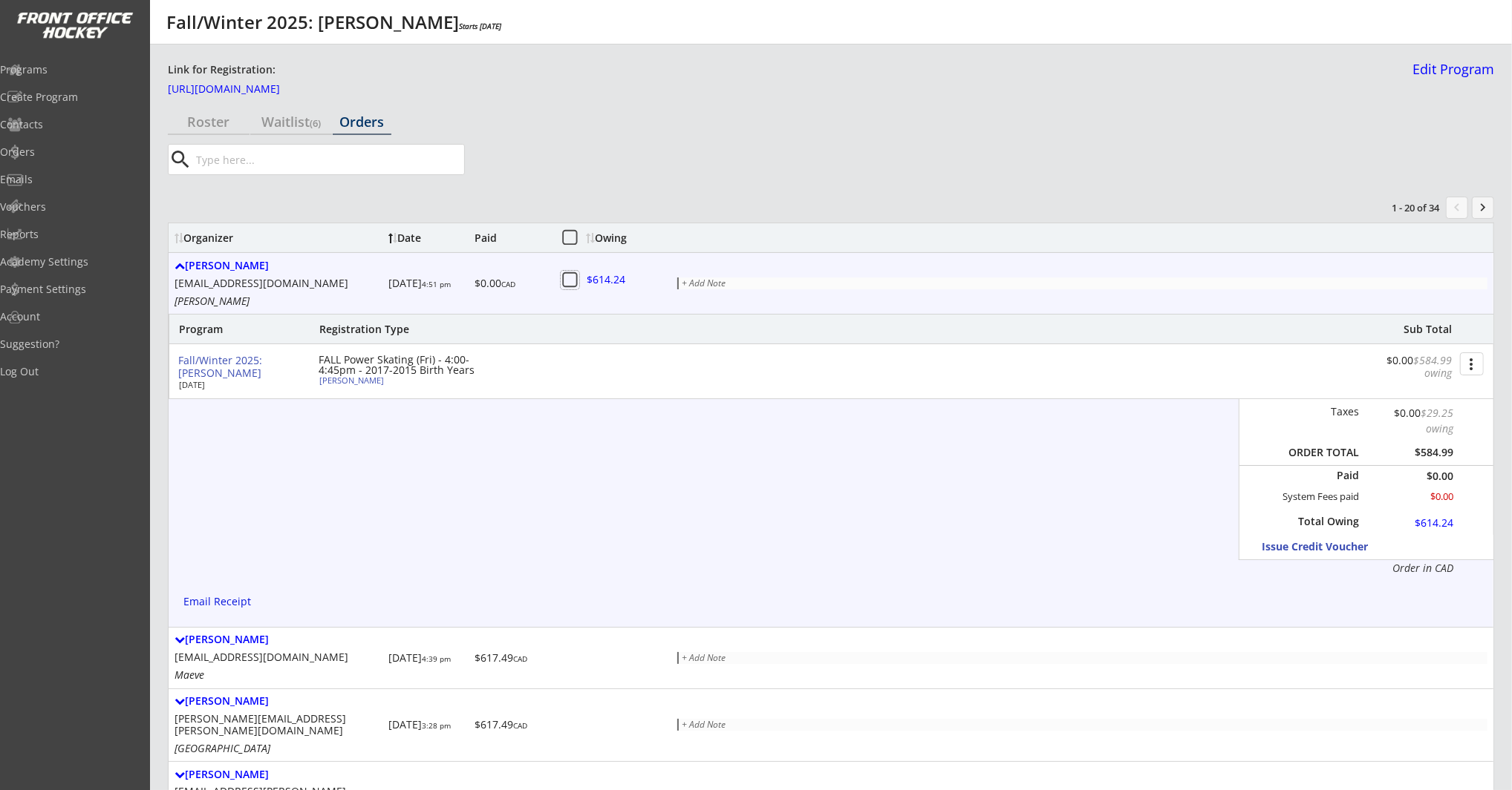
click at [573, 281] on icon at bounding box center [569, 280] width 18 height 18
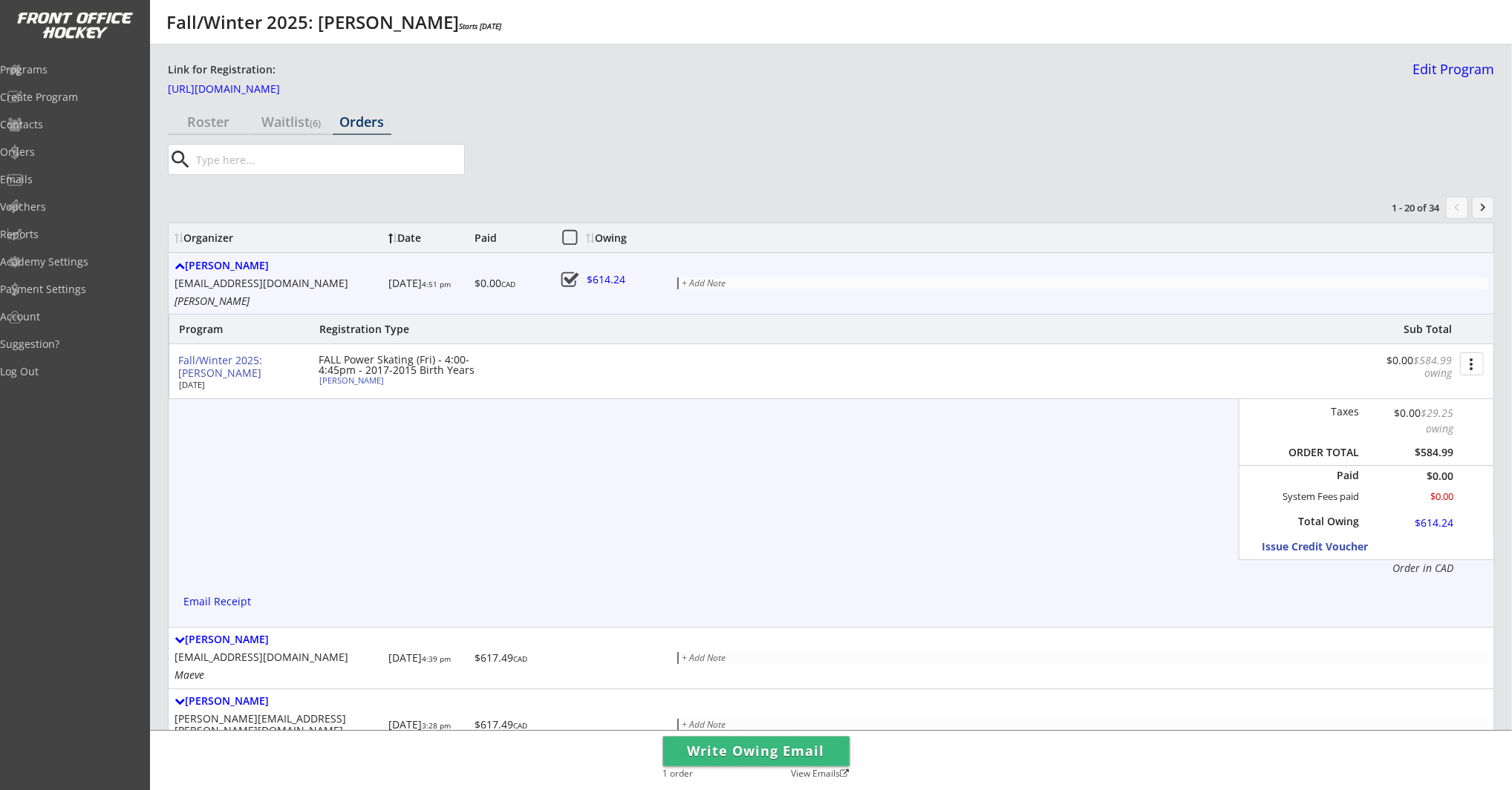
click at [775, 756] on button "Write Owing Email" at bounding box center [756, 751] width 187 height 30
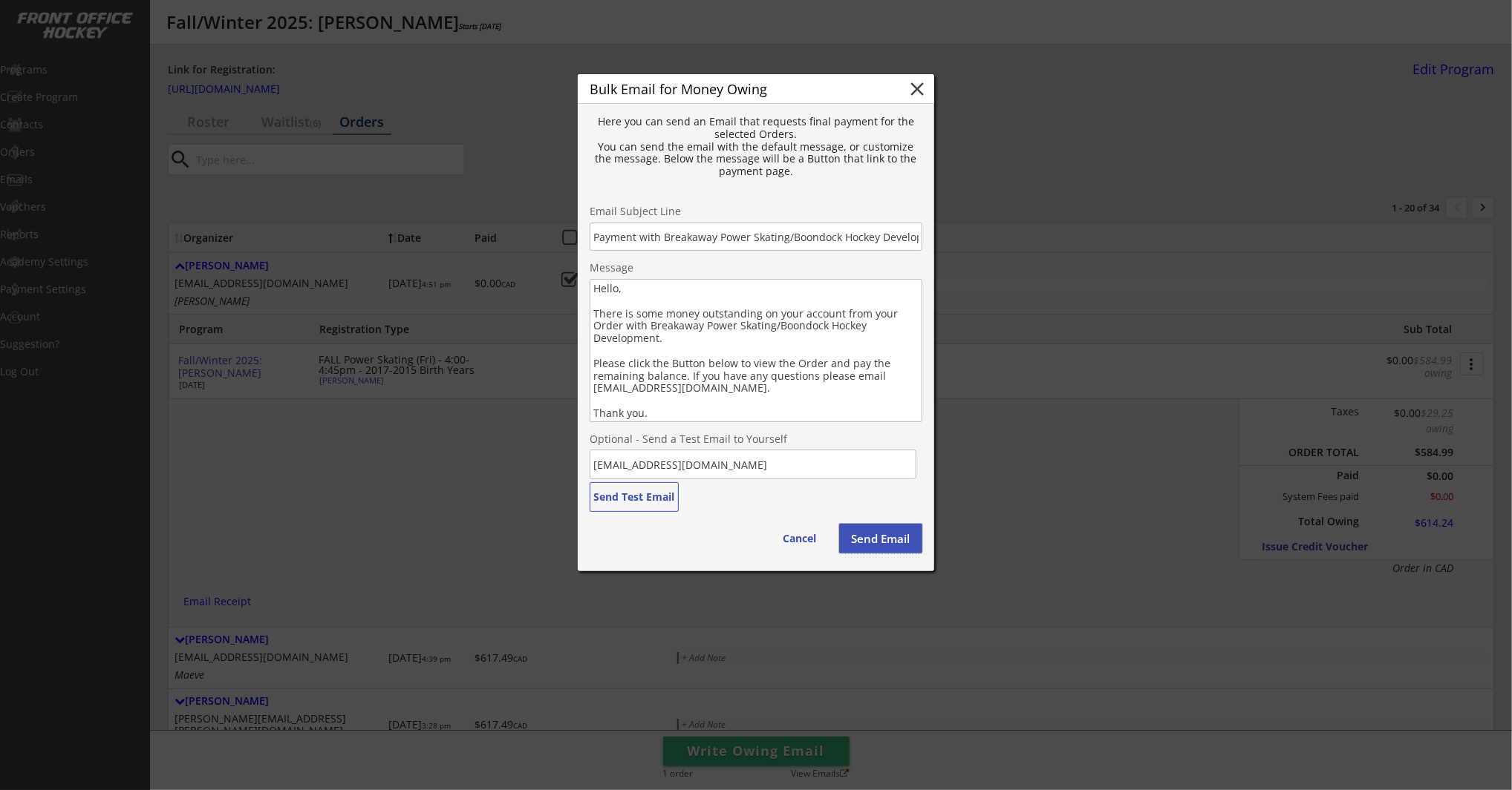
click at [891, 544] on button "Send Email" at bounding box center [881, 538] width 83 height 30
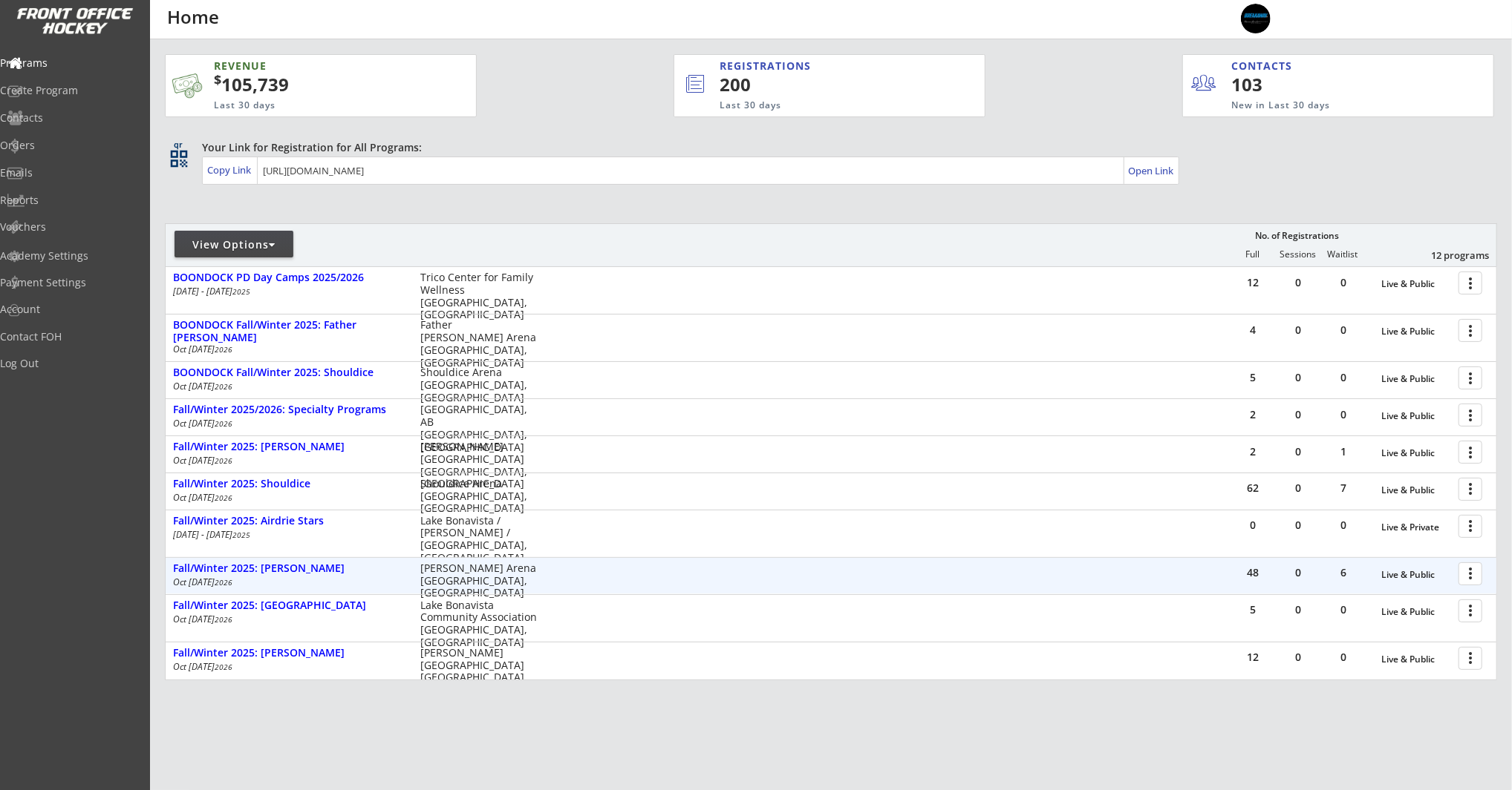
click at [1471, 576] on div at bounding box center [1472, 573] width 26 height 26
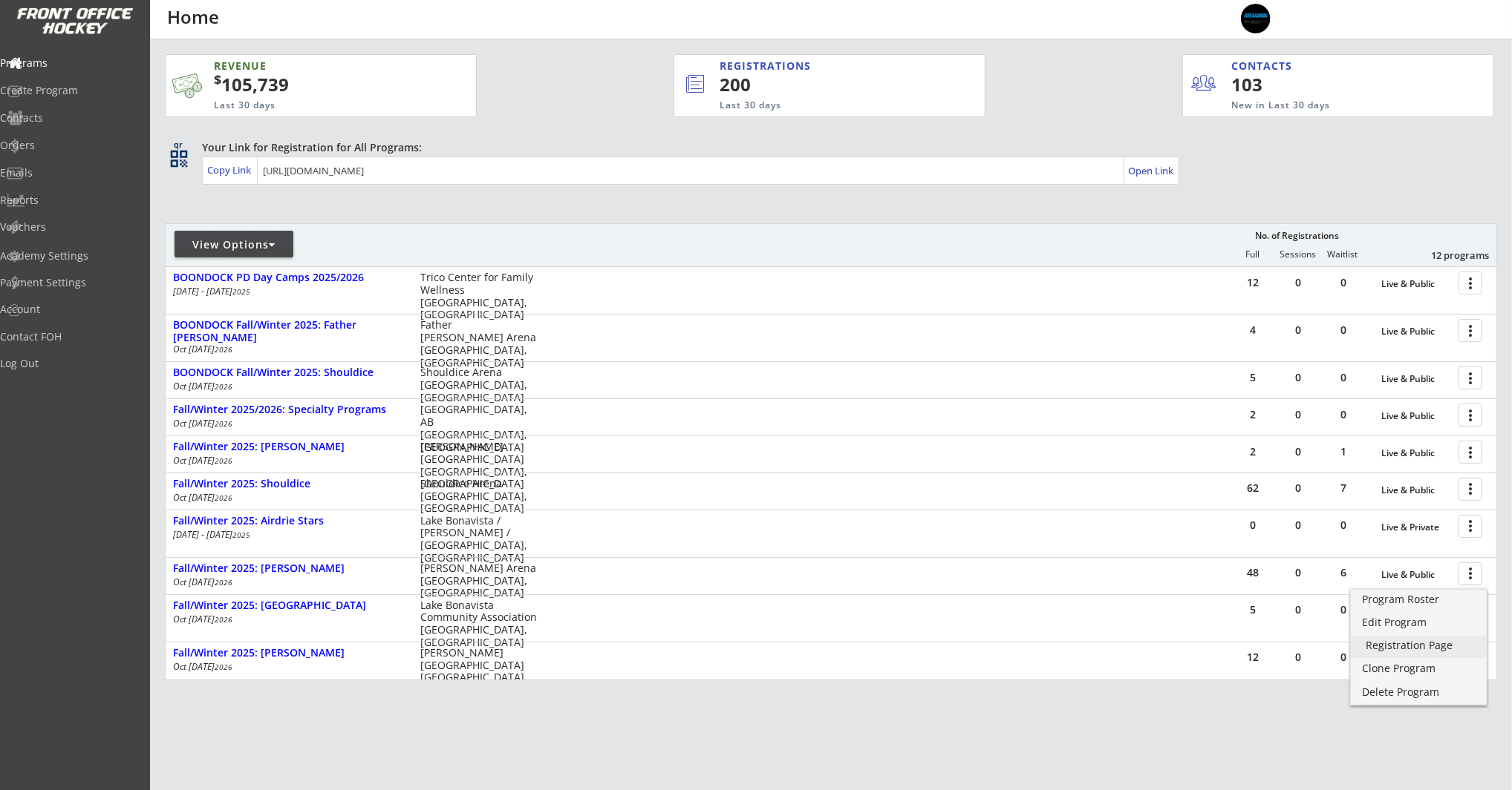
click at [1439, 647] on div "Registration Page" at bounding box center [1418, 645] width 106 height 10
click at [1414, 605] on div "Program Roster" at bounding box center [1418, 599] width 106 height 10
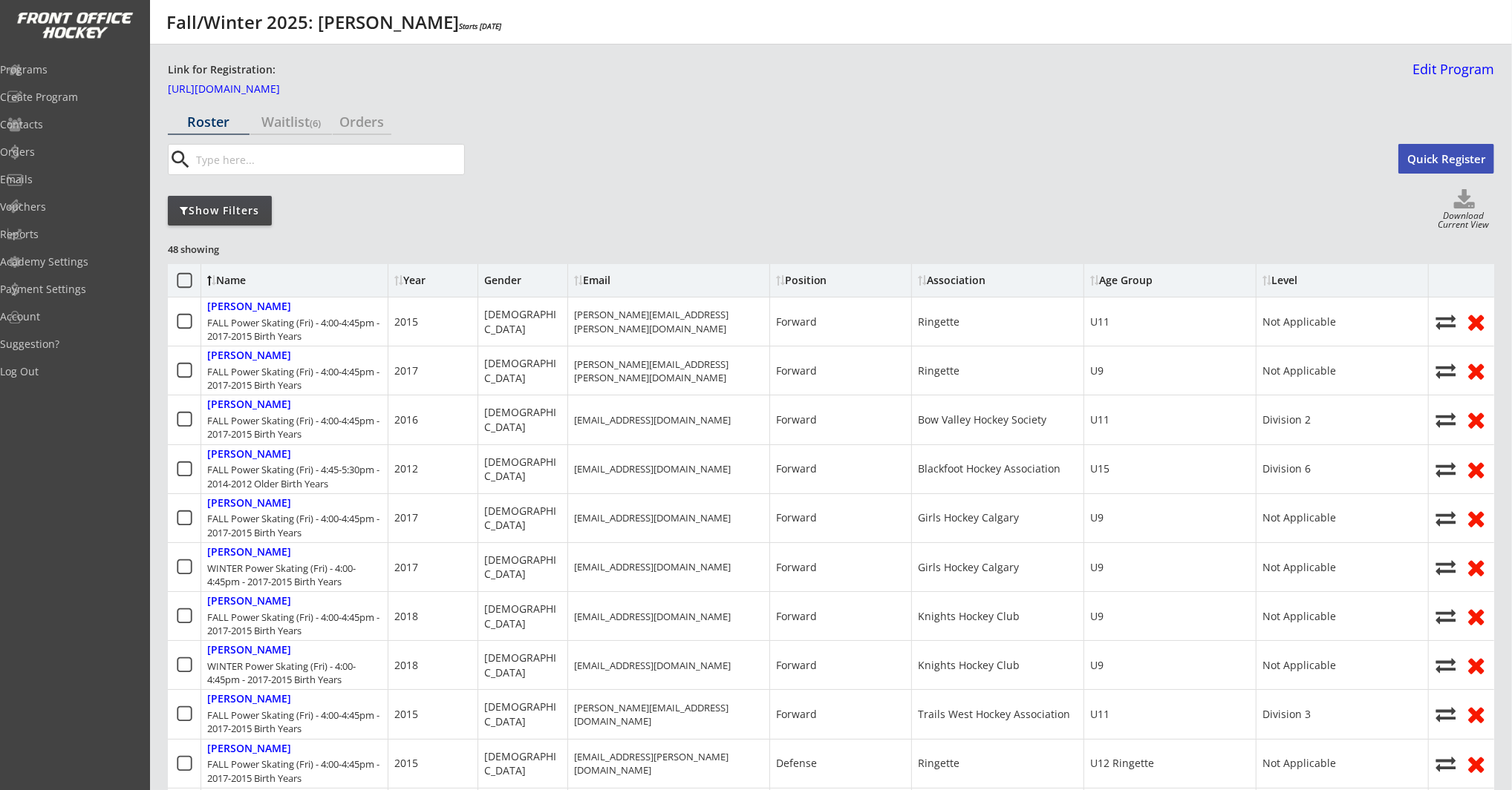
click at [238, 206] on div "Show Filters" at bounding box center [219, 210] width 104 height 14
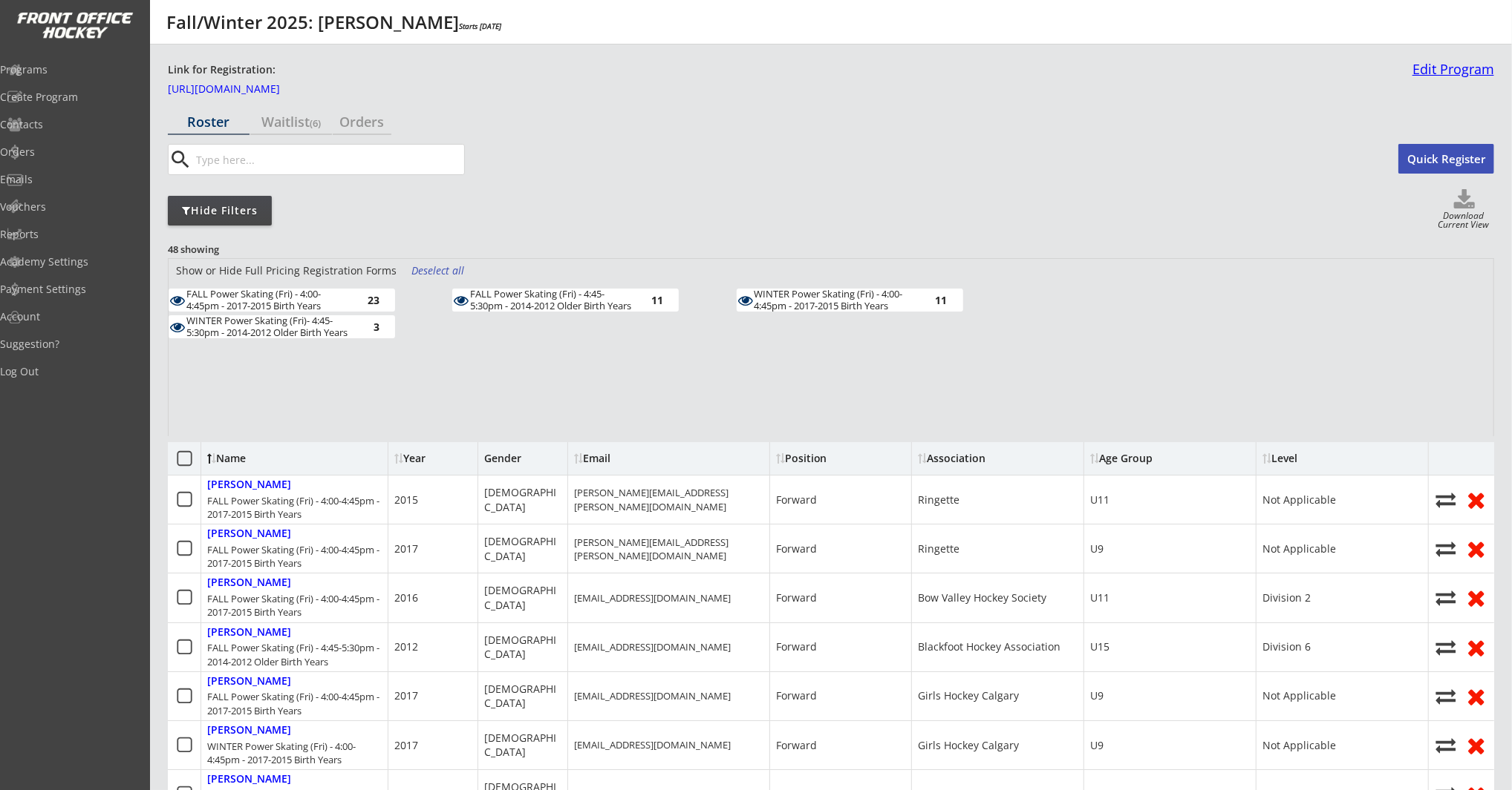
click at [1447, 72] on link "Edit Program" at bounding box center [1449, 75] width 88 height 26
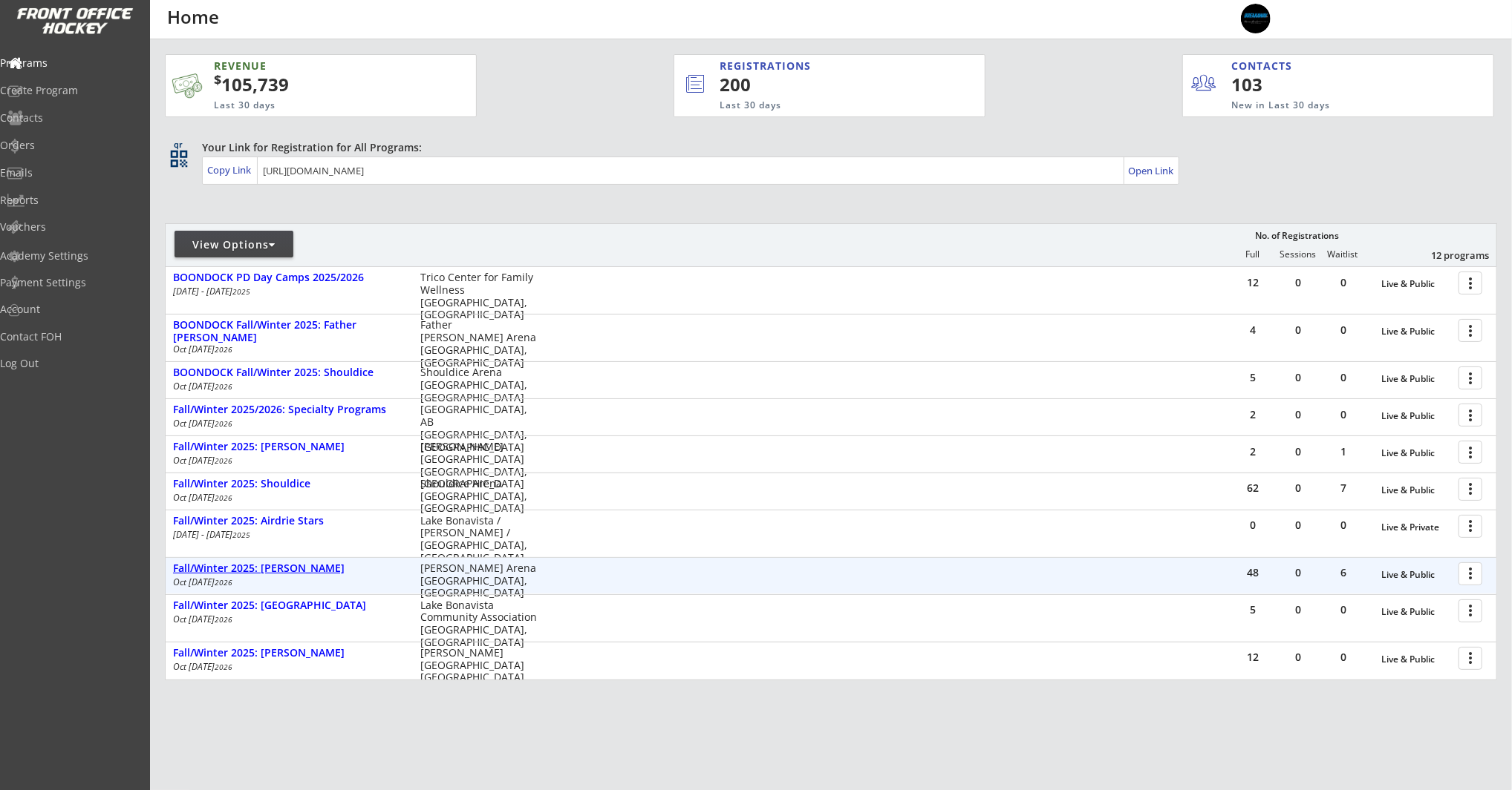
click at [285, 573] on div "Fall/Winter 2025: [PERSON_NAME]" at bounding box center [289, 569] width 232 height 13
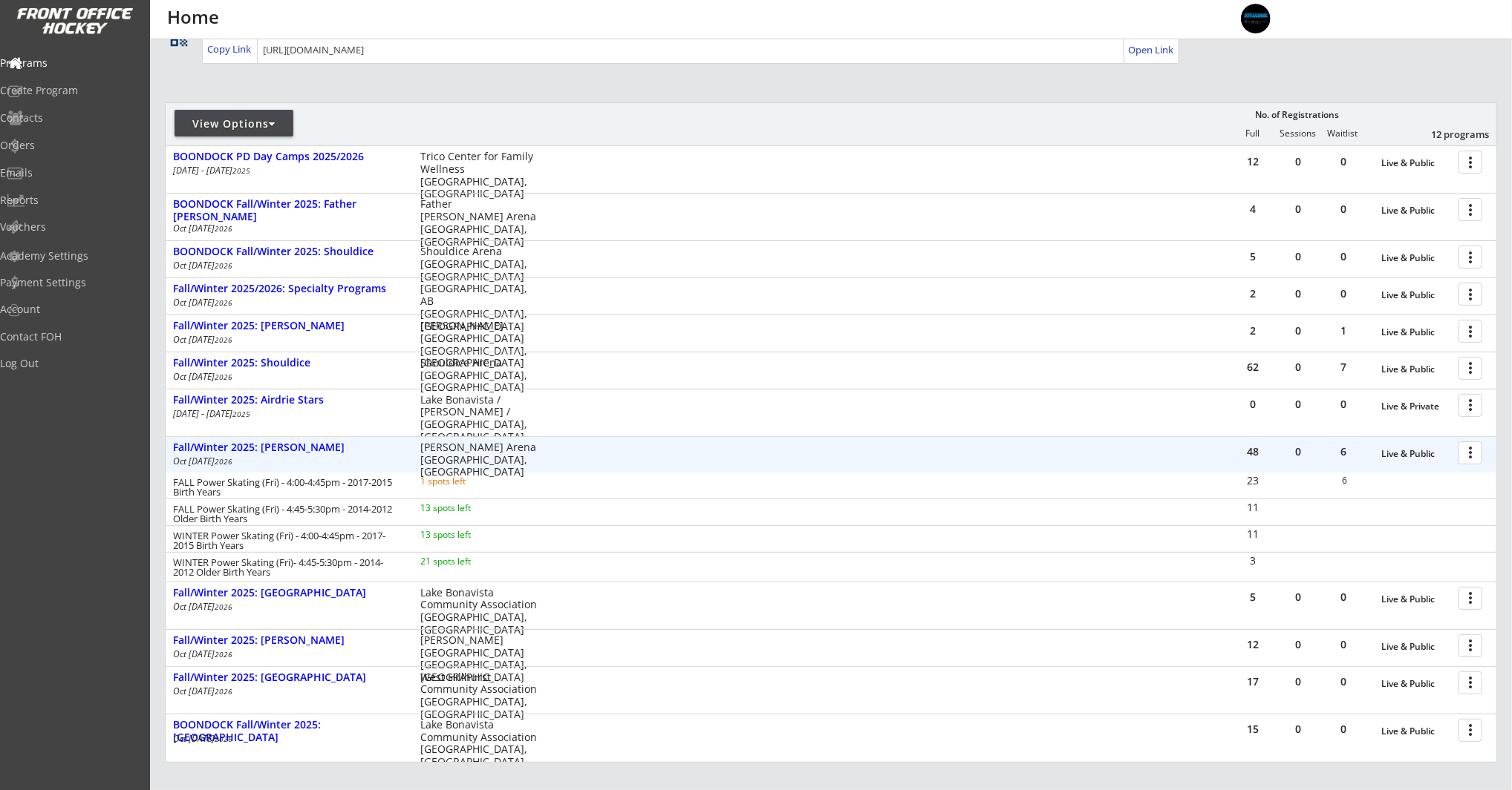
scroll to position [123, 0]
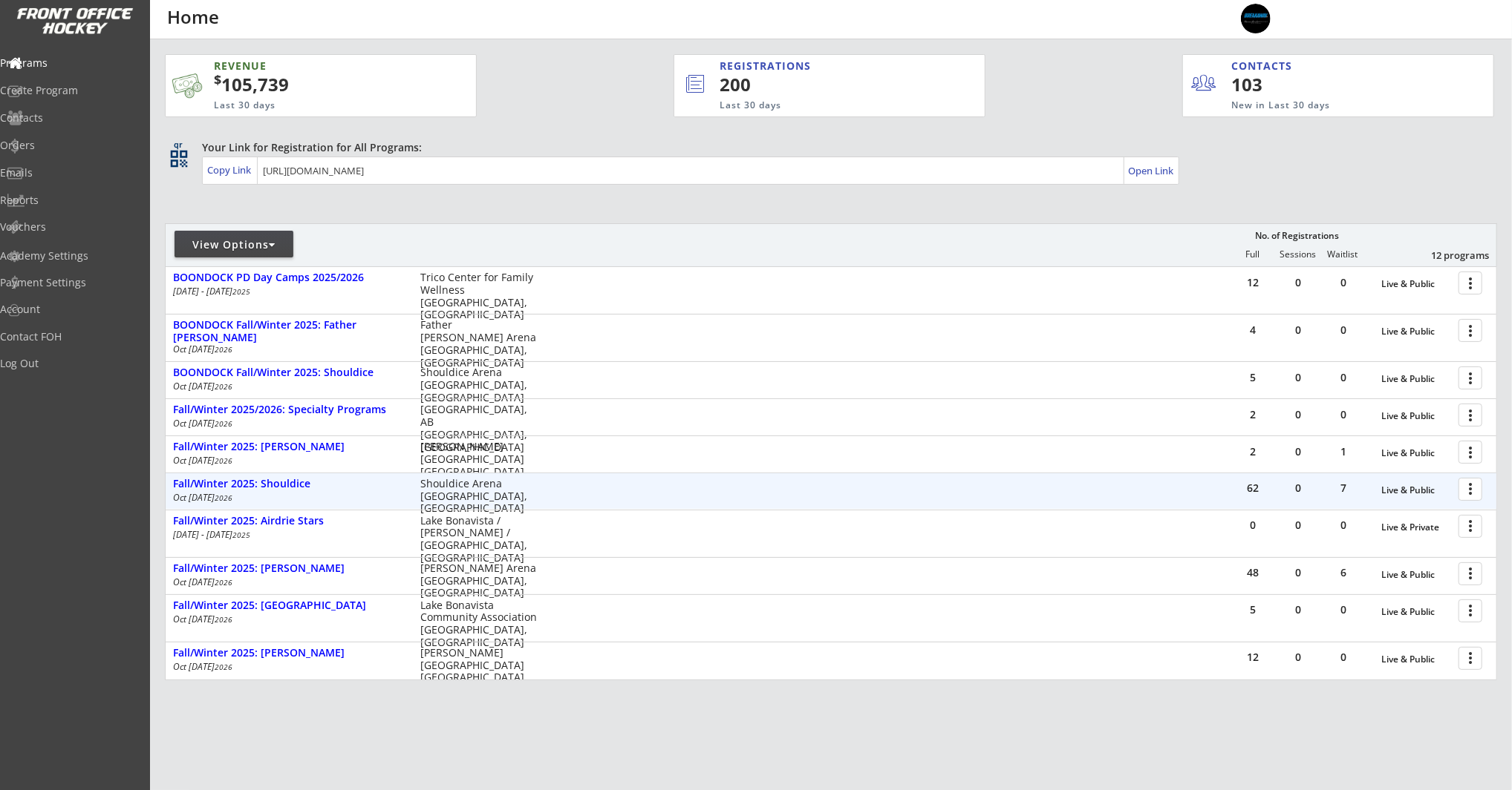
click at [1476, 490] on div at bounding box center [1472, 488] width 26 height 26
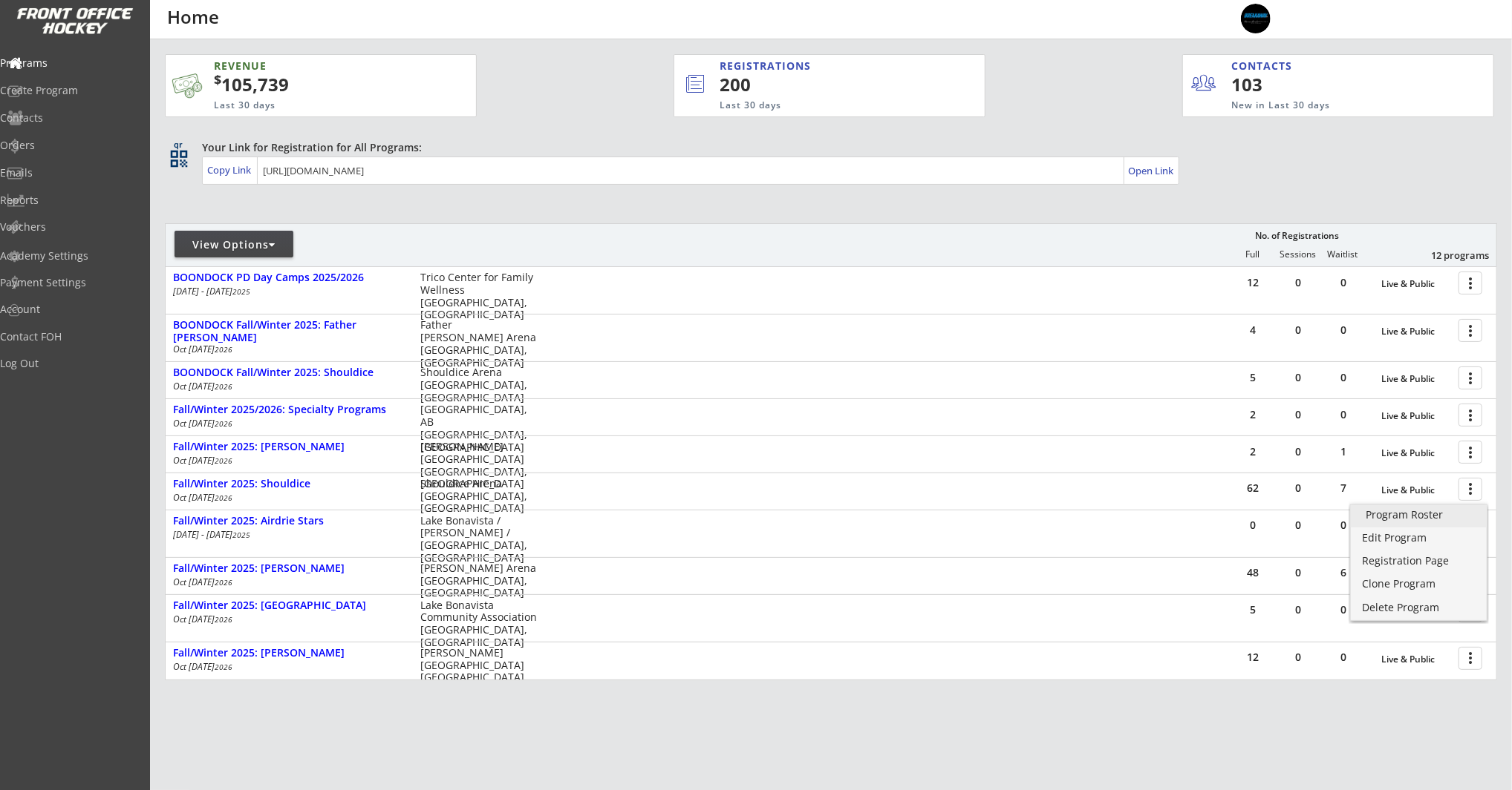
click at [1430, 514] on div "Program Roster" at bounding box center [1418, 515] width 106 height 10
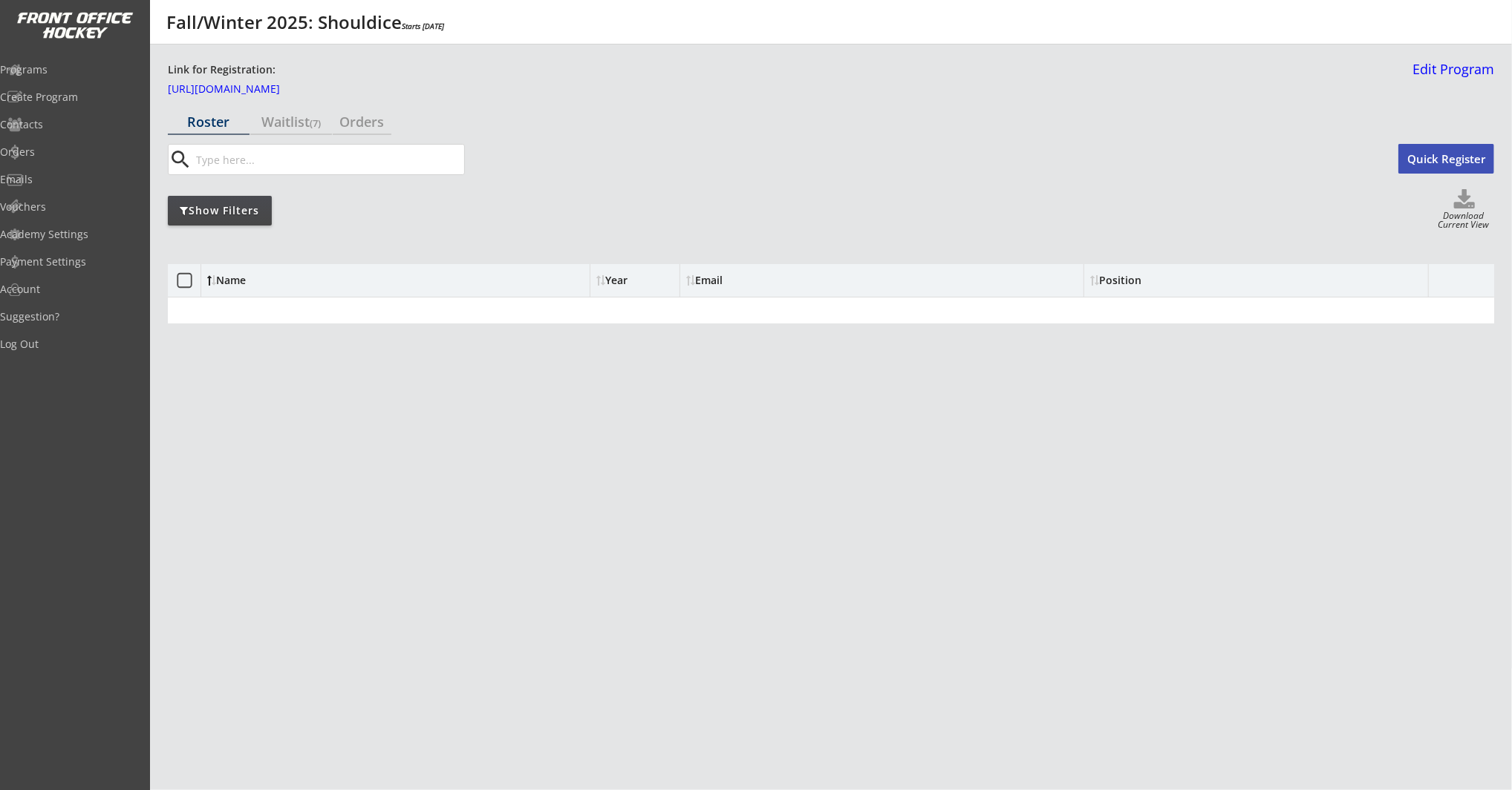
click at [240, 214] on div "Show Filters" at bounding box center [219, 210] width 104 height 14
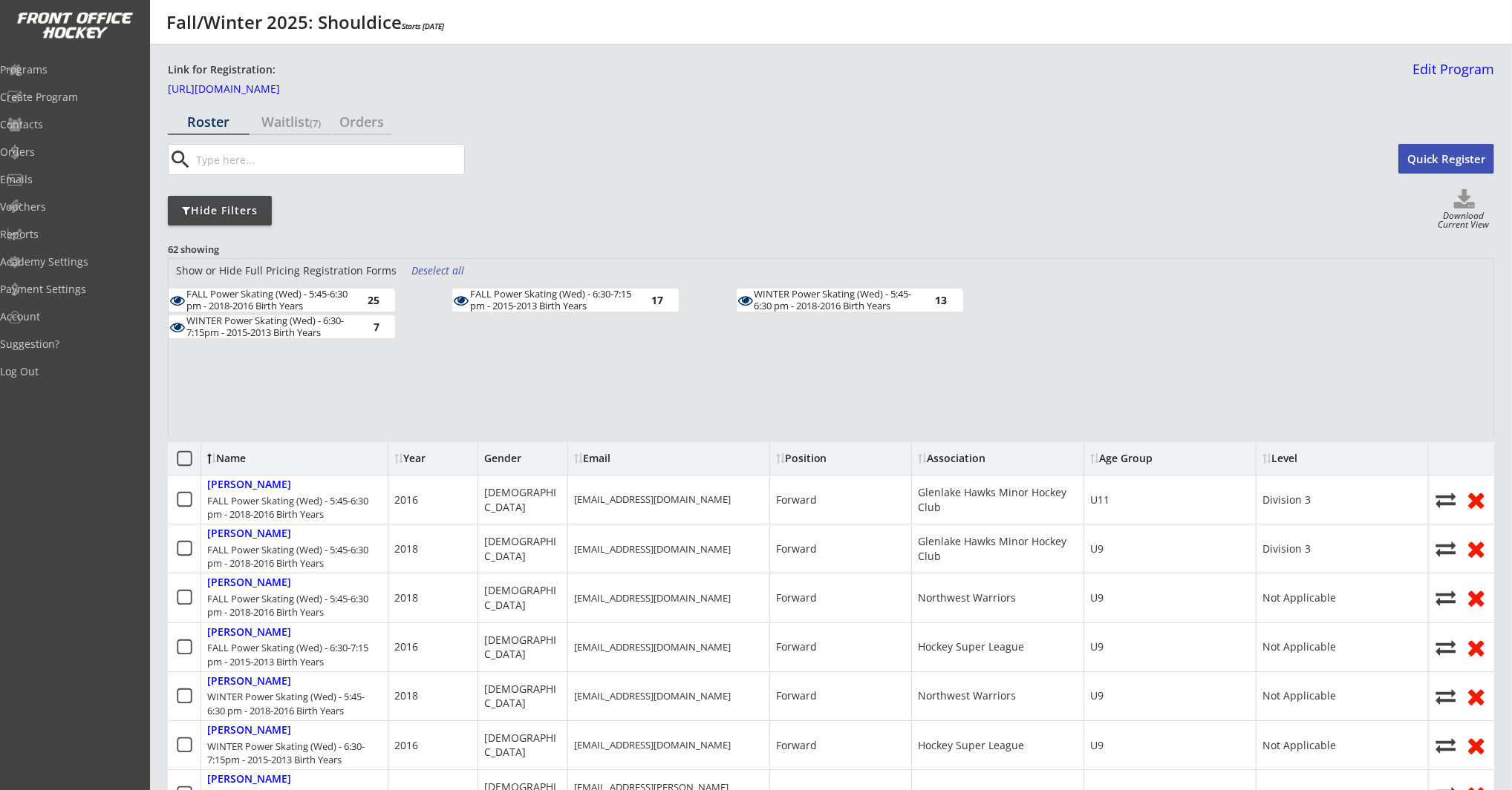
click at [424, 273] on div "Deselect all" at bounding box center [439, 271] width 55 height 14
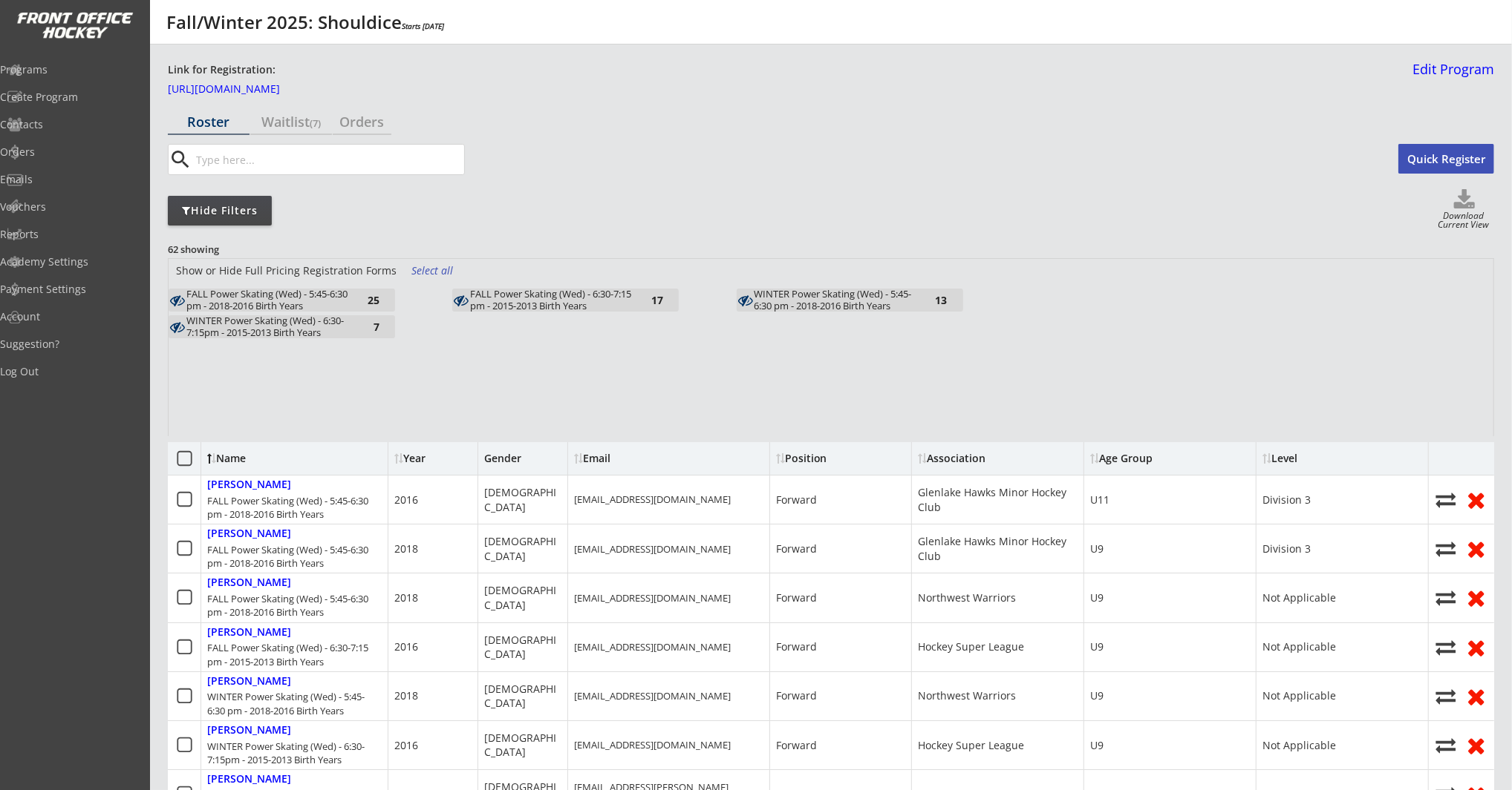
click at [829, 302] on div "WINTER Power Skating (Wed) - 5:45-6:30 pm - 2018-2016 Birth Years" at bounding box center [836, 300] width 163 height 23
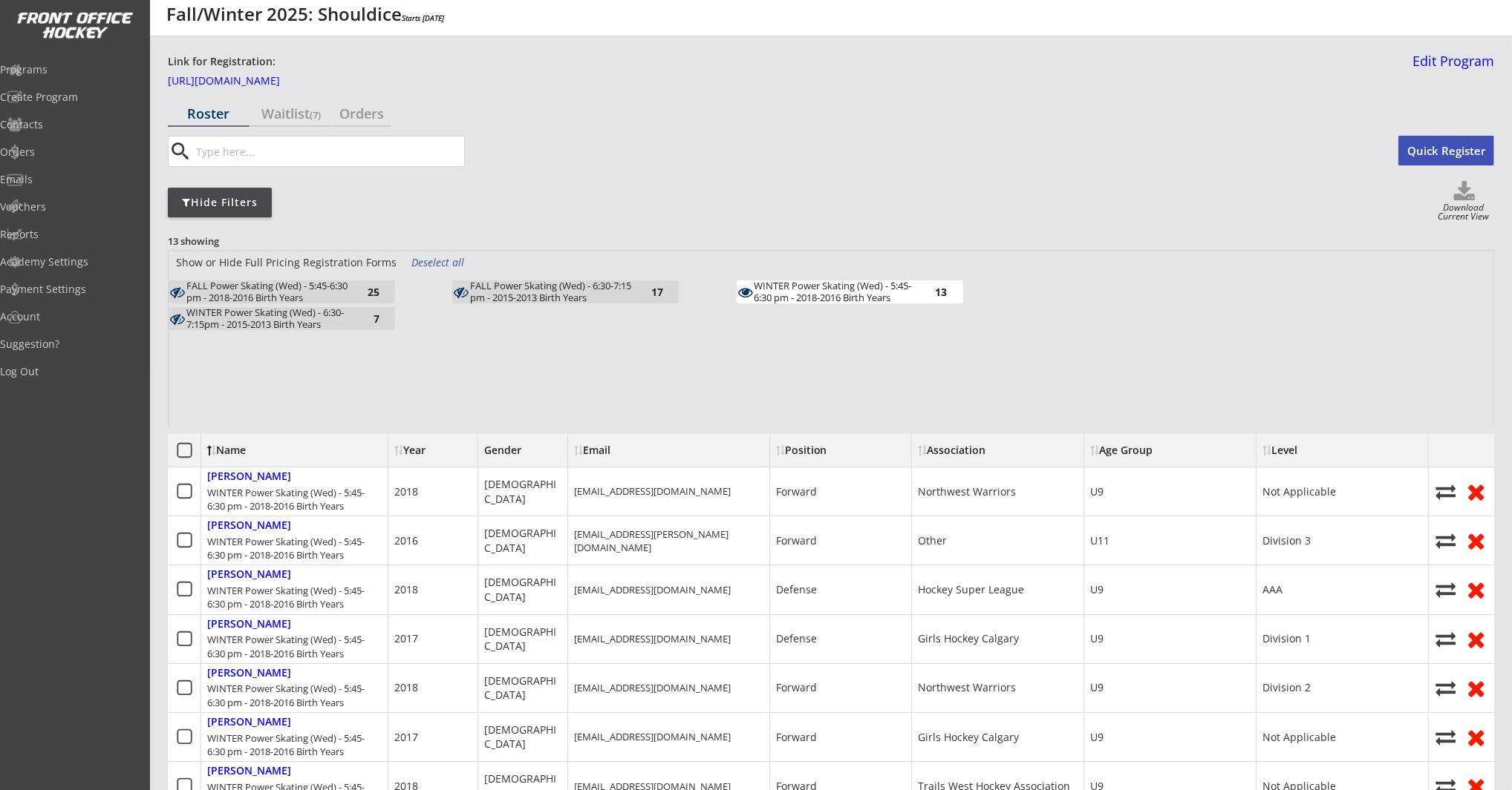
scroll to position [7, 0]
click at [73, 68] on div "Programs" at bounding box center [70, 69] width 133 height 10
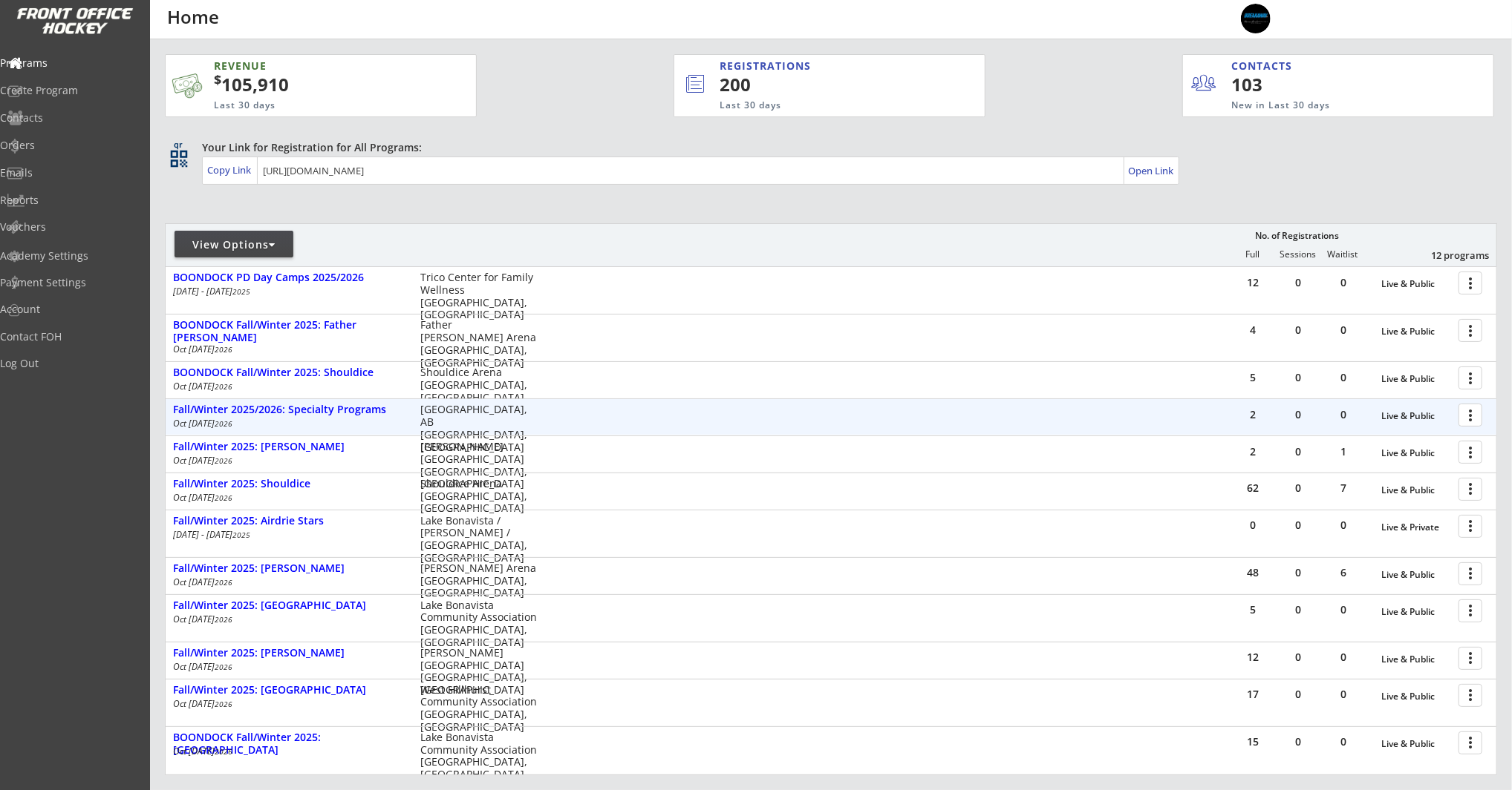
click at [1464, 409] on div at bounding box center [1472, 414] width 26 height 26
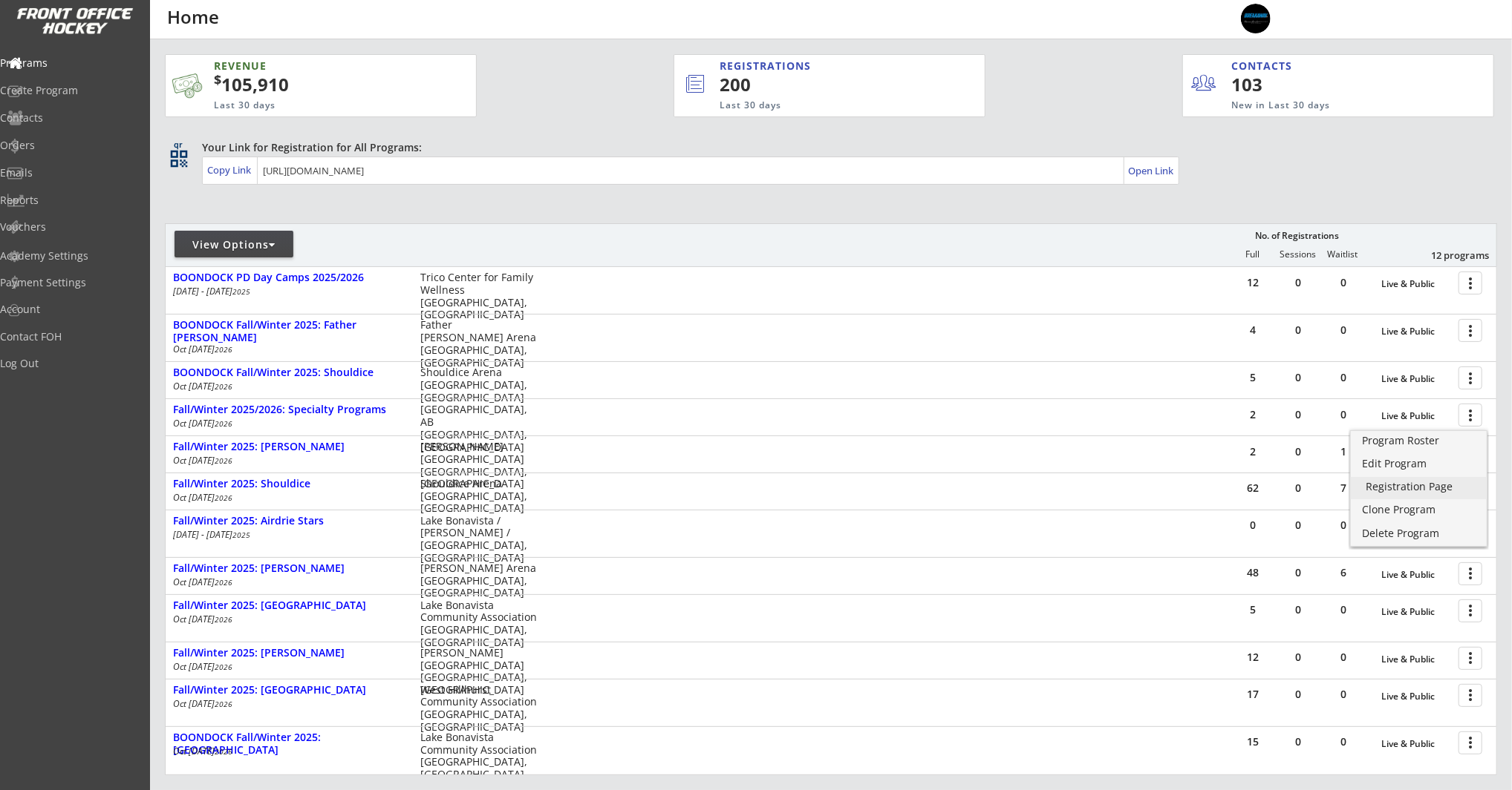
click at [1418, 496] on link "Registration Page" at bounding box center [1419, 488] width 136 height 23
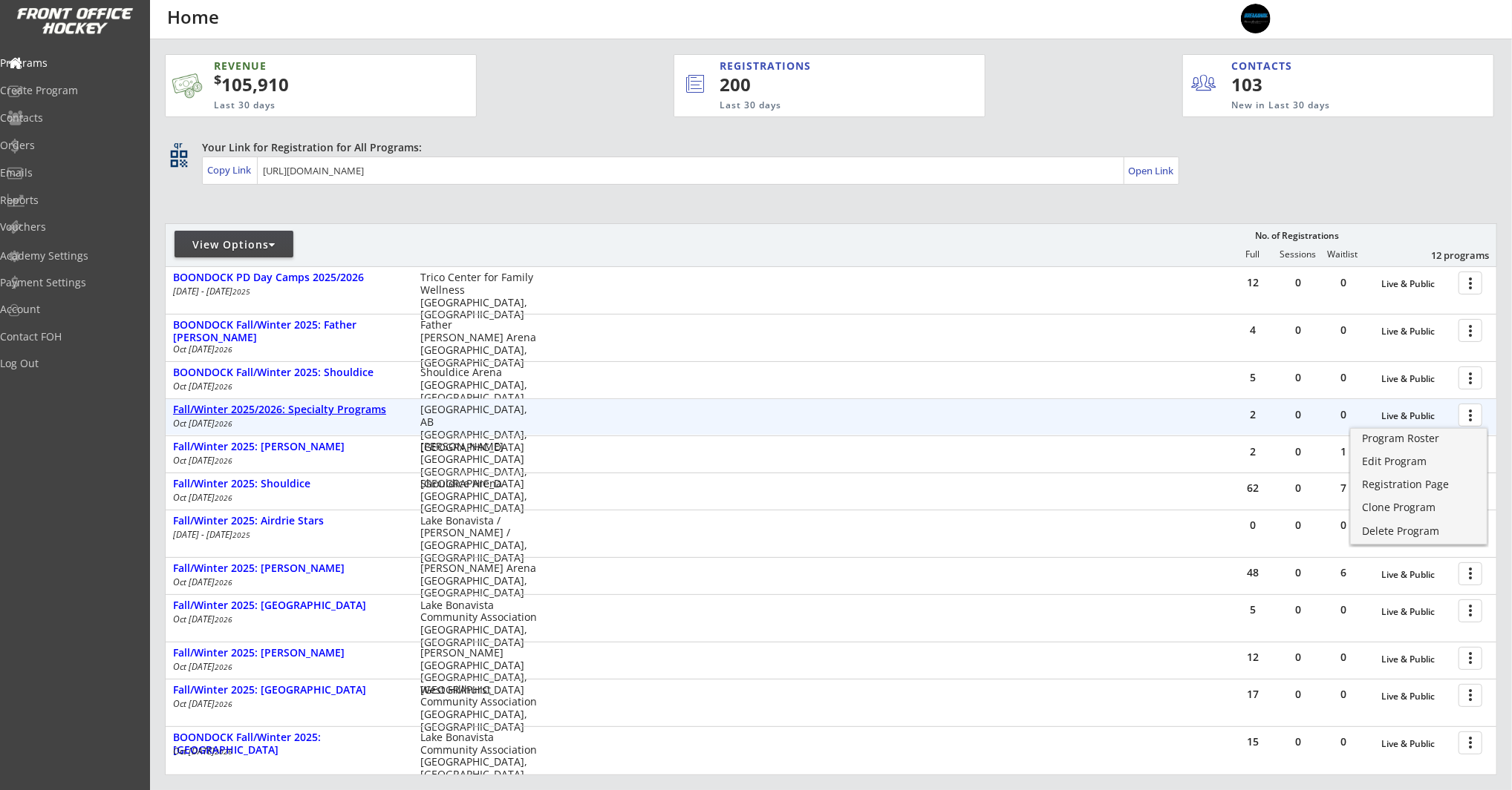
click at [318, 411] on div "Fall/Winter 2025/2026: Specialty Programs" at bounding box center [289, 410] width 232 height 13
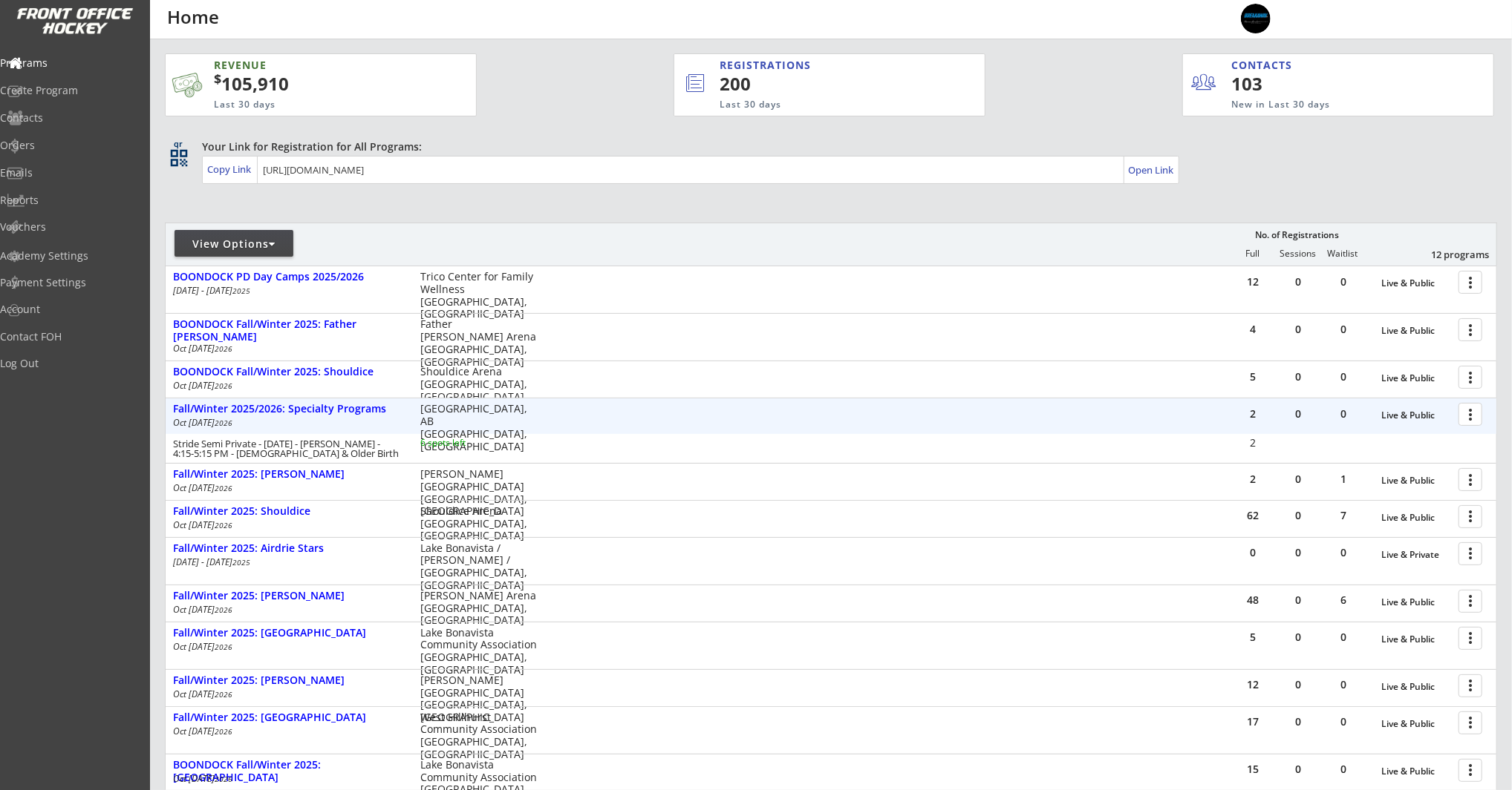
click at [1475, 417] on div at bounding box center [1472, 413] width 26 height 26
click at [1461, 441] on div "Program Roster" at bounding box center [1418, 439] width 106 height 10
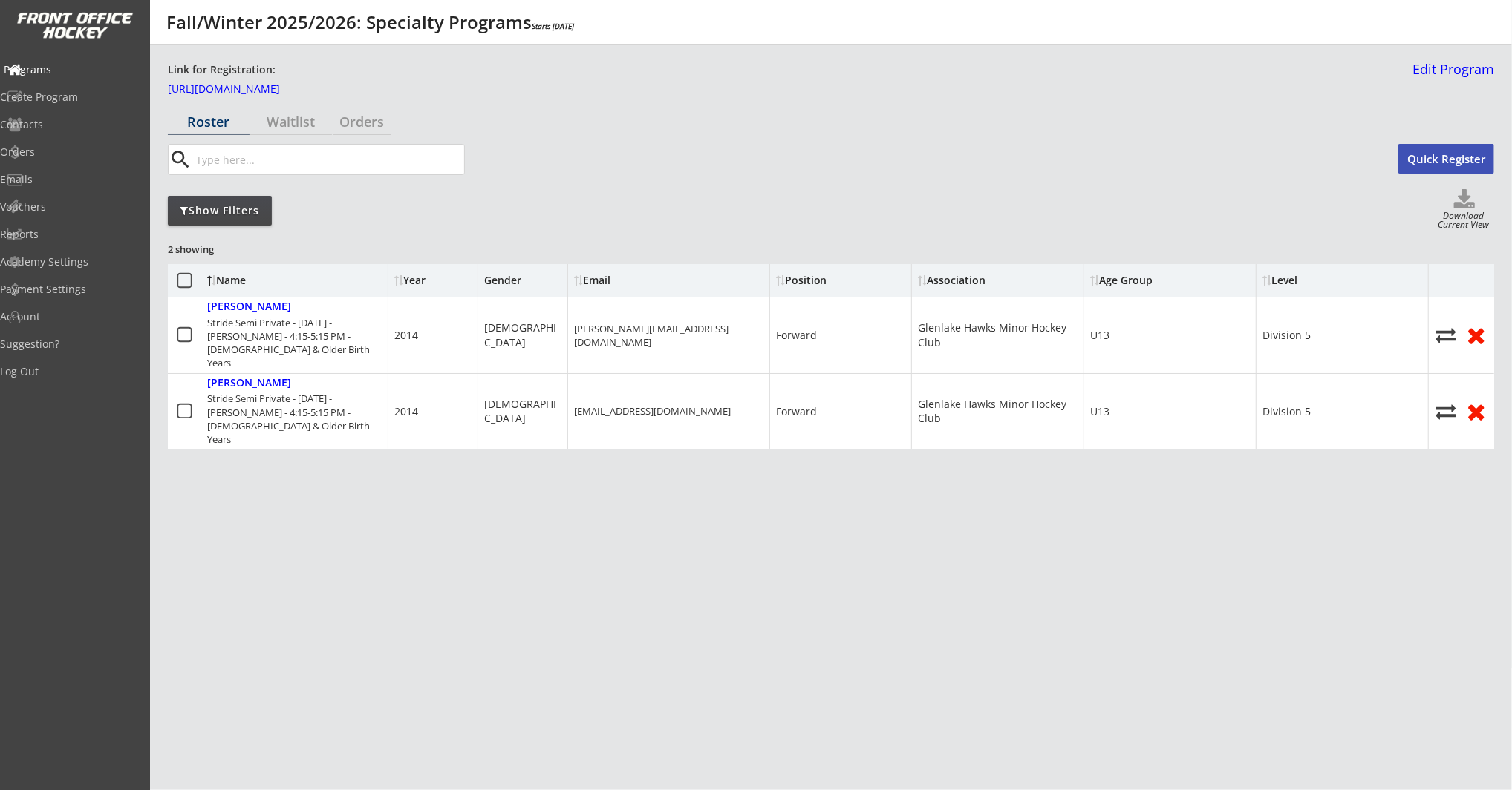
click at [57, 72] on div "Programs" at bounding box center [70, 69] width 133 height 10
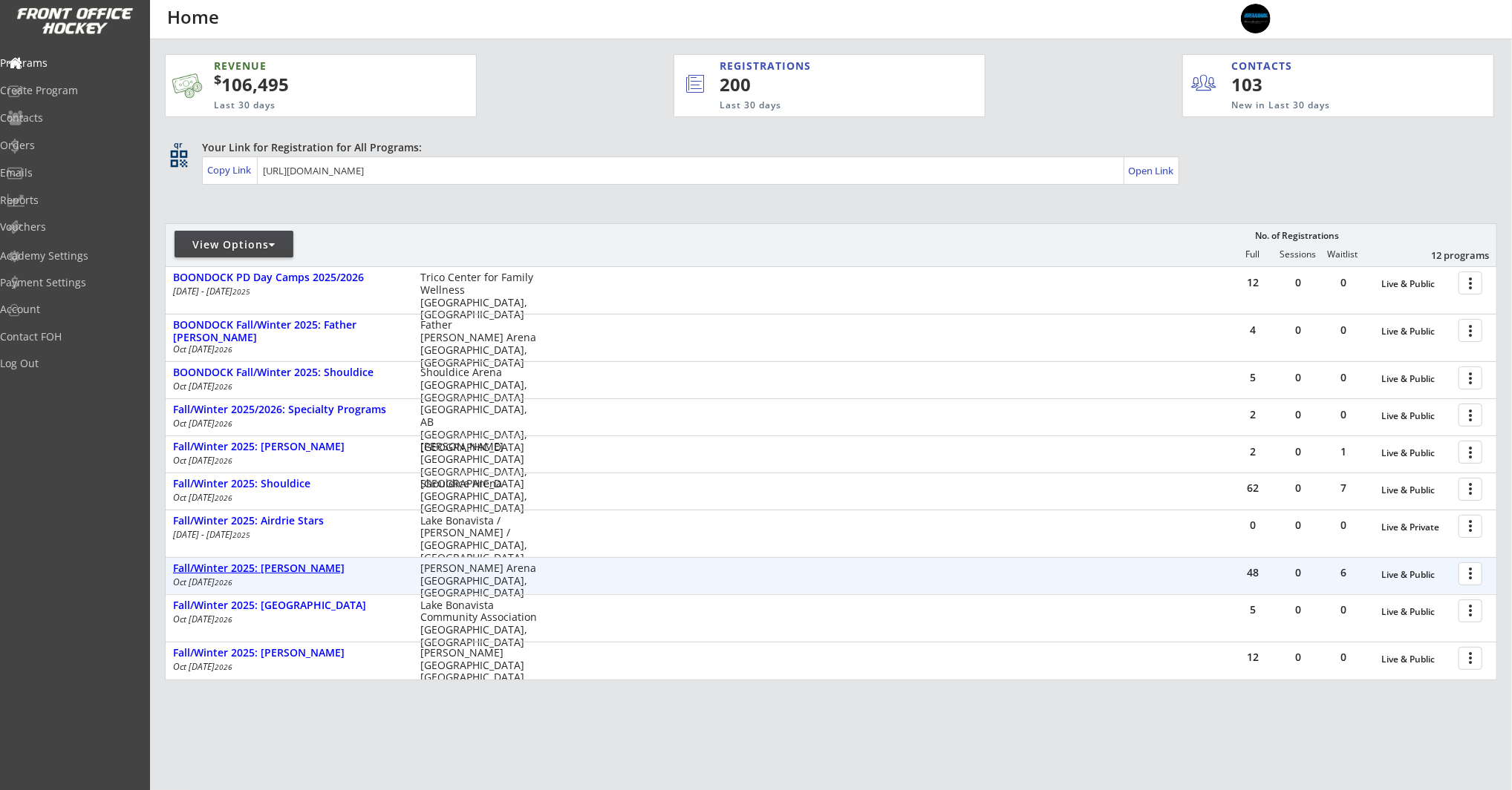
click at [312, 576] on div "Fall/Winter 2025: [PERSON_NAME]" at bounding box center [289, 569] width 232 height 16
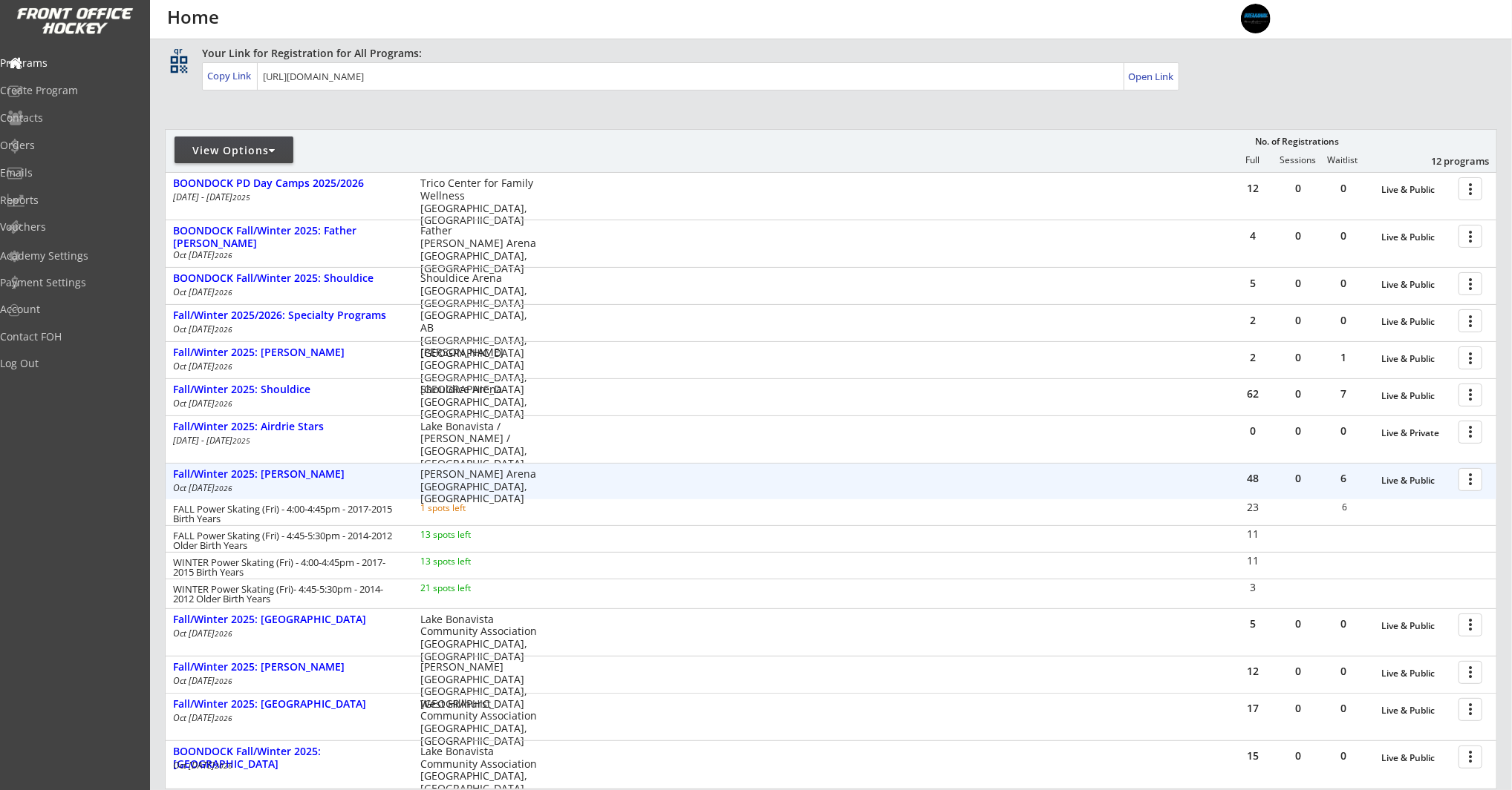
scroll to position [104, 0]
